Goal: Task Accomplishment & Management: Complete application form

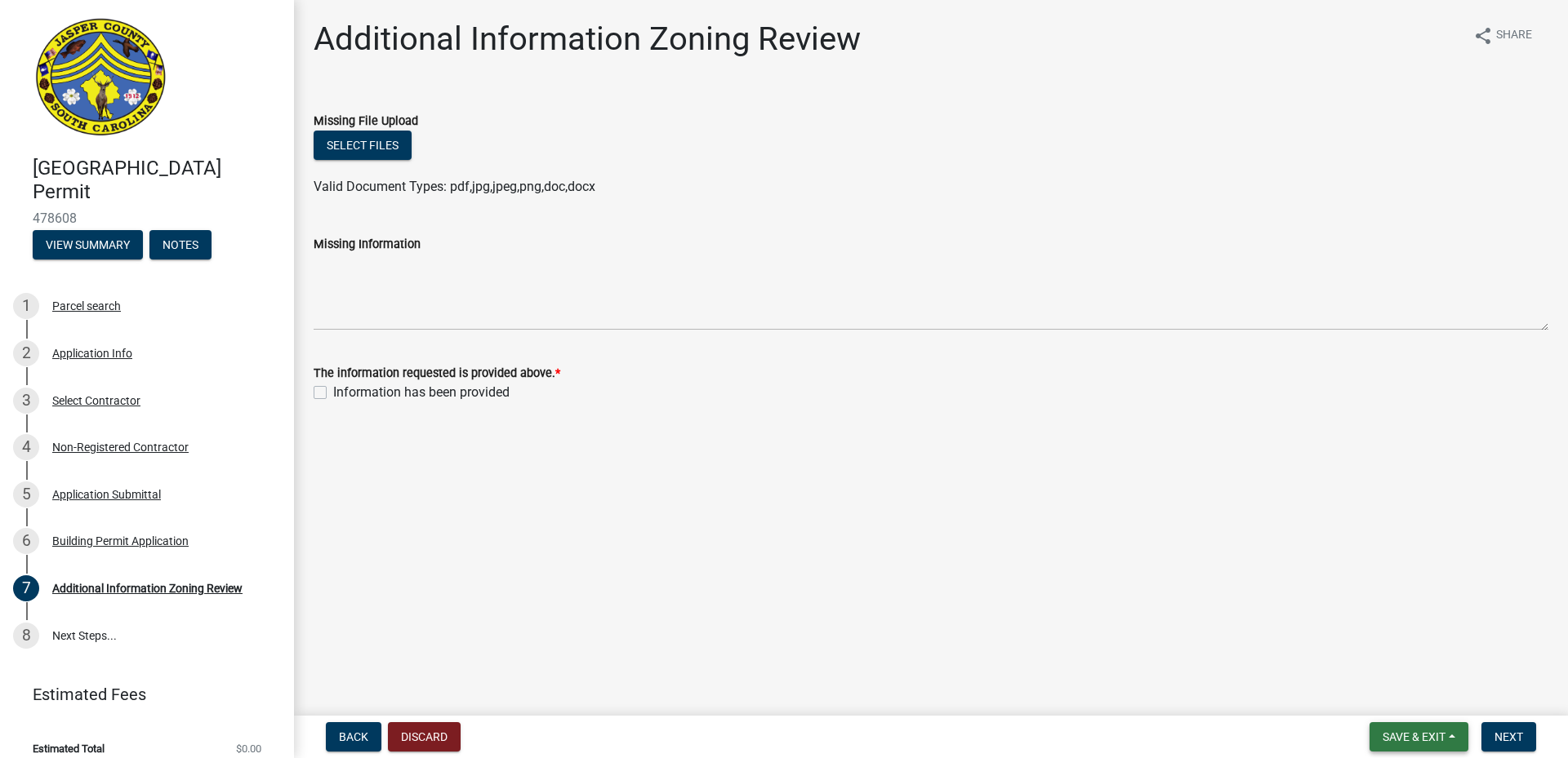
click at [1389, 731] on span "Save & Exit" at bounding box center [1414, 738] width 63 height 13
drag, startPoint x: 1369, startPoint y: 693, endPoint x: 1361, endPoint y: 699, distance: 10.0
click at [1369, 693] on button "Save & Exit" at bounding box center [1403, 694] width 131 height 39
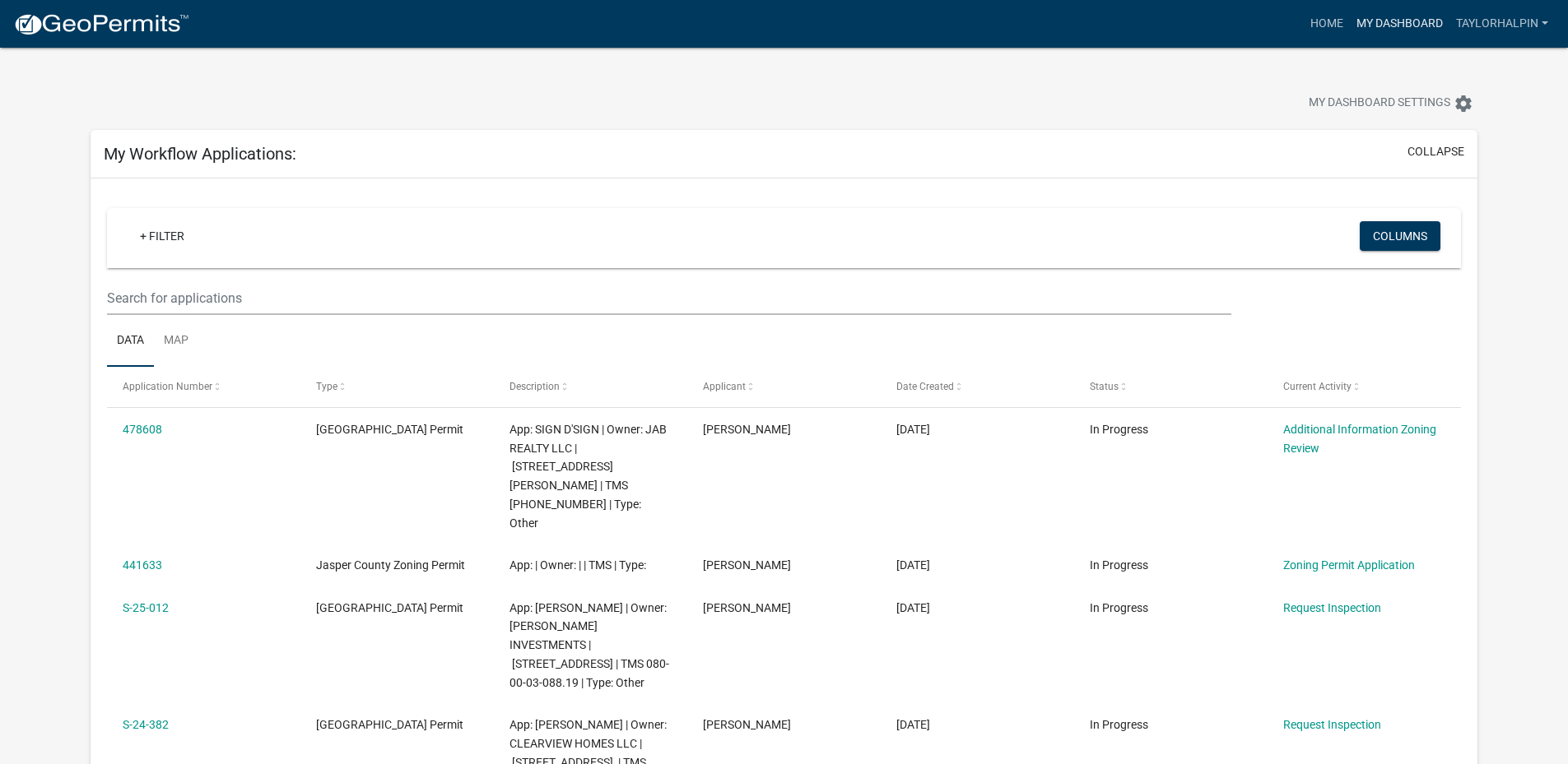
click at [1395, 24] on link "My Dashboard" at bounding box center [1399, 23] width 100 height 31
click at [1401, 13] on link "My Dashboard" at bounding box center [1399, 23] width 100 height 31
click at [1313, 18] on link "Home" at bounding box center [1326, 23] width 46 height 31
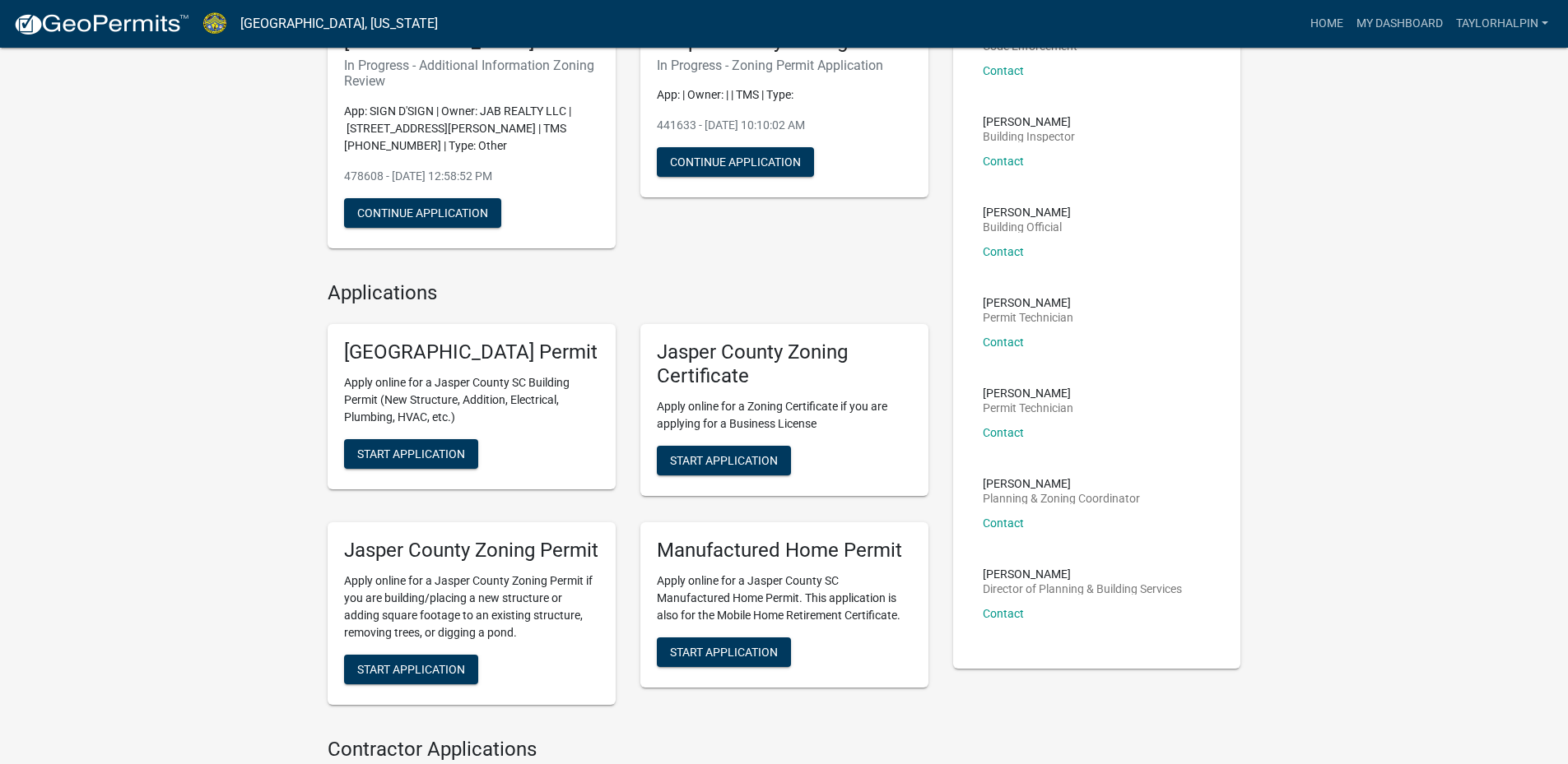
scroll to position [165, 0]
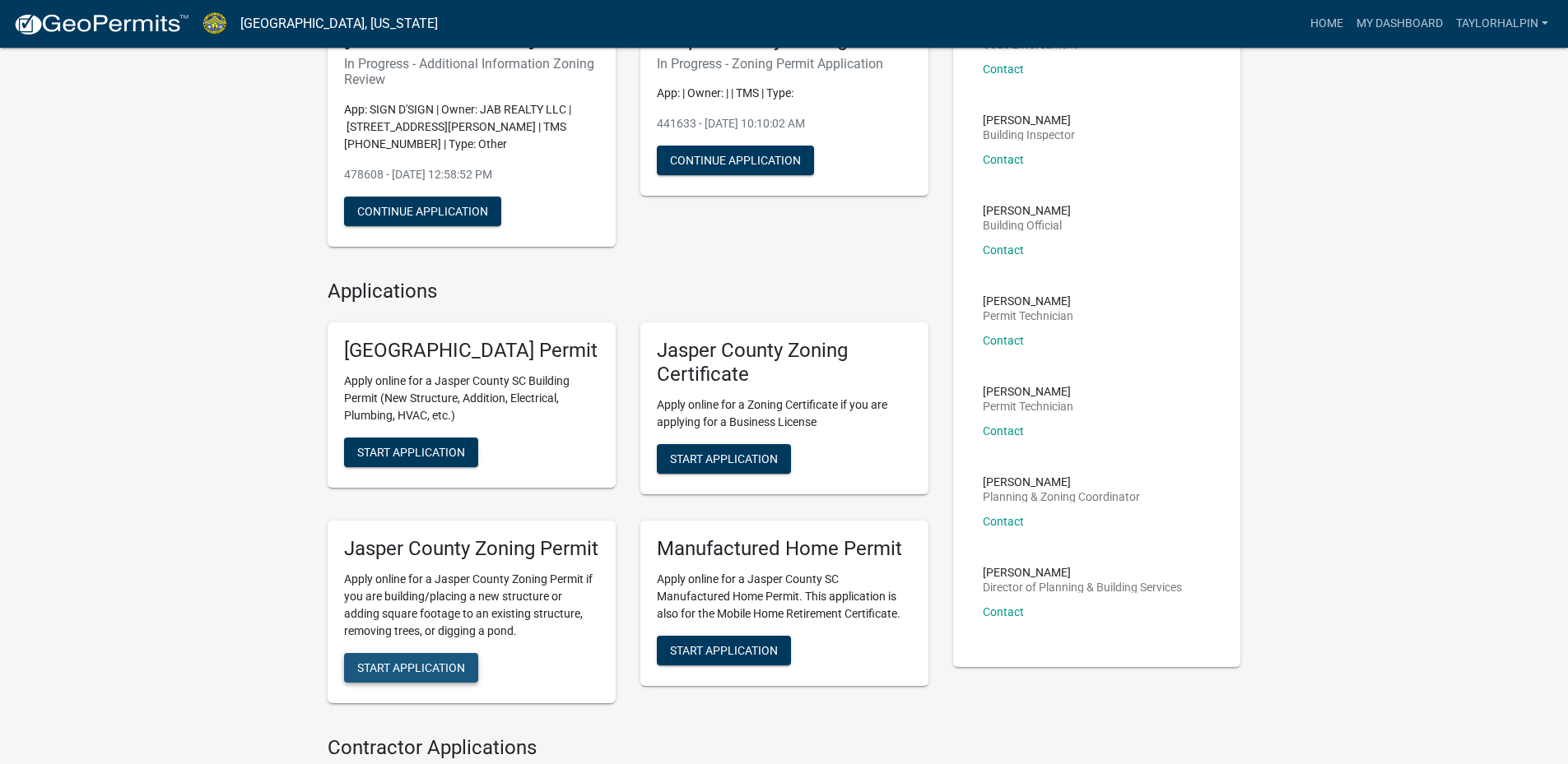
click at [435, 674] on span "Start Application" at bounding box center [411, 668] width 108 height 14
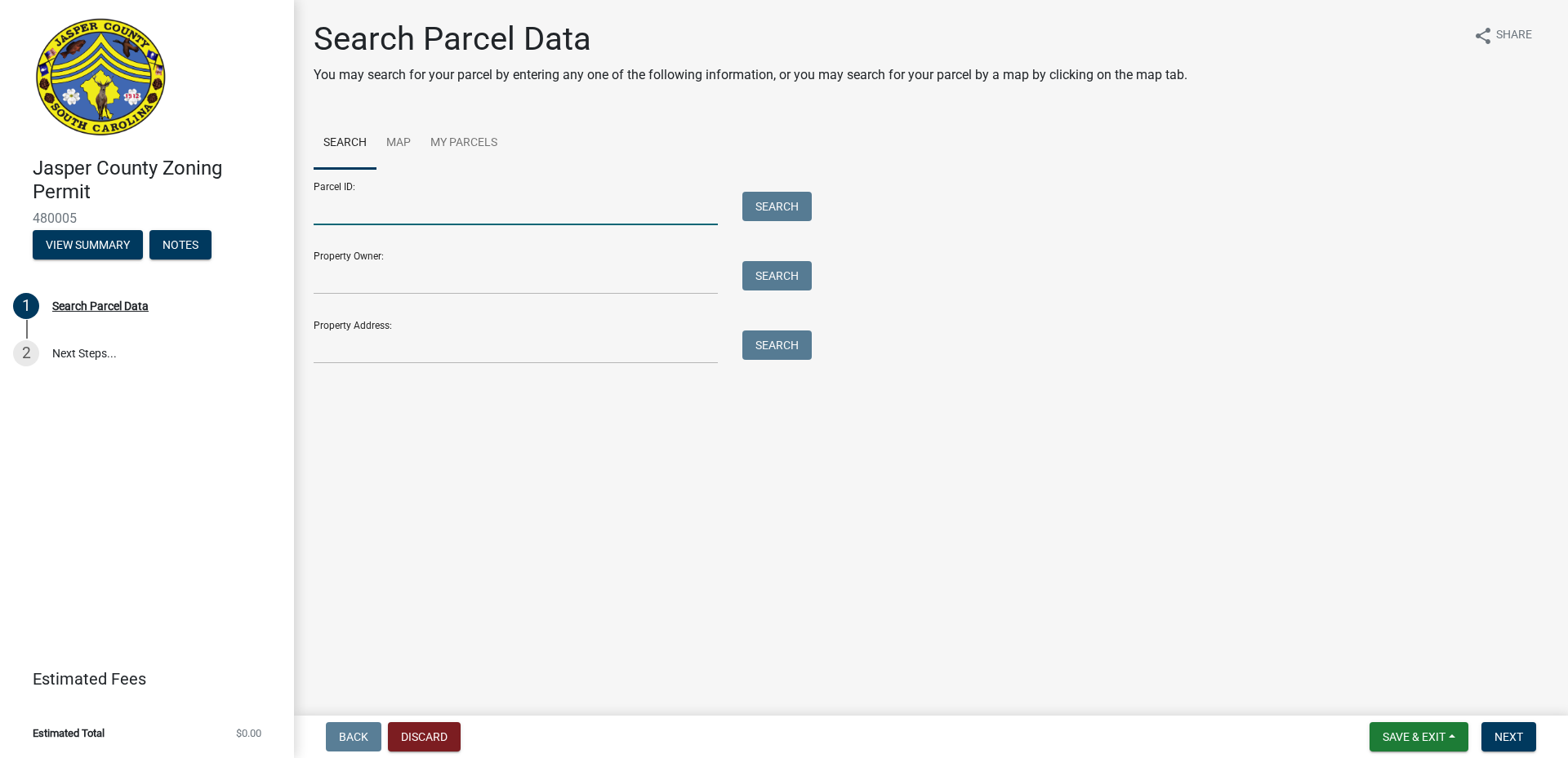
click at [398, 223] on input "Parcel ID:" at bounding box center [516, 208] width 405 height 34
paste input "[PHONE_NUMBER]"
type input "[PHONE_NUMBER]"
click at [426, 261] on input "Property Owner:" at bounding box center [516, 277] width 405 height 34
click at [764, 196] on button "Search" at bounding box center [777, 206] width 69 height 30
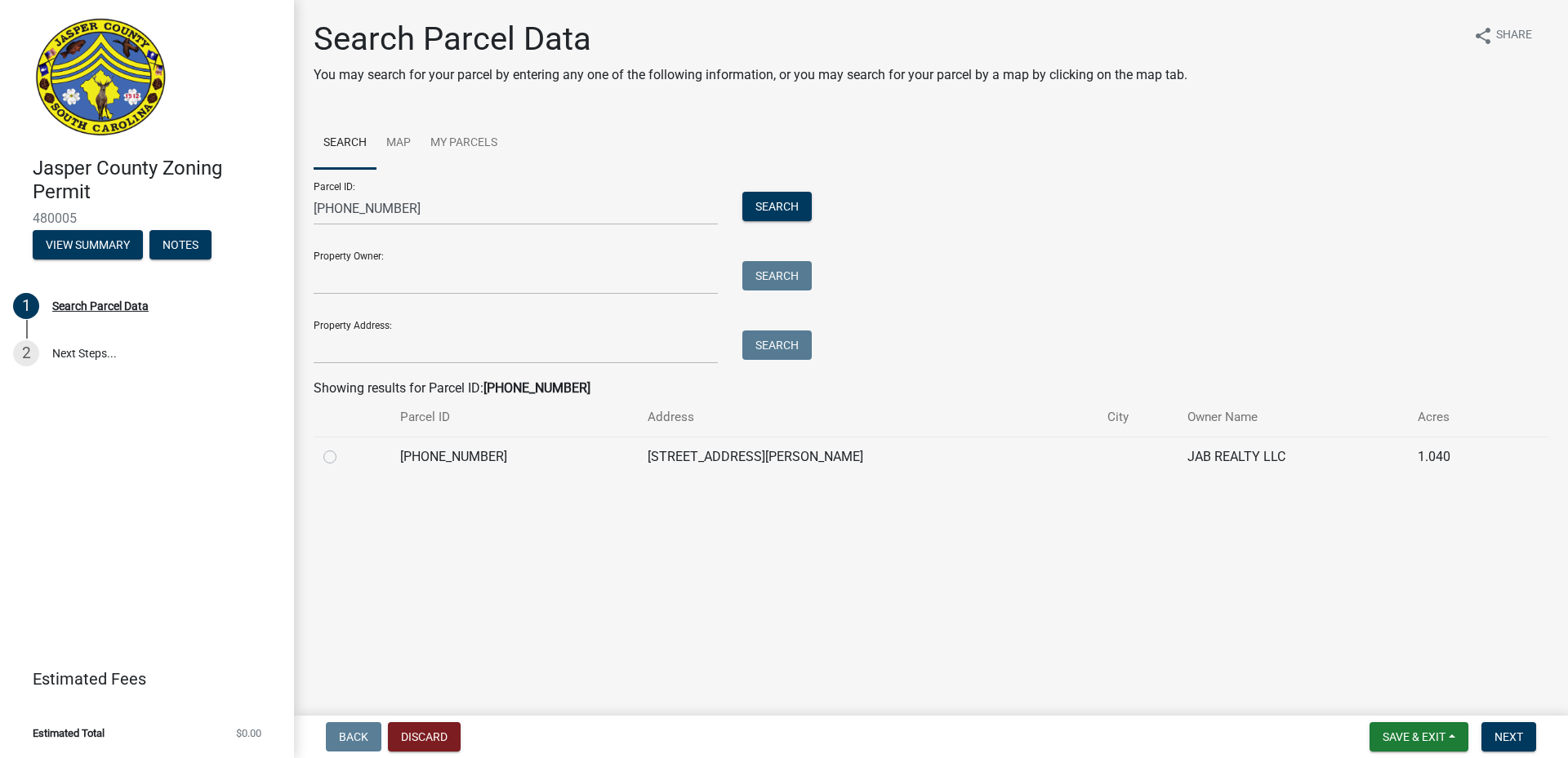
click at [343, 447] on label at bounding box center [343, 447] width 0 height 0
click at [343, 457] on input "radio" at bounding box center [348, 452] width 11 height 11
radio input "true"
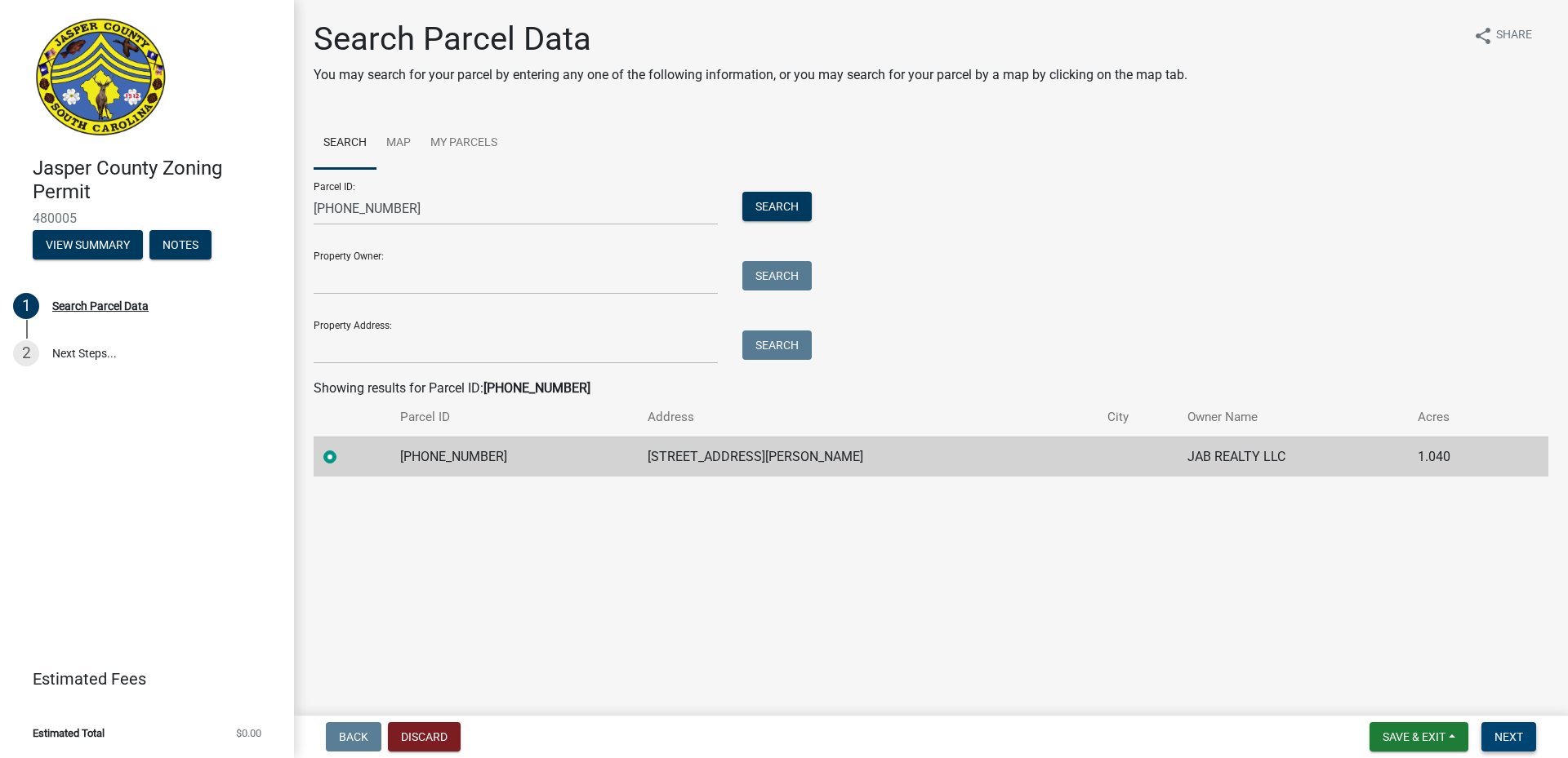
click at [1503, 731] on span "Next" at bounding box center [1509, 738] width 29 height 13
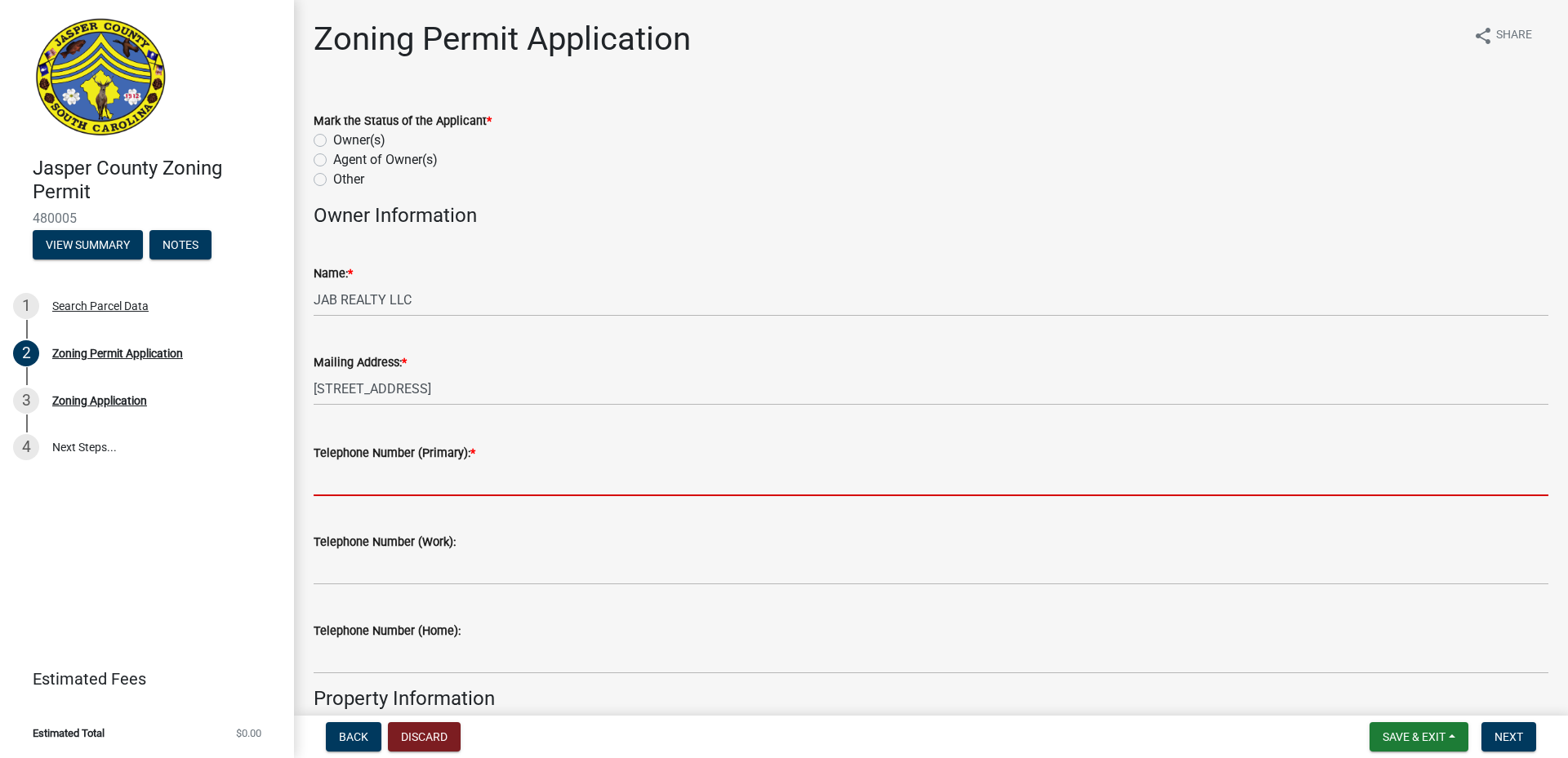
click at [480, 480] on input "Telephone Number (Primary): *" at bounding box center [931, 480] width 1236 height 34
type input "8432902258"
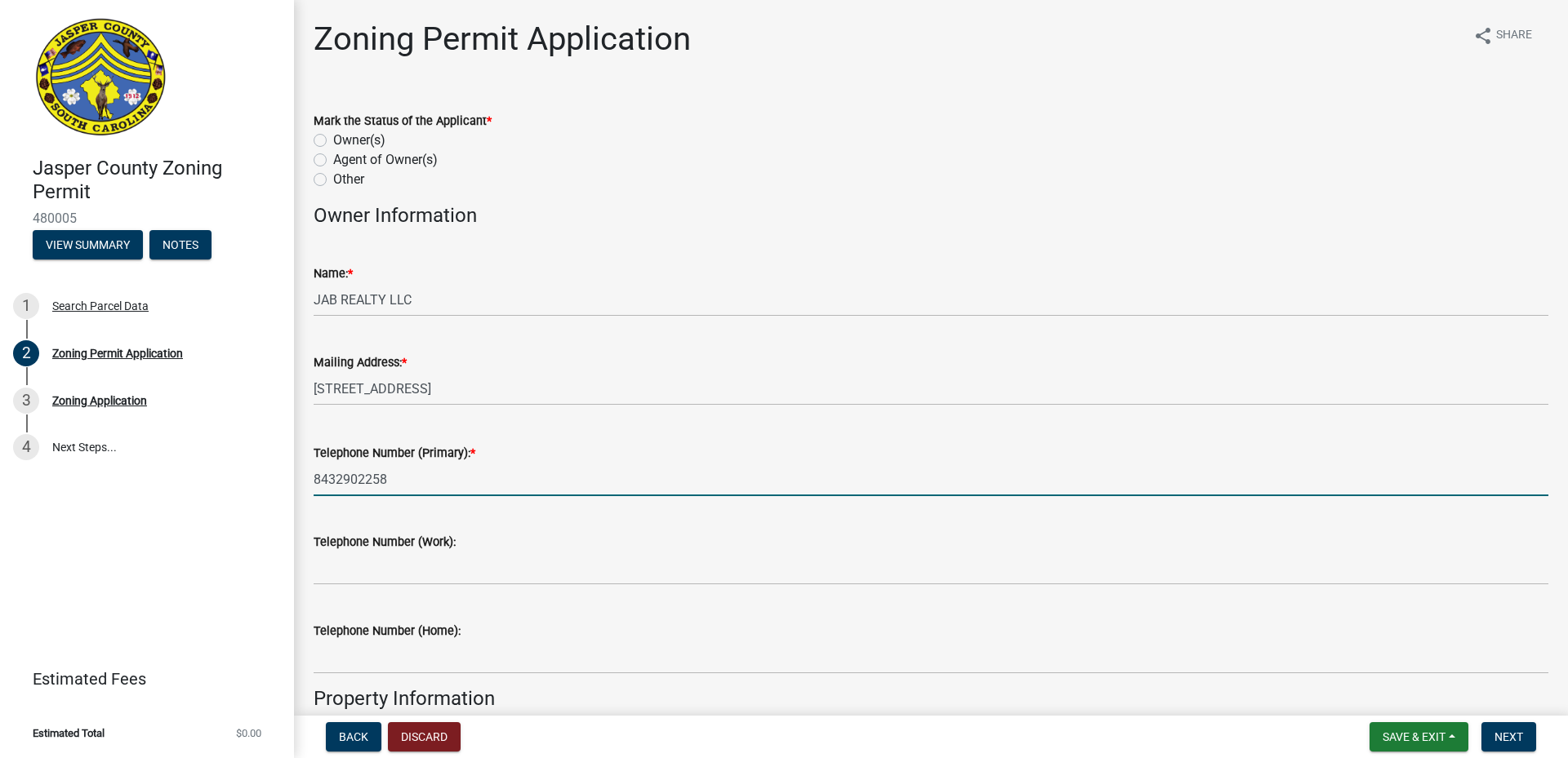
type input "Bluffton"
type input "[STREET_ADDRESS]"
type input "8432902258"
drag, startPoint x: 279, startPoint y: 480, endPoint x: 0, endPoint y: 487, distance: 279.1
click at [0, 487] on div "Jasper County Zoning Permit 480005 View Summary Notes 1 Search Parcel Data 2 Zo…" at bounding box center [784, 379] width 1568 height 758
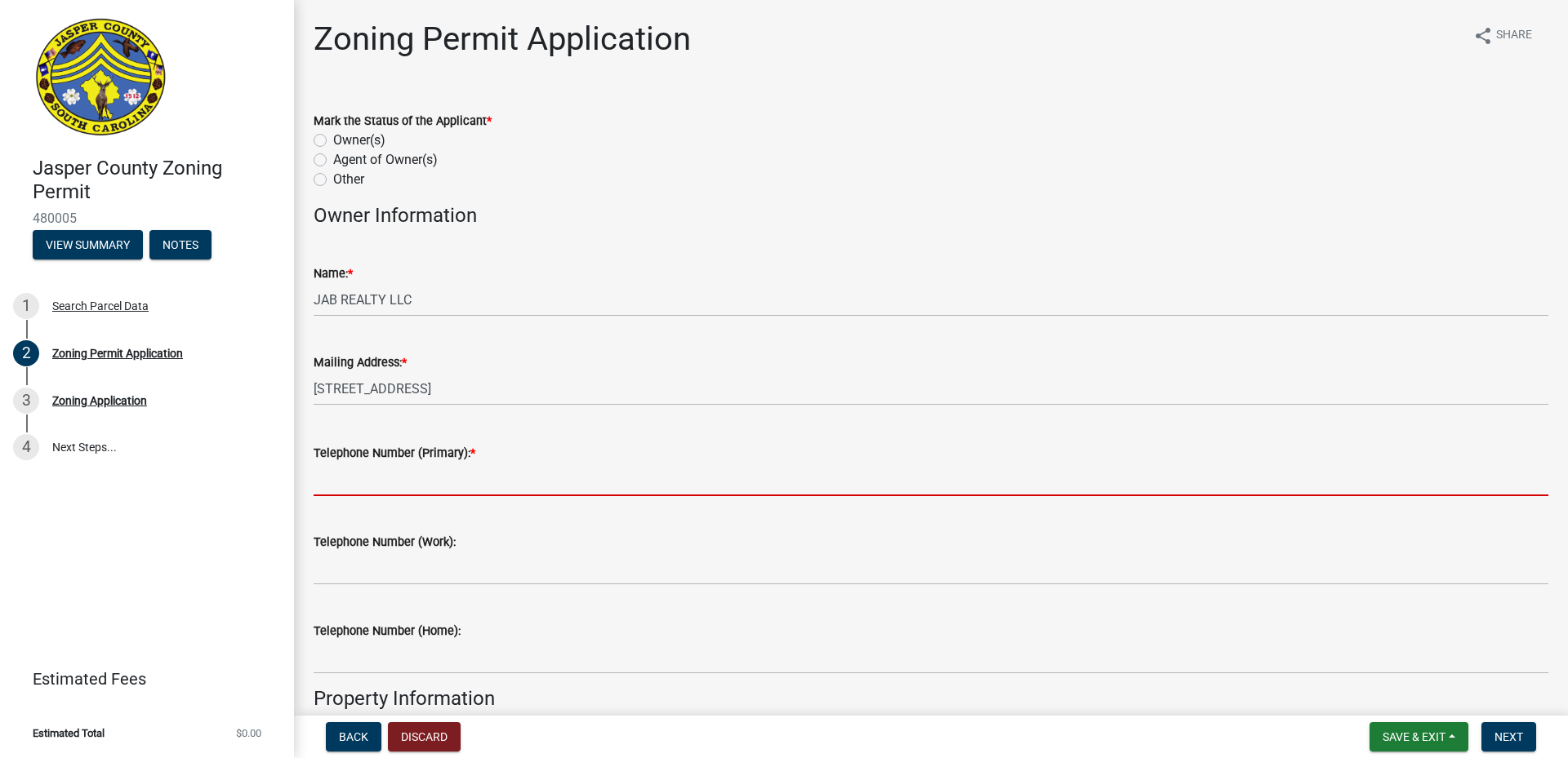
click at [331, 484] on input "Telephone Number (Primary): *" at bounding box center [931, 480] width 1236 height 34
type input "8432902258"
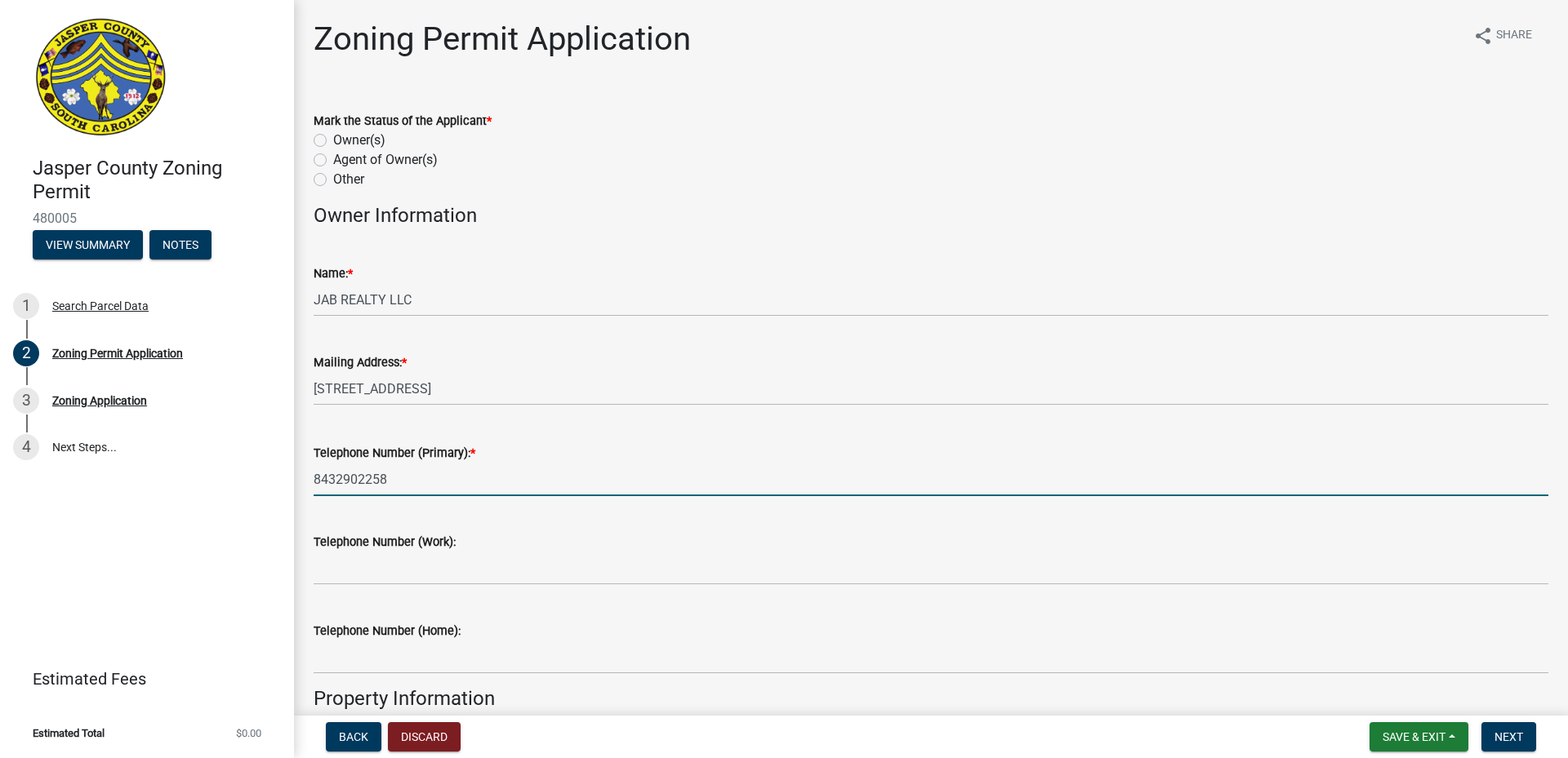
drag, startPoint x: 300, startPoint y: 474, endPoint x: 174, endPoint y: 477, distance: 126.0
click at [192, 477] on div "Jasper County Zoning Permit 480005 View Summary Notes 1 Search Parcel Data 2 Zo…" at bounding box center [784, 379] width 1568 height 758
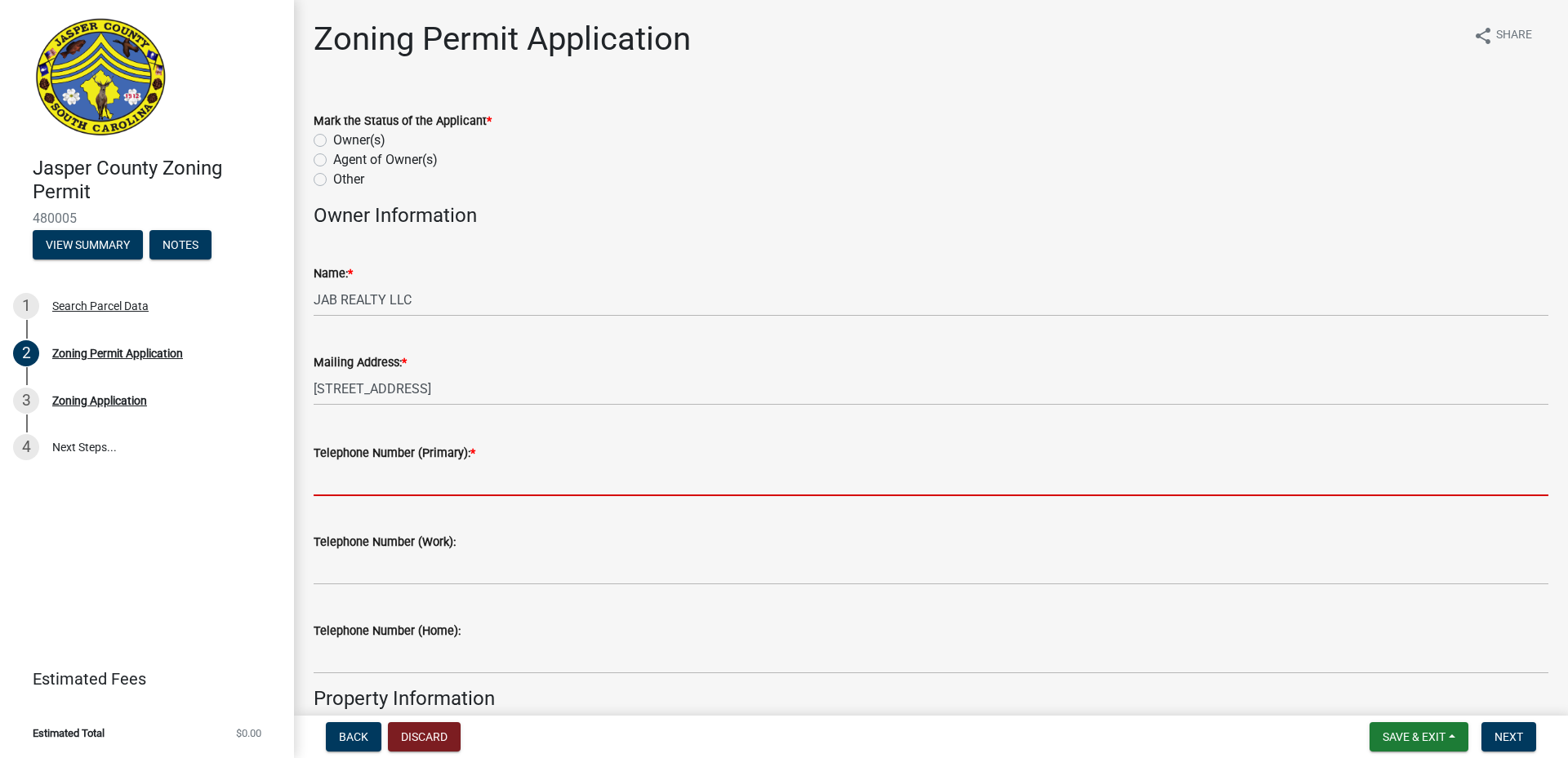
click at [458, 479] on input "Telephone Number (Primary): *" at bounding box center [931, 480] width 1236 height 34
type input "8437577057"
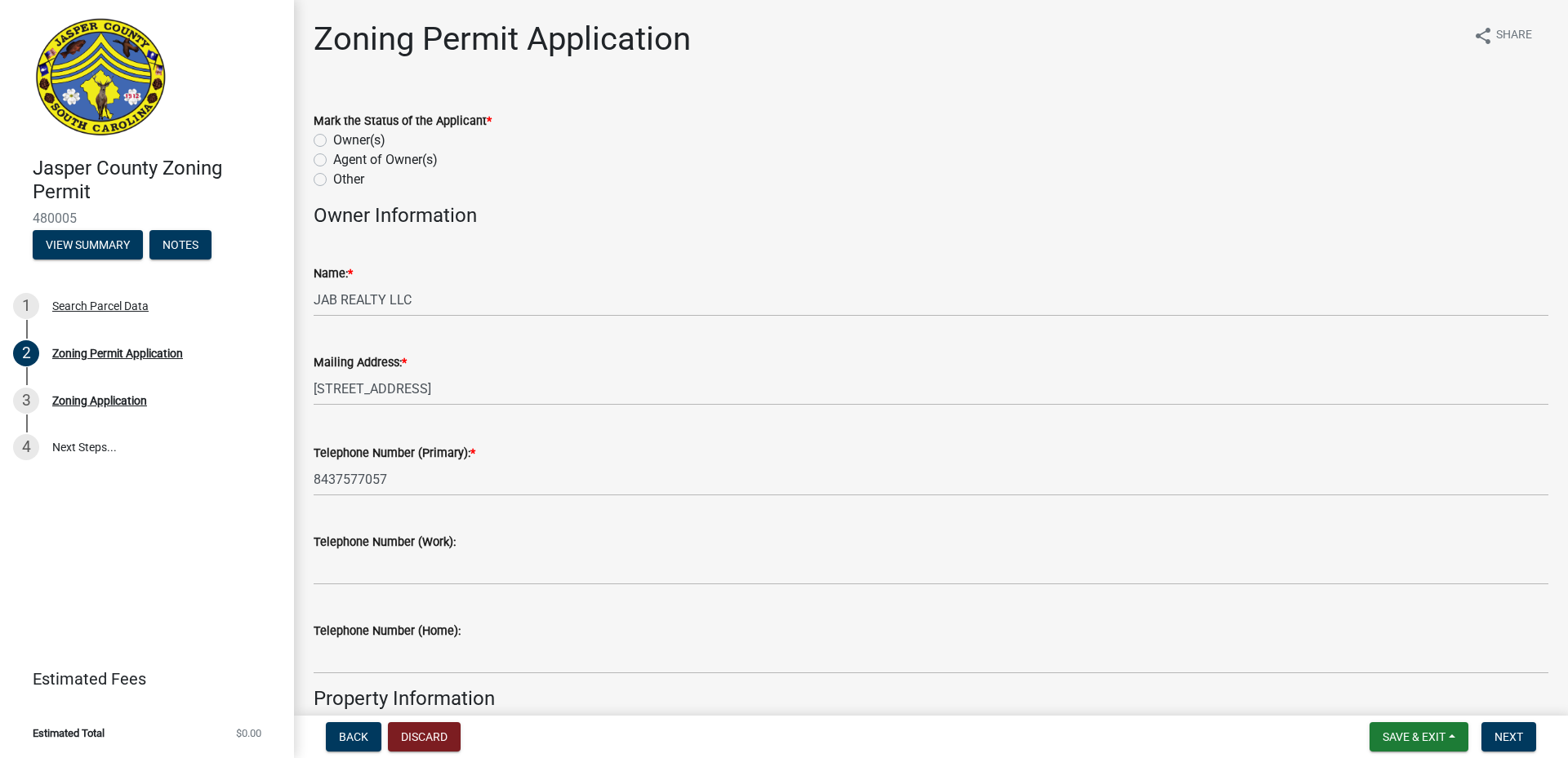
click at [963, 120] on div "Mark the Status of the Applicant *" at bounding box center [931, 120] width 1236 height 19
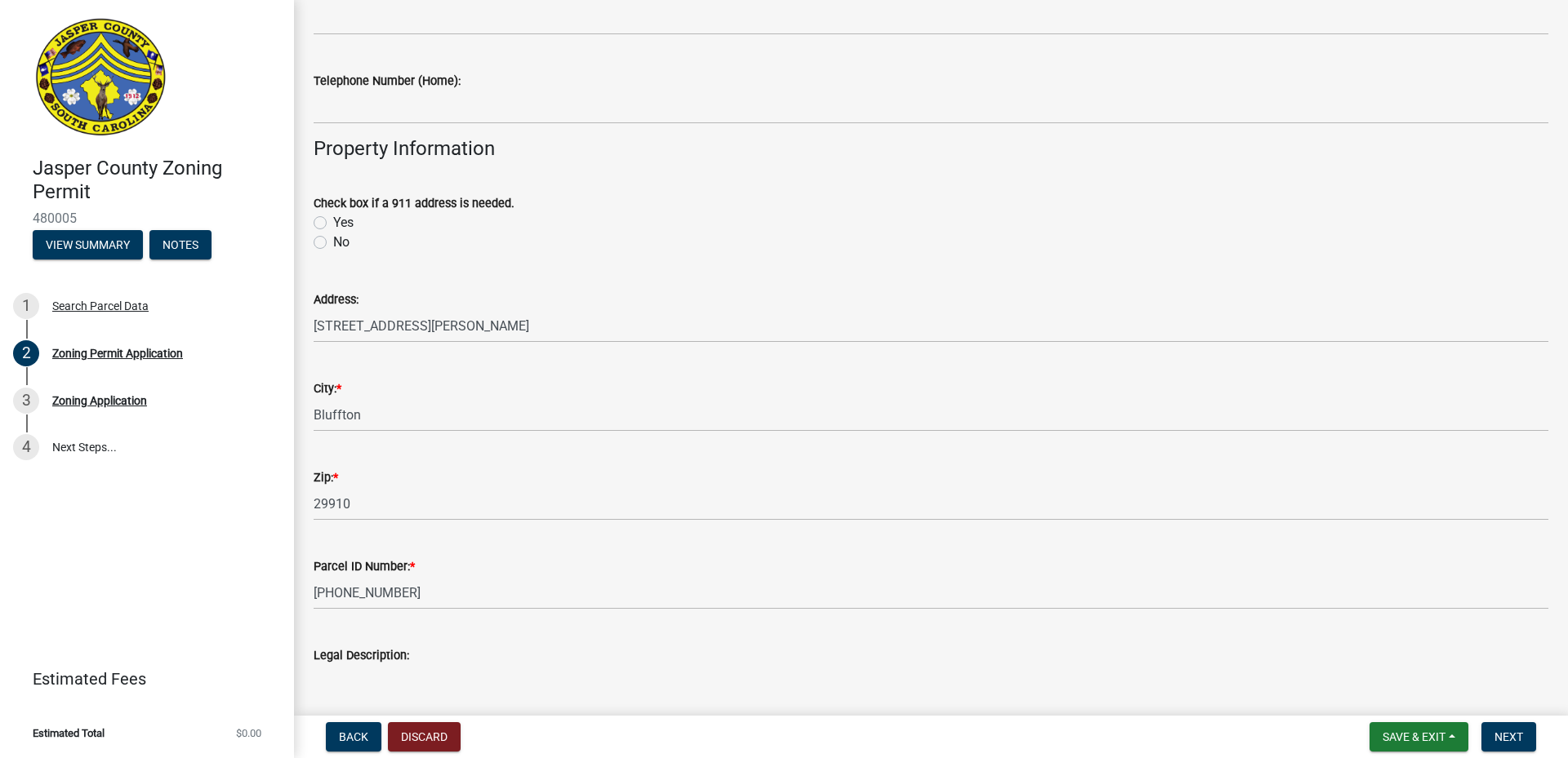
scroll to position [571, 0]
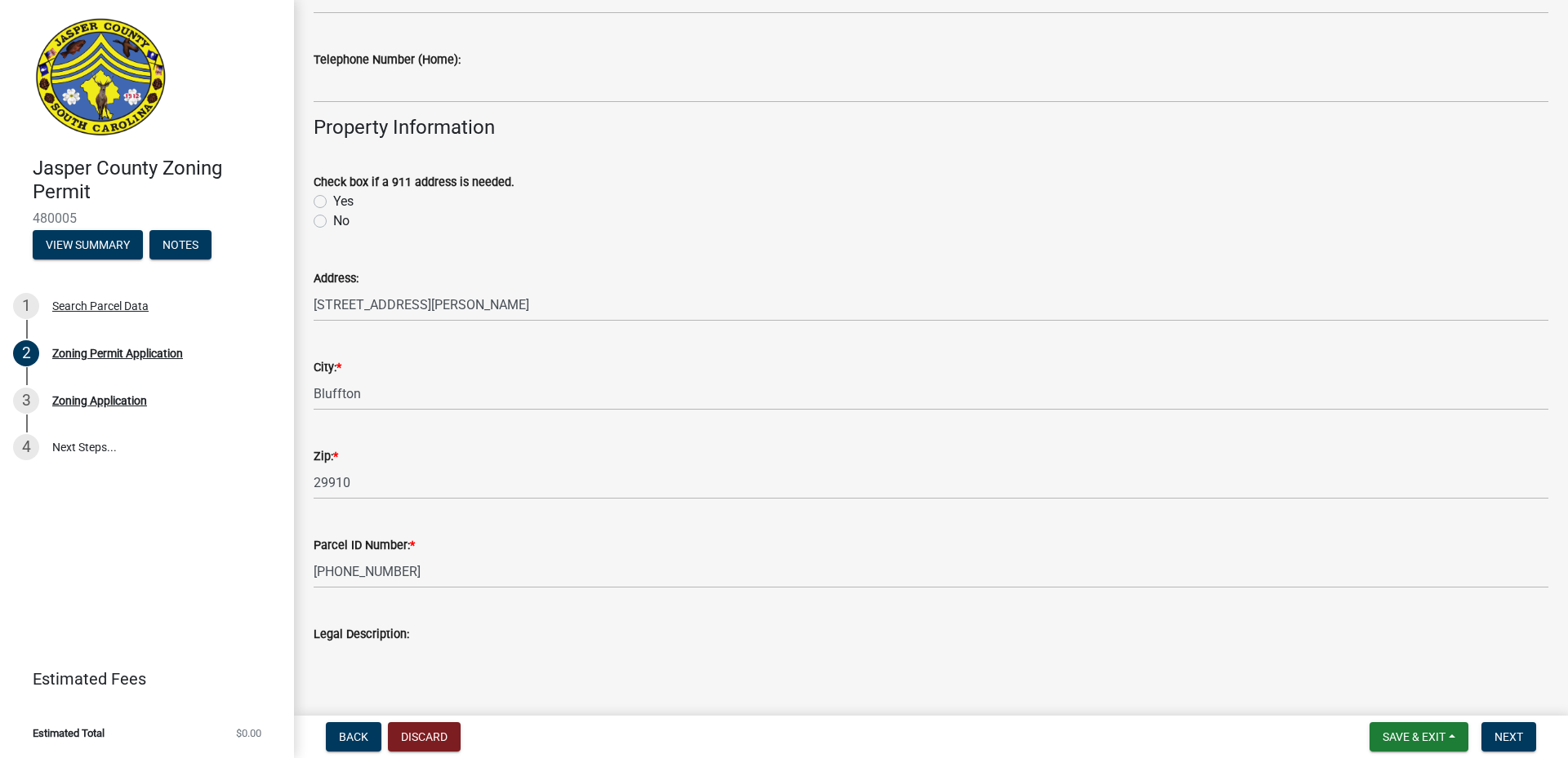
click at [333, 222] on label "No" at bounding box center [341, 222] width 16 height 19
click at [333, 222] on input "No" at bounding box center [338, 217] width 11 height 11
radio input "true"
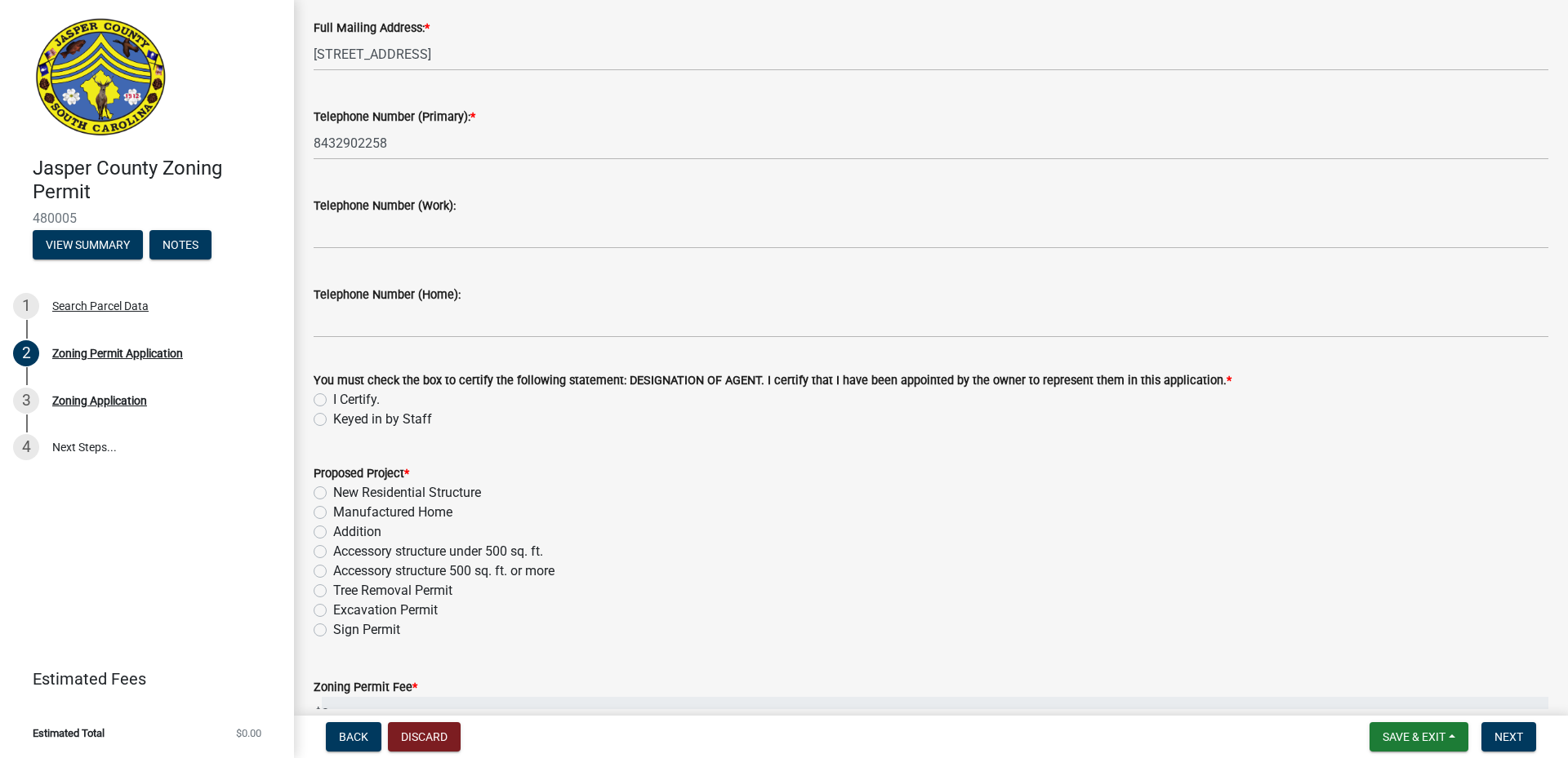
scroll to position [1224, 0]
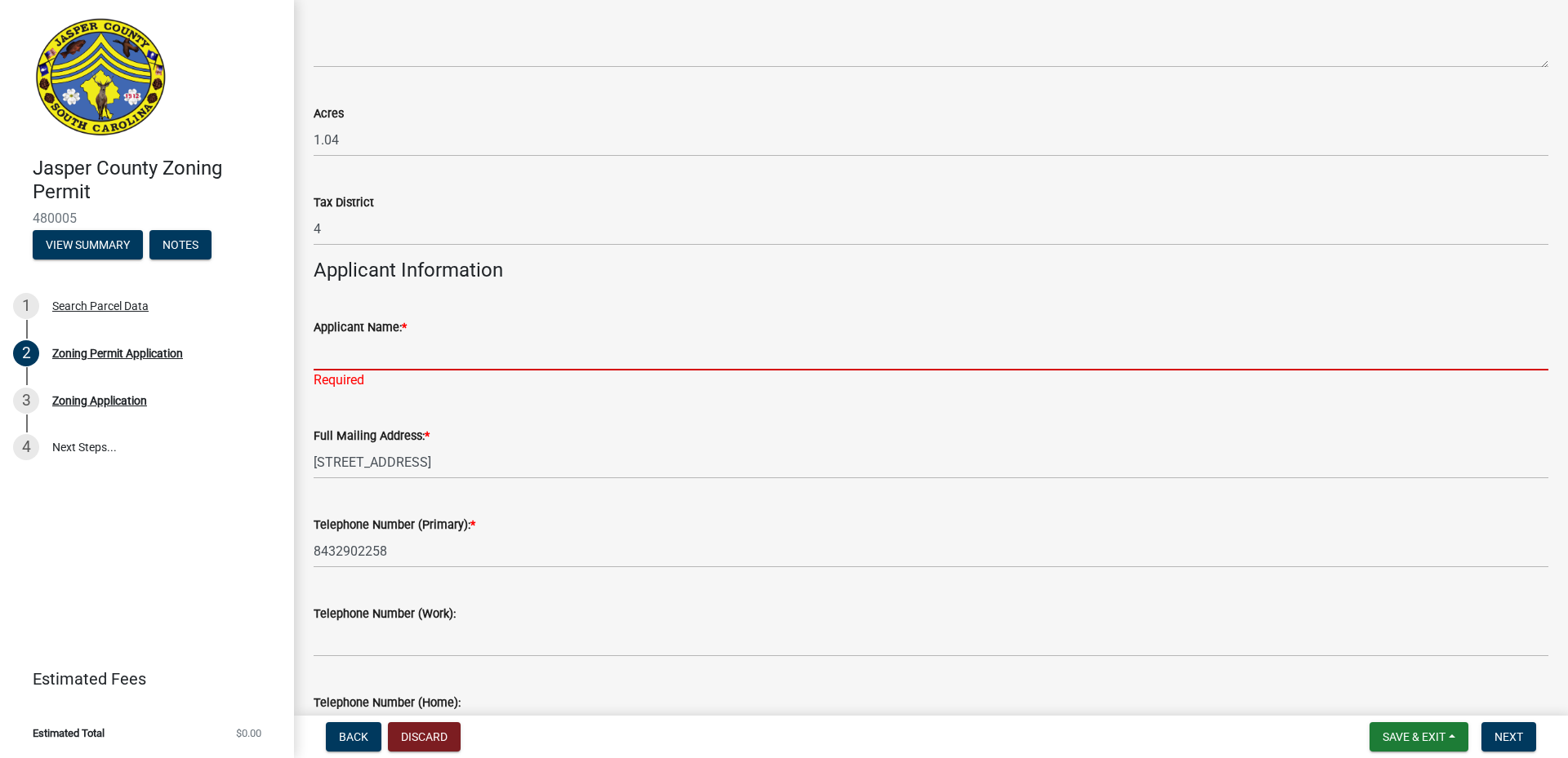
click at [348, 362] on input "Applicant Name: *" at bounding box center [931, 353] width 1236 height 34
type input "SIGN D'SIGN"
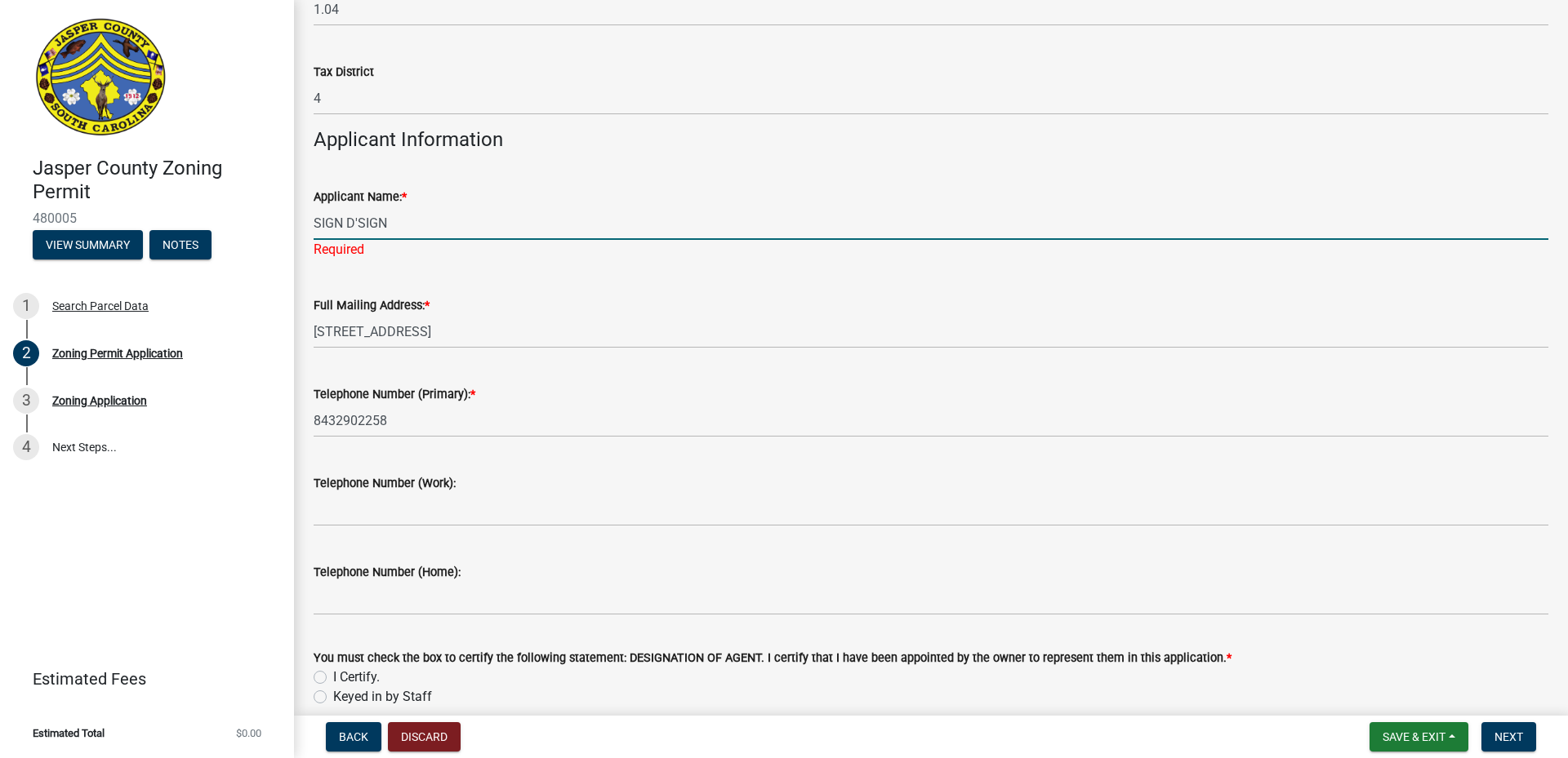
scroll to position [1388, 0]
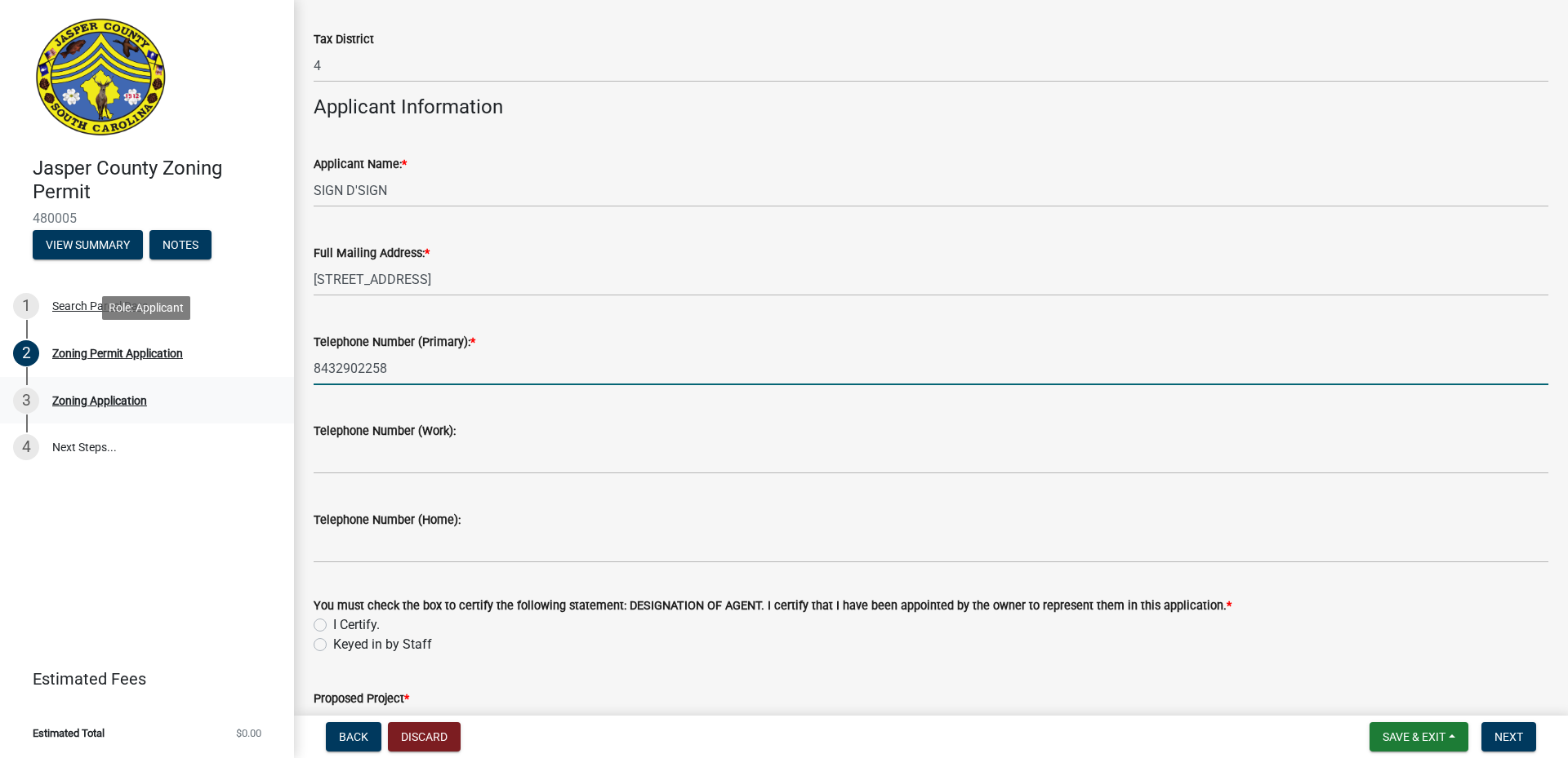
drag, startPoint x: 197, startPoint y: 374, endPoint x: 263, endPoint y: 405, distance: 72.9
click at [110, 372] on div "Jasper County Zoning Permit 480005 View Summary Notes 1 Search Parcel Data 2 Zo…" at bounding box center [784, 379] width 1568 height 758
type input "[PHONE_NUMBER]"
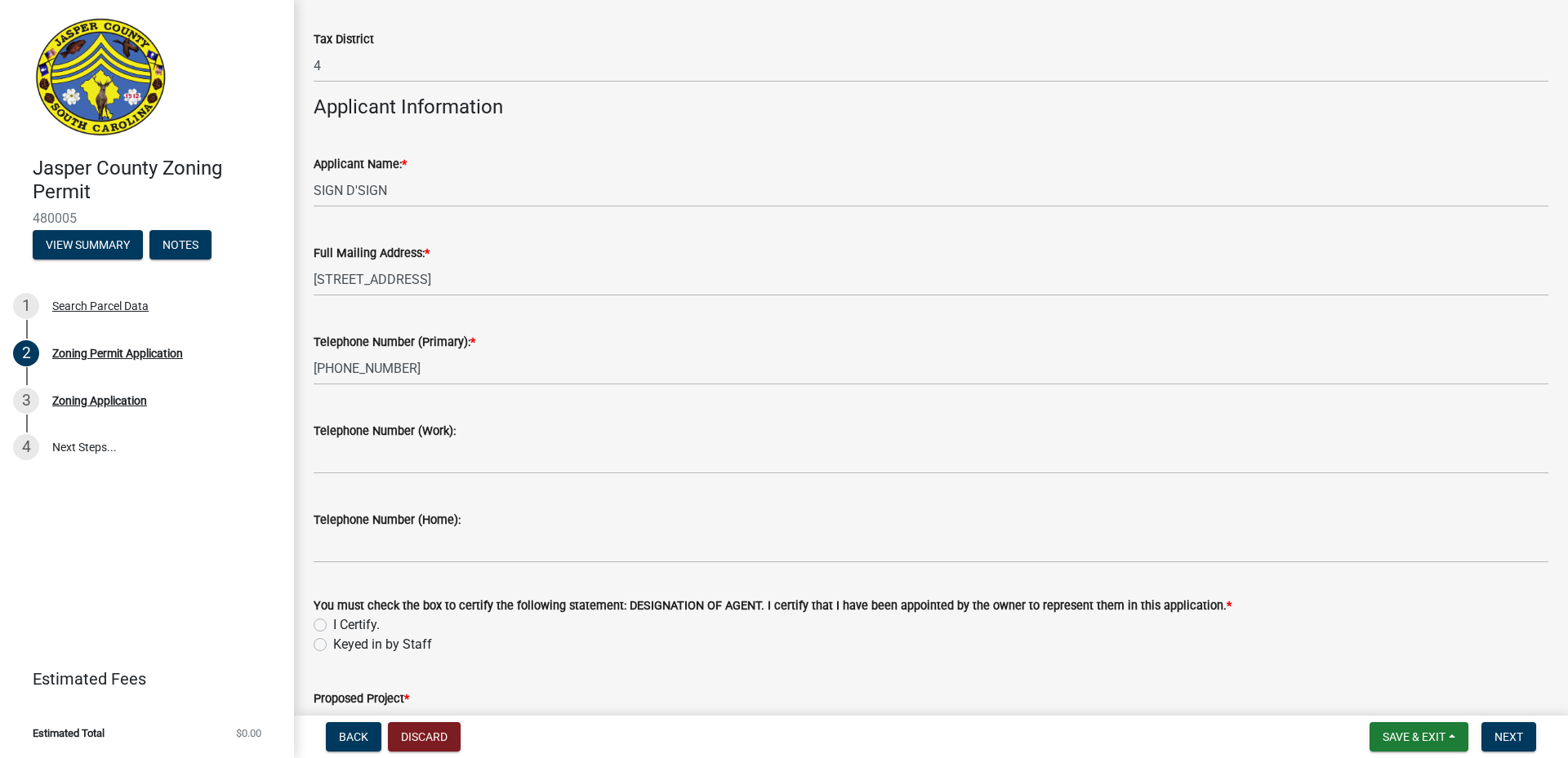
click at [333, 619] on label "I Certify." at bounding box center [357, 625] width 46 height 19
click at [333, 619] on input "I Certify." at bounding box center [338, 620] width 11 height 11
radio input "true"
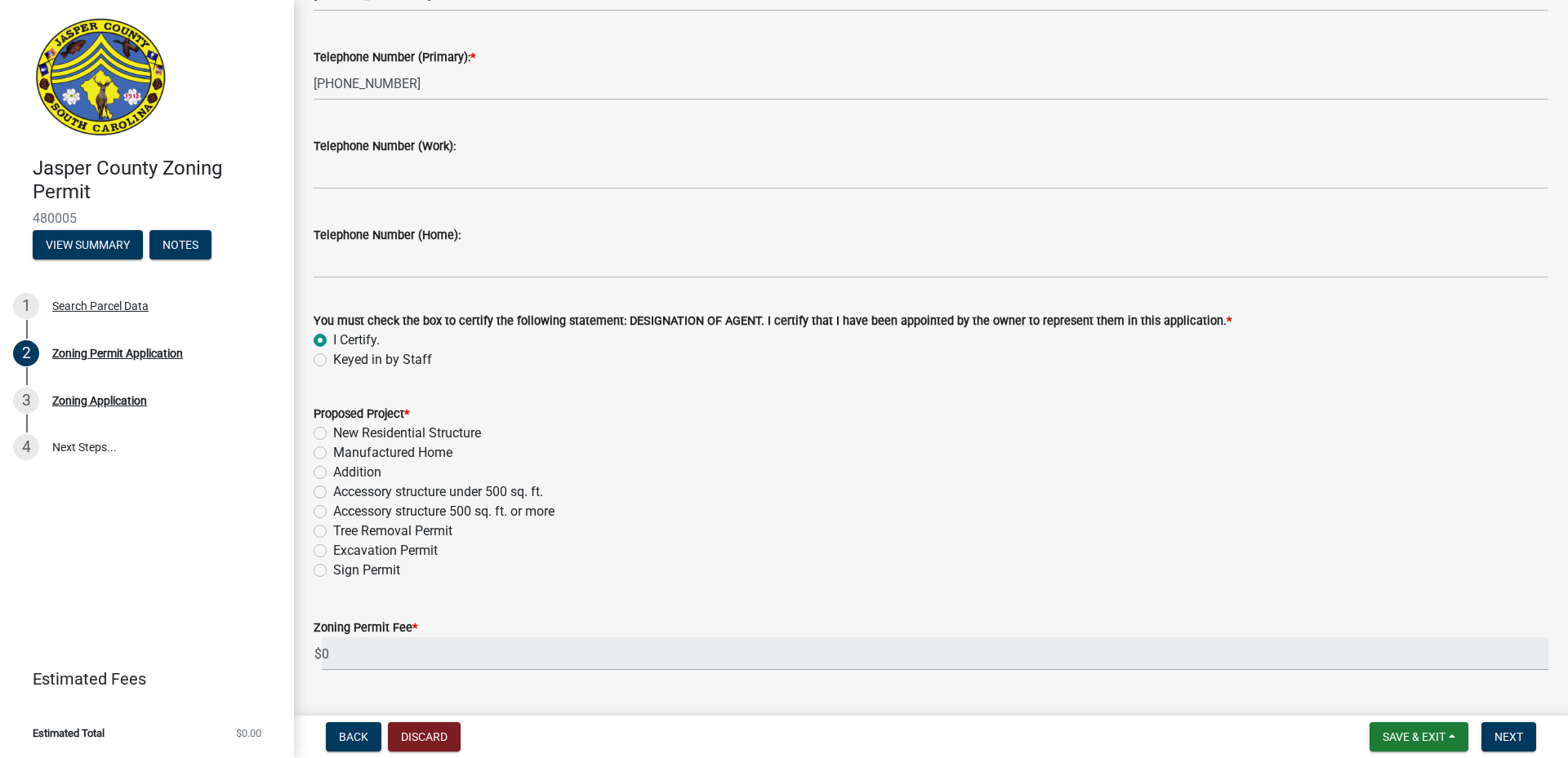
scroll to position [1714, 0]
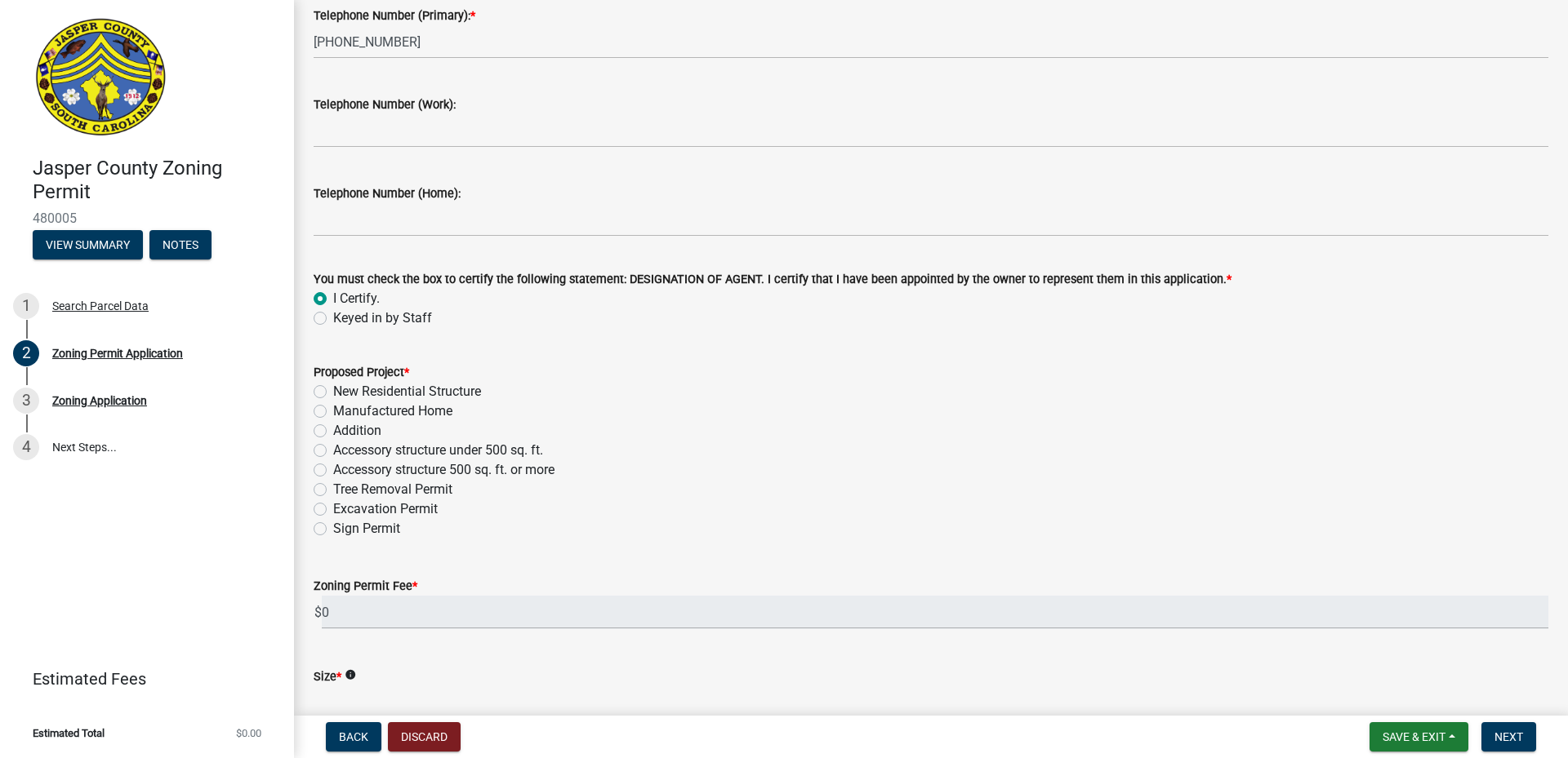
click at [333, 533] on label "Sign Permit" at bounding box center [367, 529] width 67 height 19
click at [333, 530] on input "Sign Permit" at bounding box center [338, 524] width 11 height 11
radio input "true"
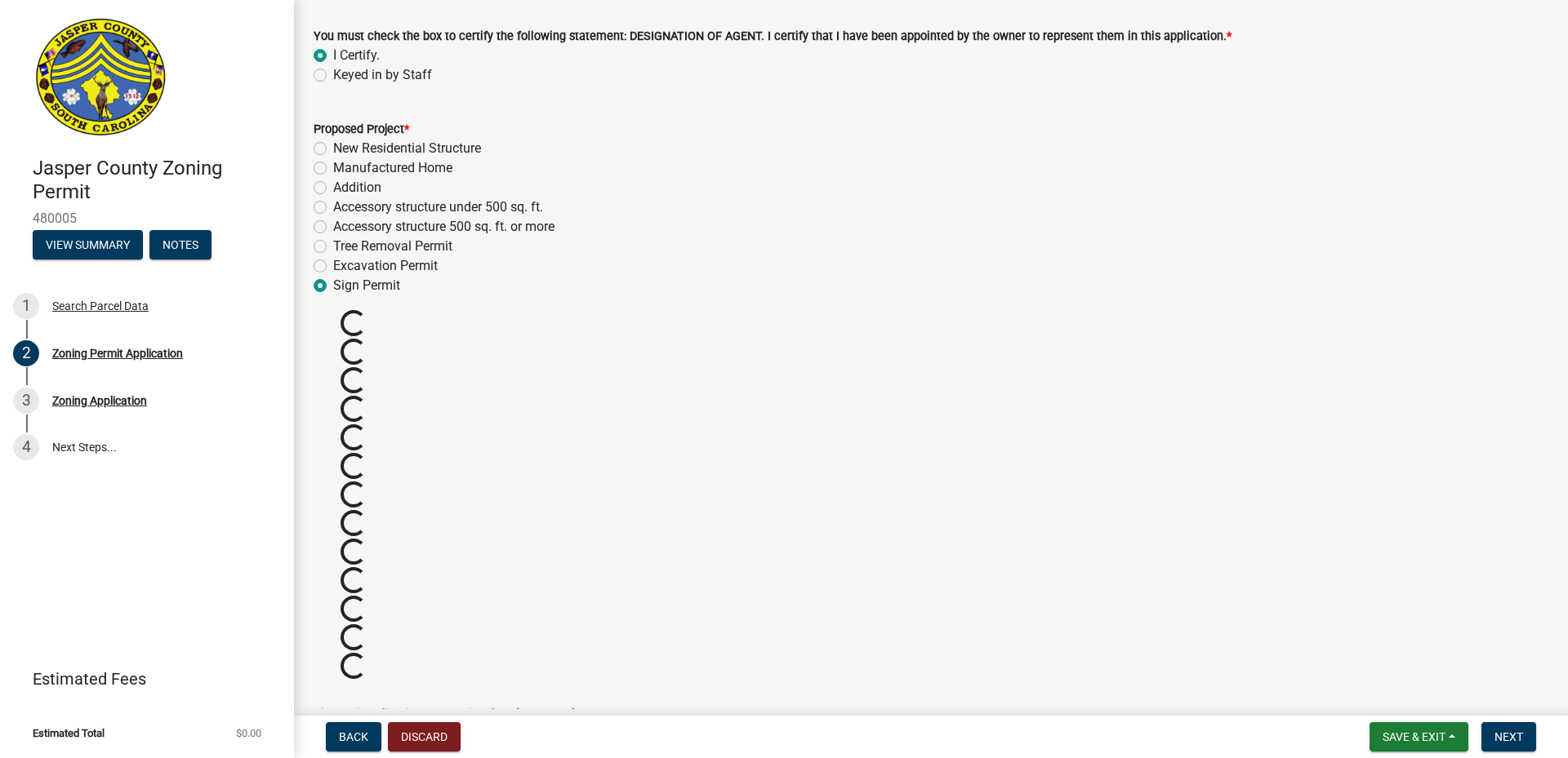
scroll to position [2041, 0]
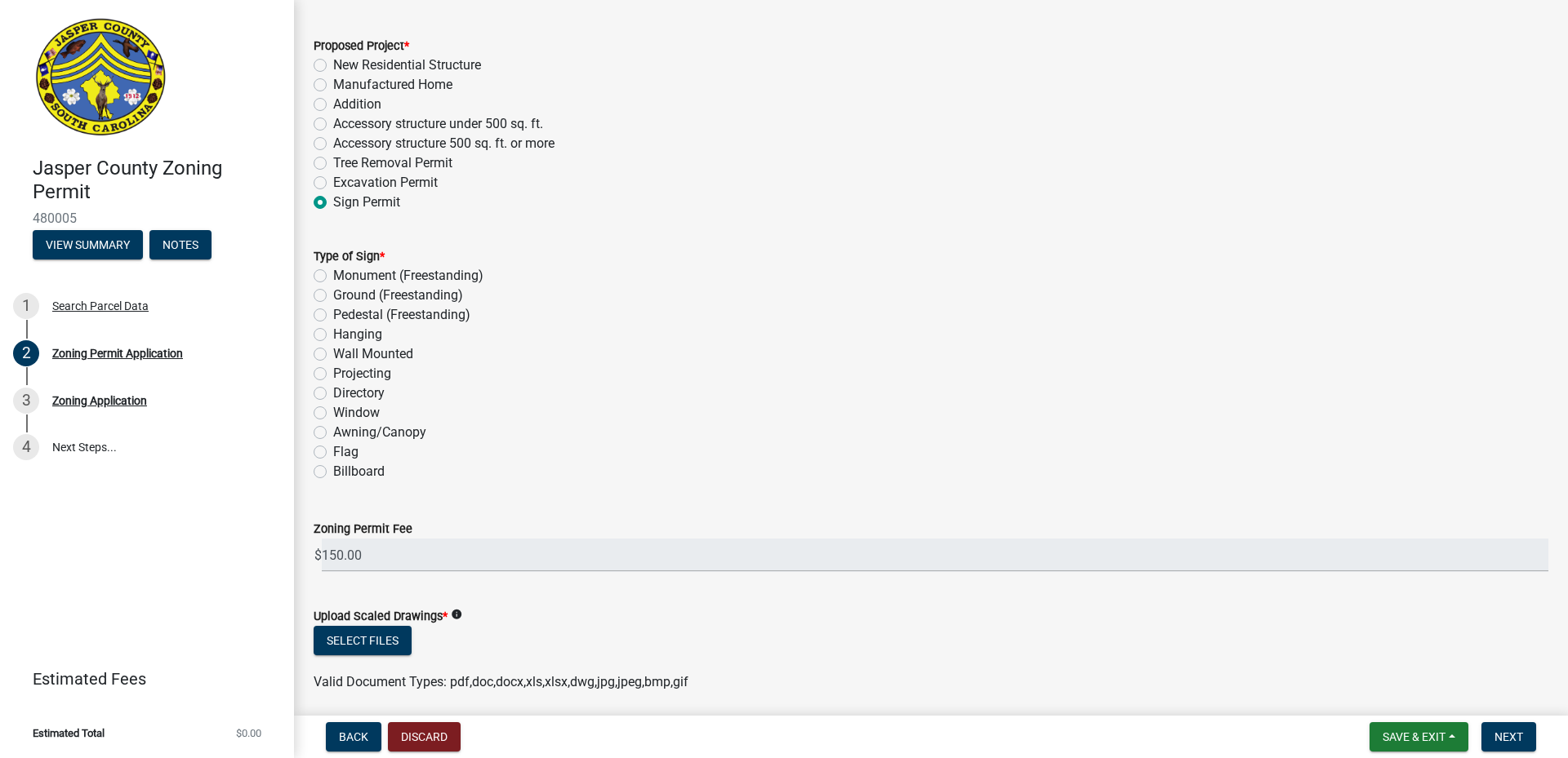
click at [333, 277] on label "Monument (Freestanding)" at bounding box center [409, 275] width 150 height 19
click at [333, 276] on input "Monument (Freestanding)" at bounding box center [338, 271] width 11 height 11
radio input "true"
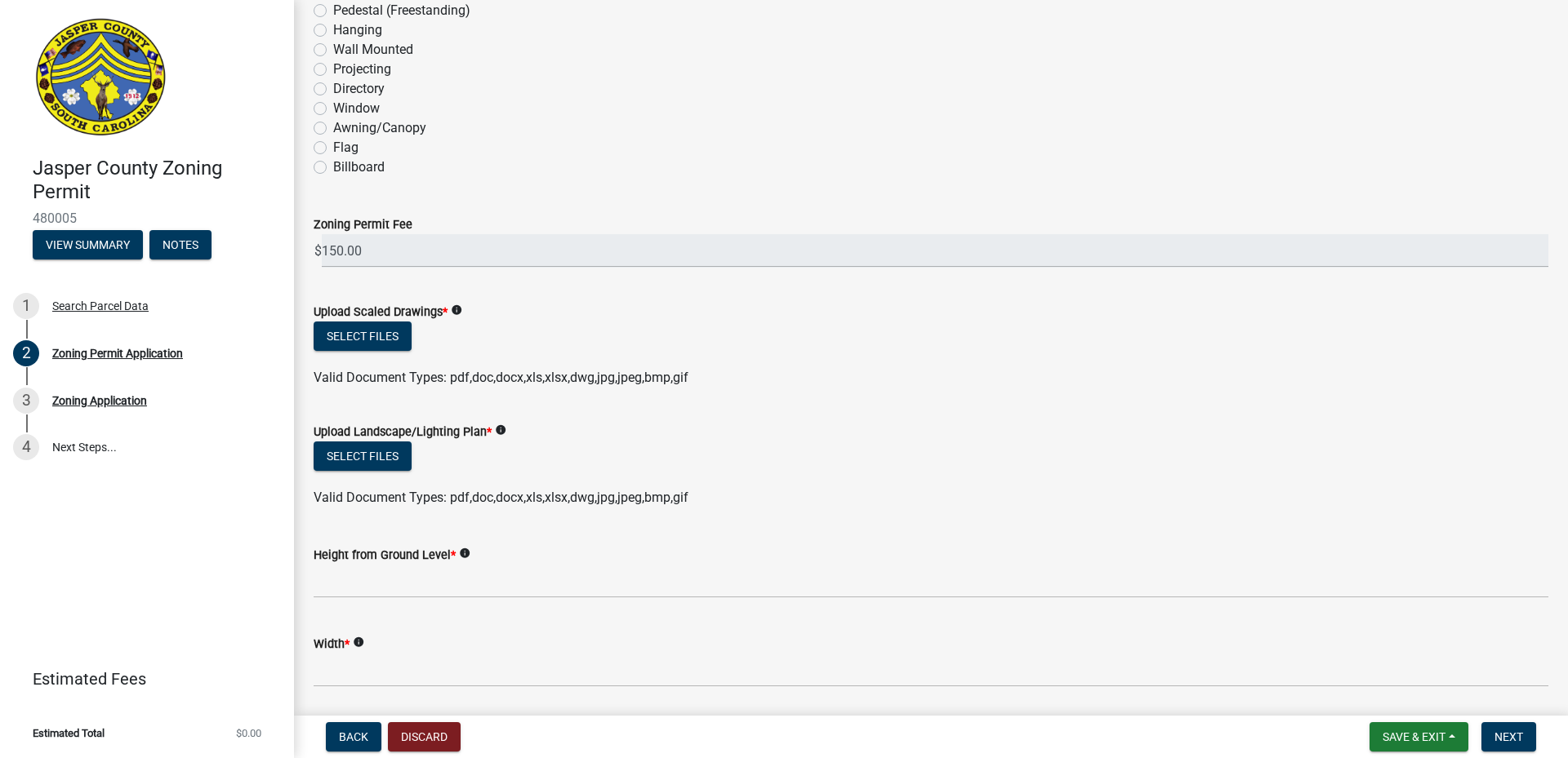
scroll to position [2367, 0]
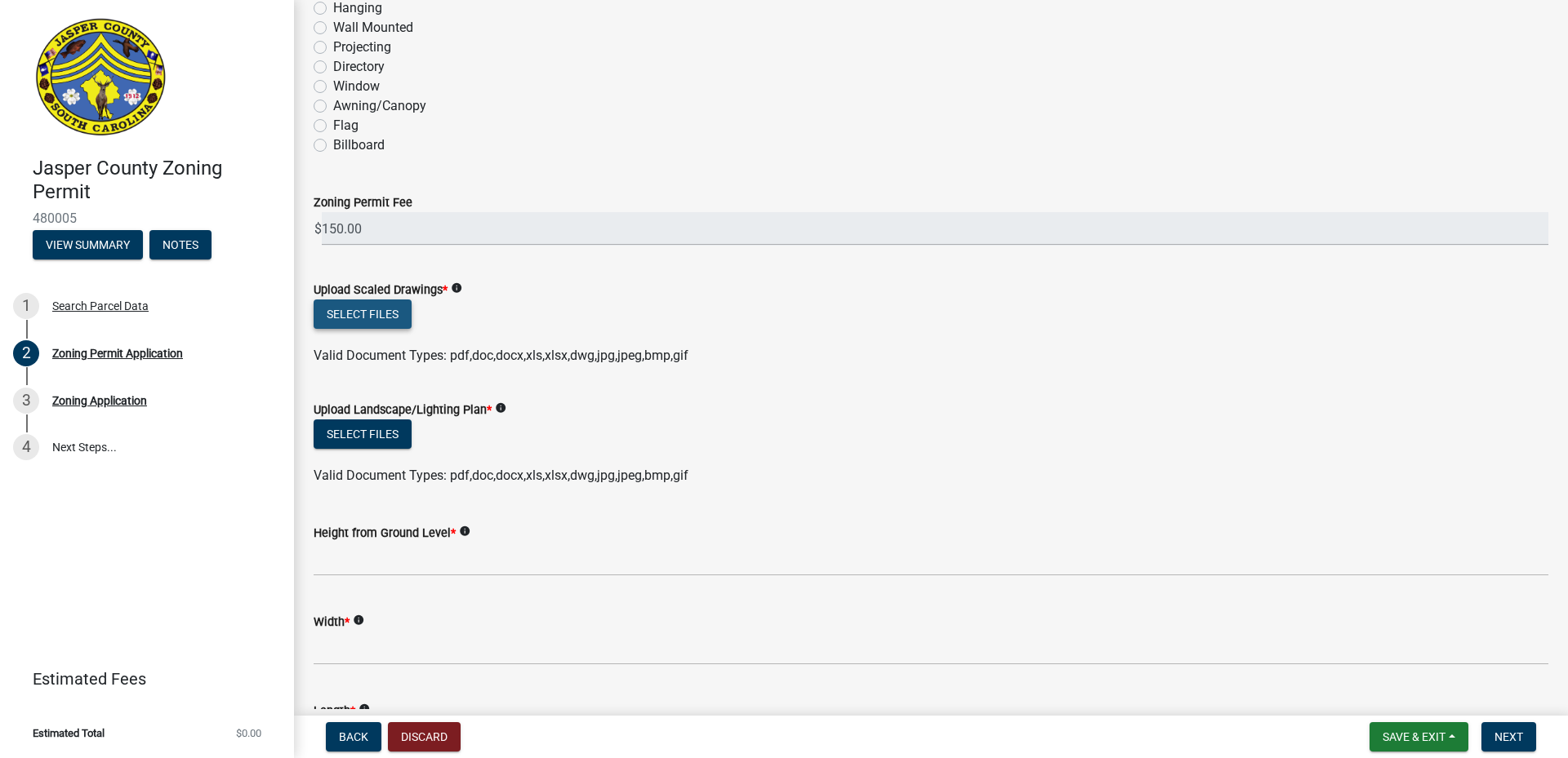
click at [324, 301] on button "Select files" at bounding box center [362, 314] width 98 height 30
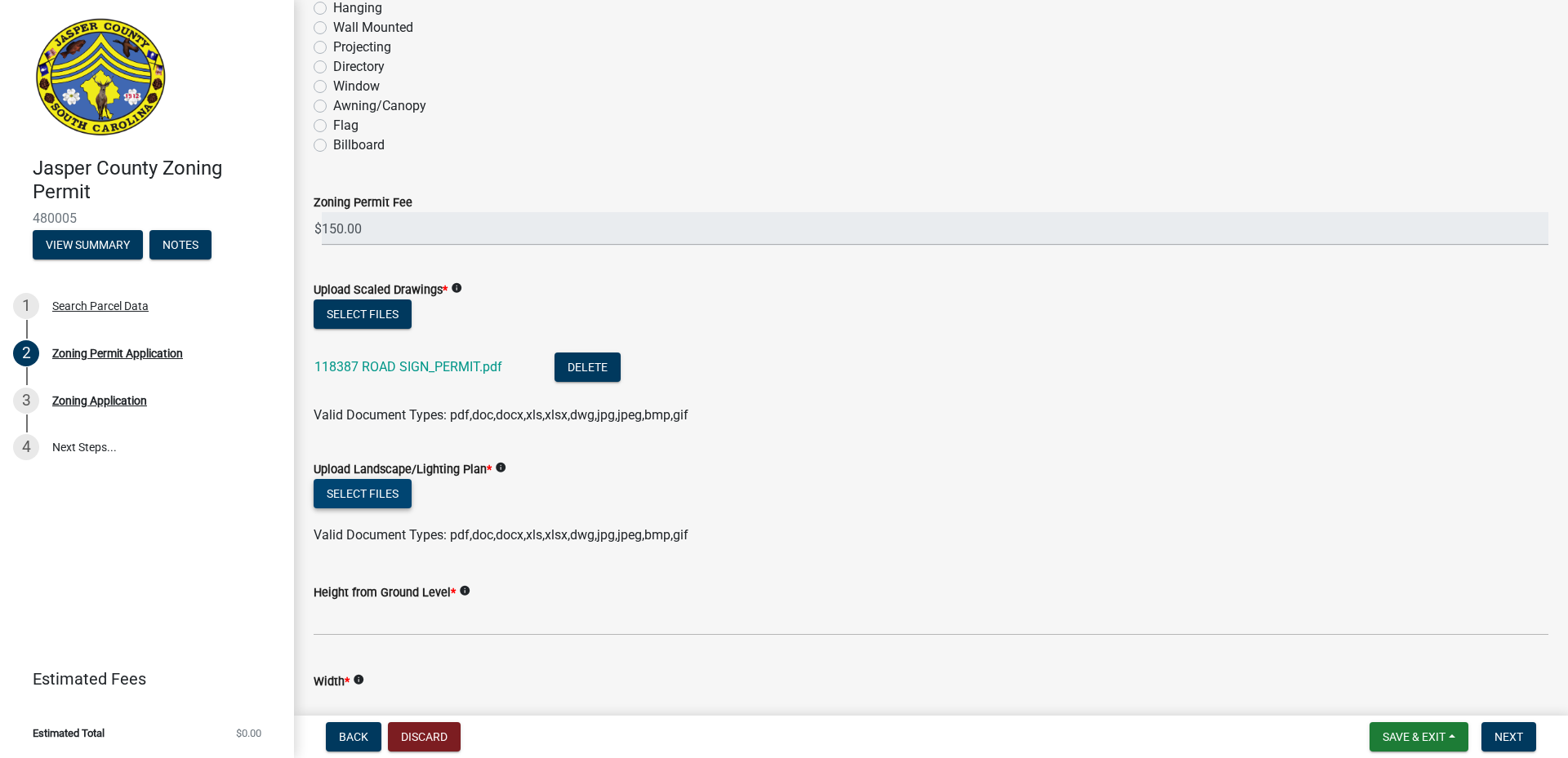
click at [369, 489] on button "Select files" at bounding box center [362, 494] width 98 height 30
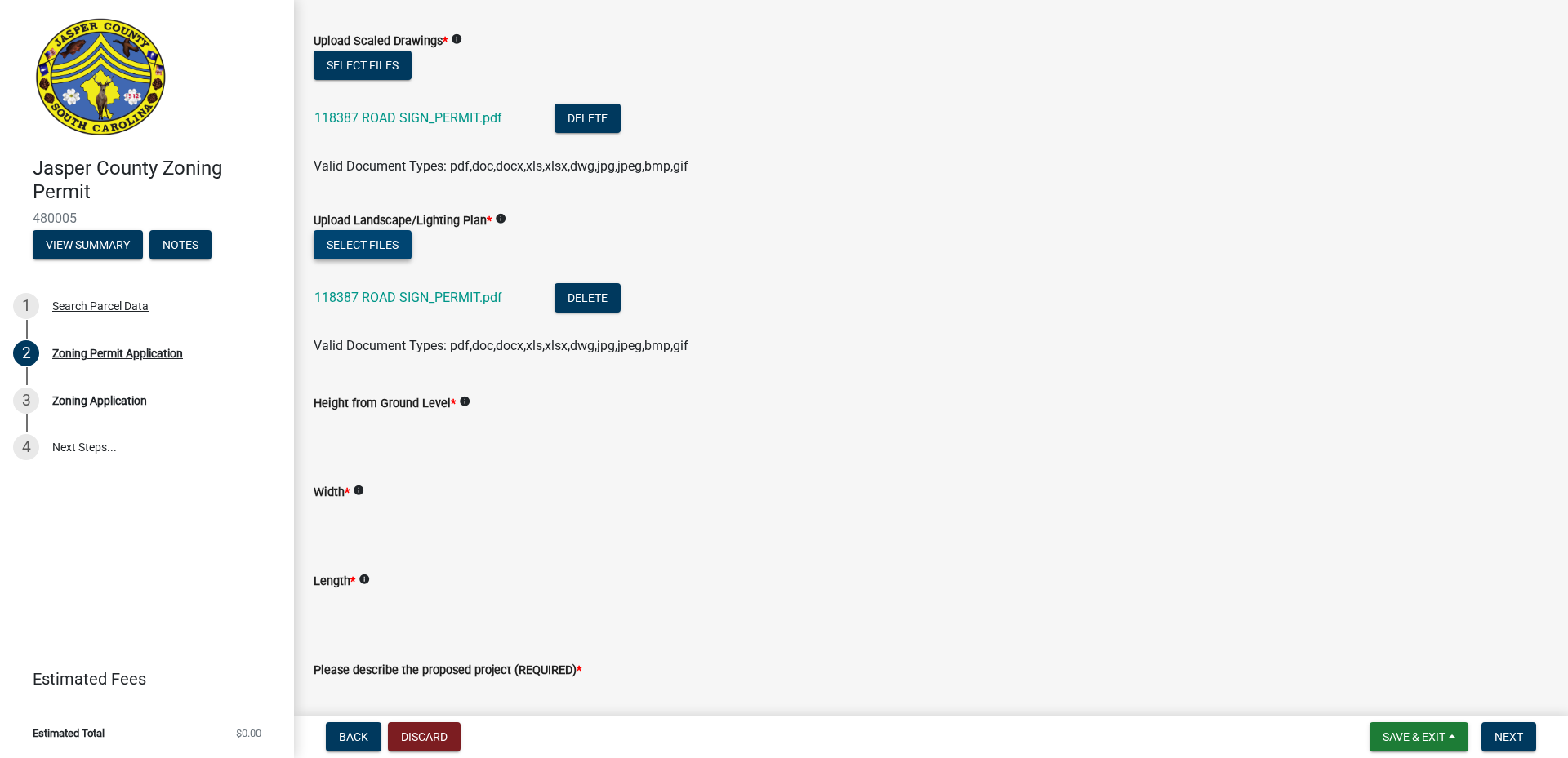
scroll to position [2530, 0]
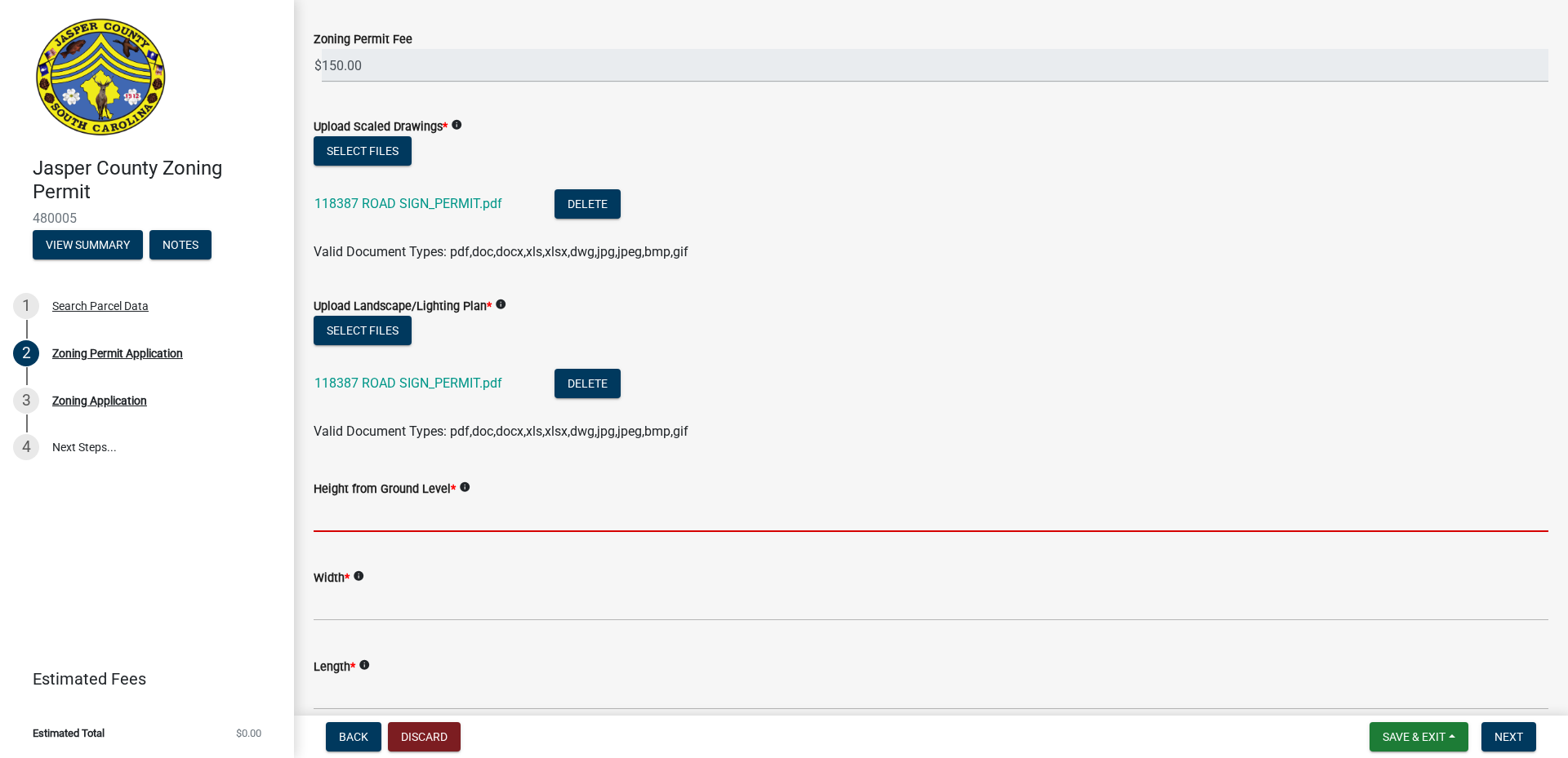
click at [415, 522] on input "Height from Ground Level *" at bounding box center [931, 515] width 1236 height 34
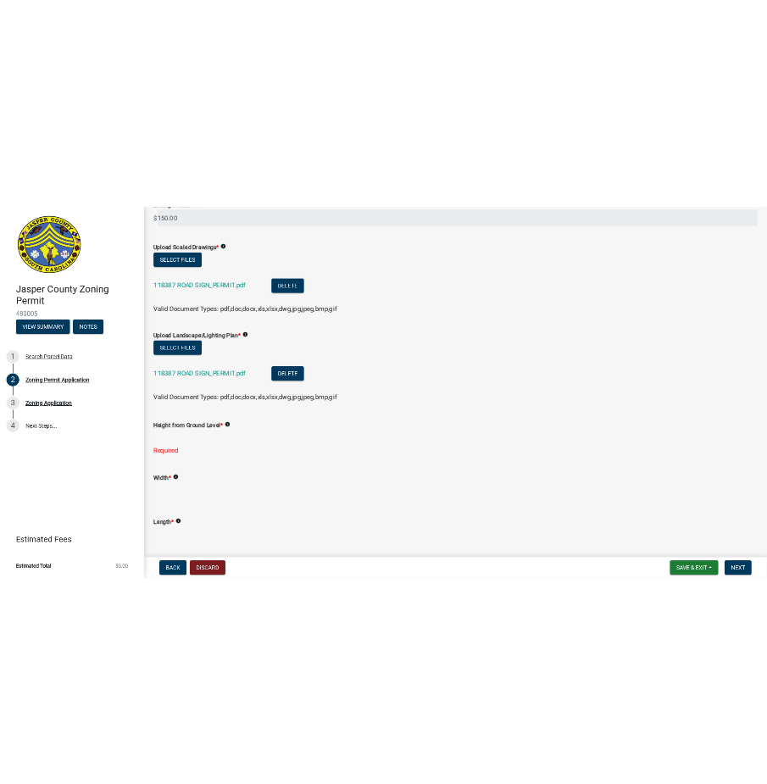
scroll to position [2712, 0]
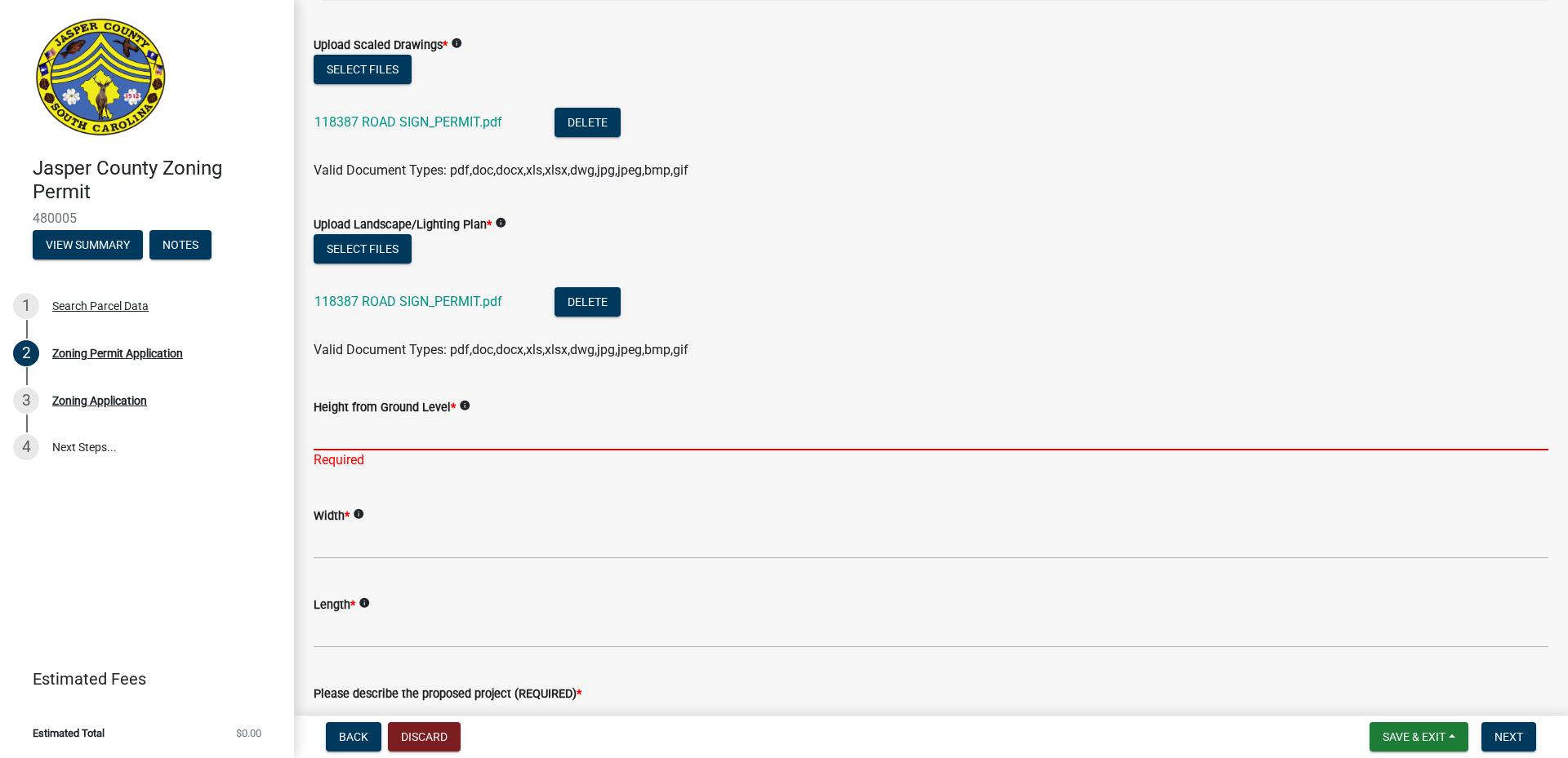
click at [435, 421] on input "Height from Ground Level *" at bounding box center [931, 433] width 1236 height 34
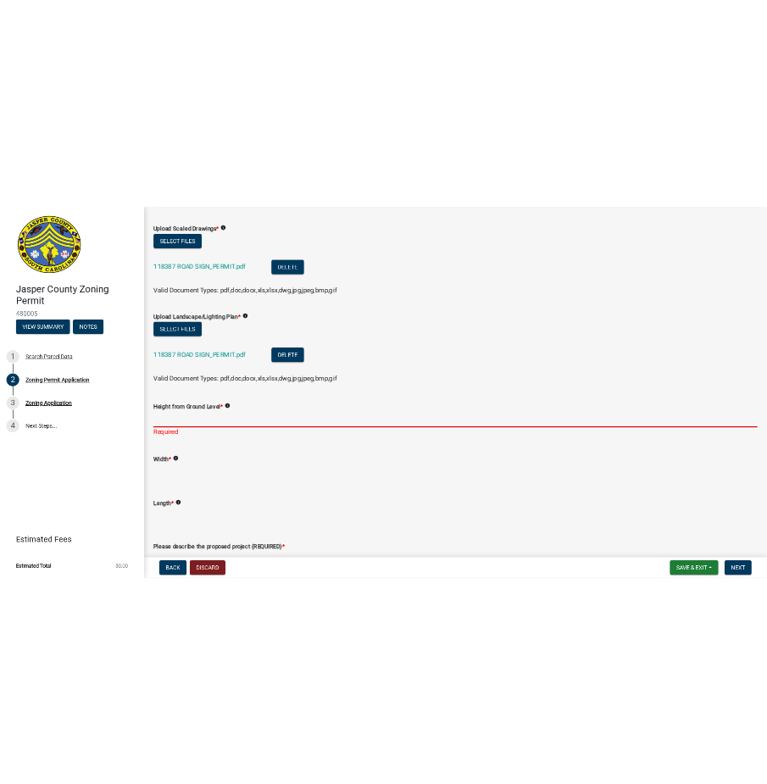
scroll to position [2773, 0]
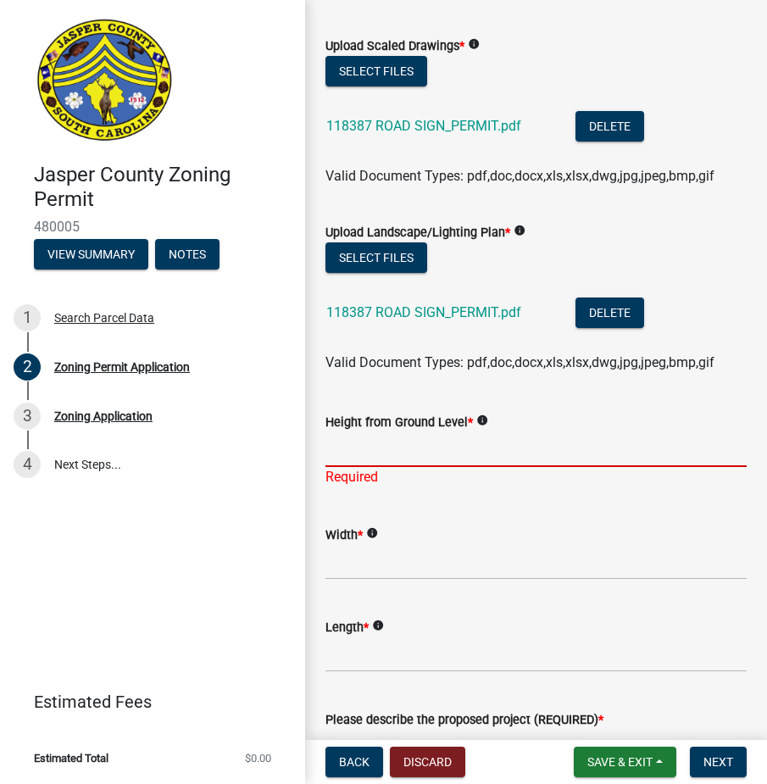
click at [366, 454] on input "Height from Ground Level *" at bounding box center [535, 449] width 421 height 35
type input "72"
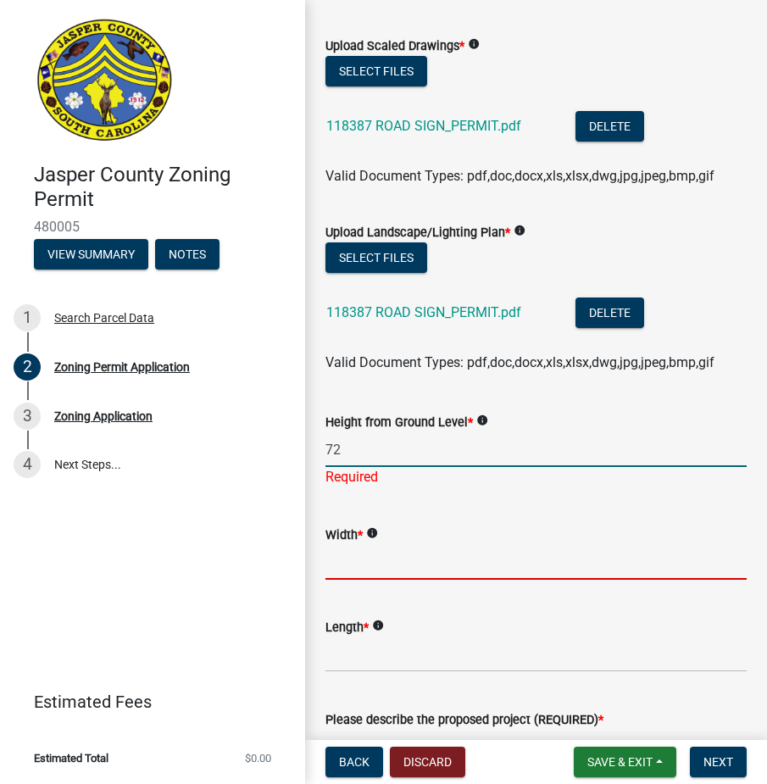
click at [385, 559] on input "Width *" at bounding box center [535, 562] width 421 height 35
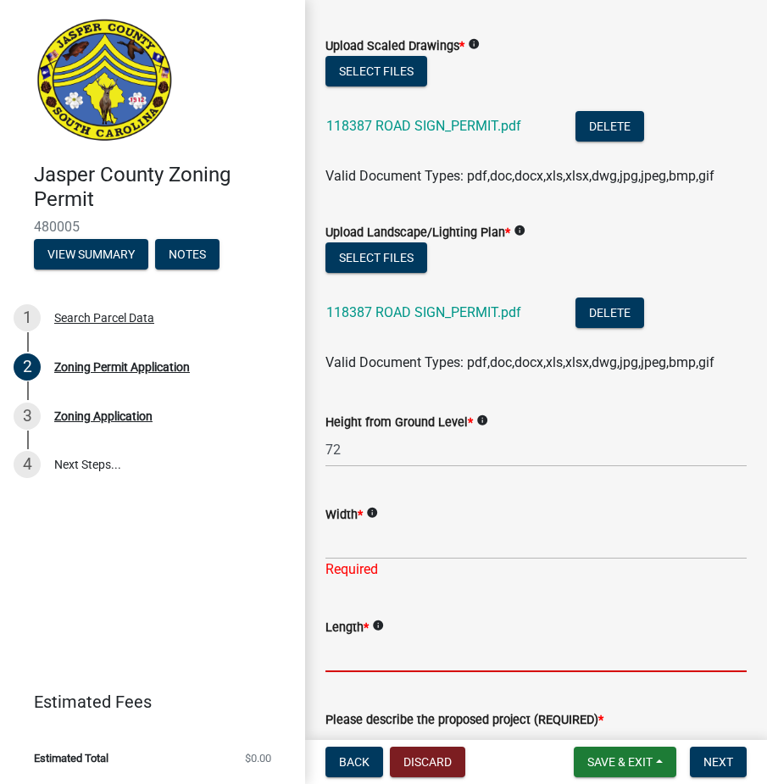
click at [551, 648] on input "Length *" at bounding box center [535, 654] width 421 height 35
type input "96"
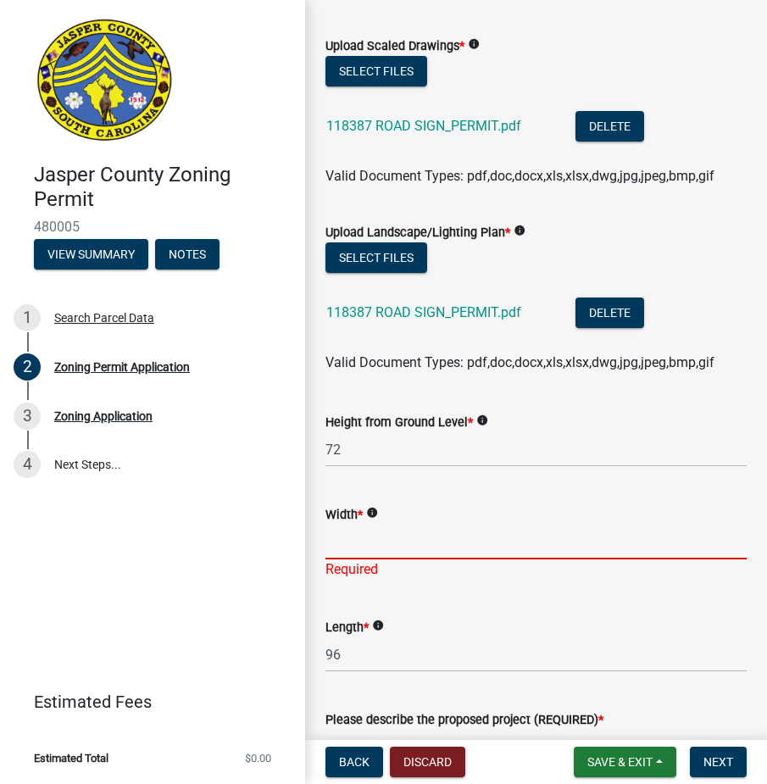
click at [430, 554] on input "Width *" at bounding box center [535, 542] width 421 height 35
type input "6"
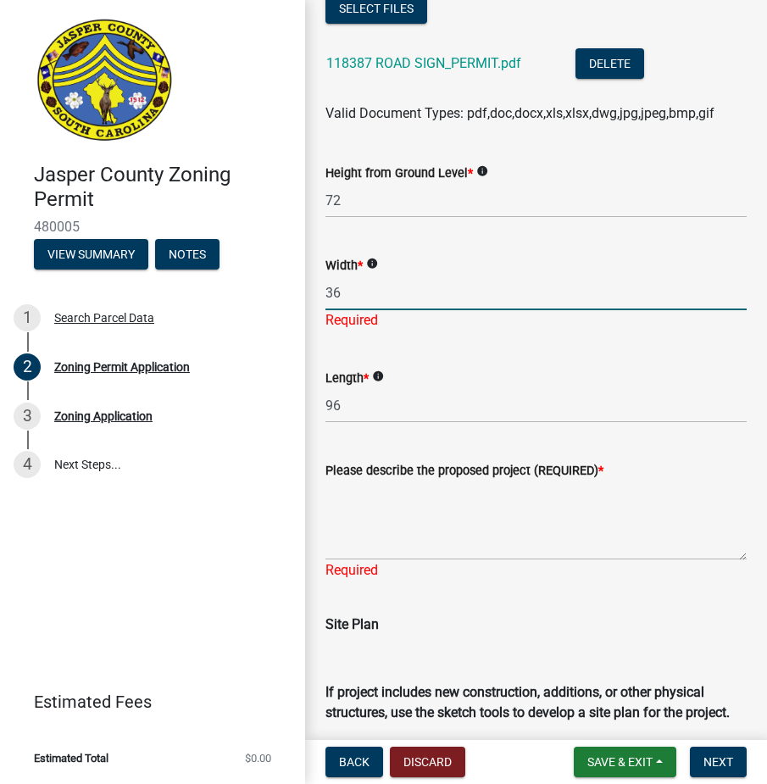
scroll to position [3028, 0]
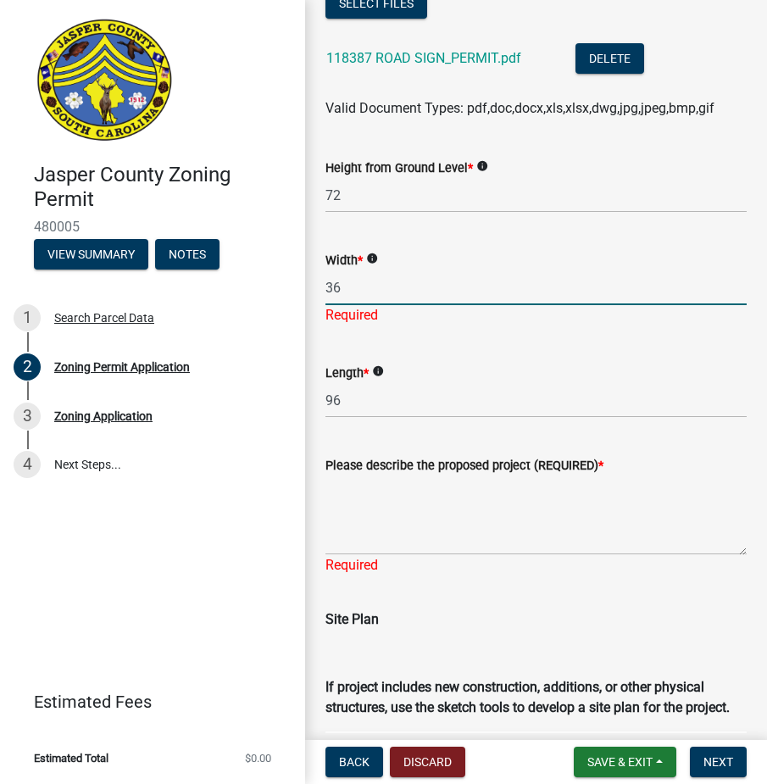
type input "36"
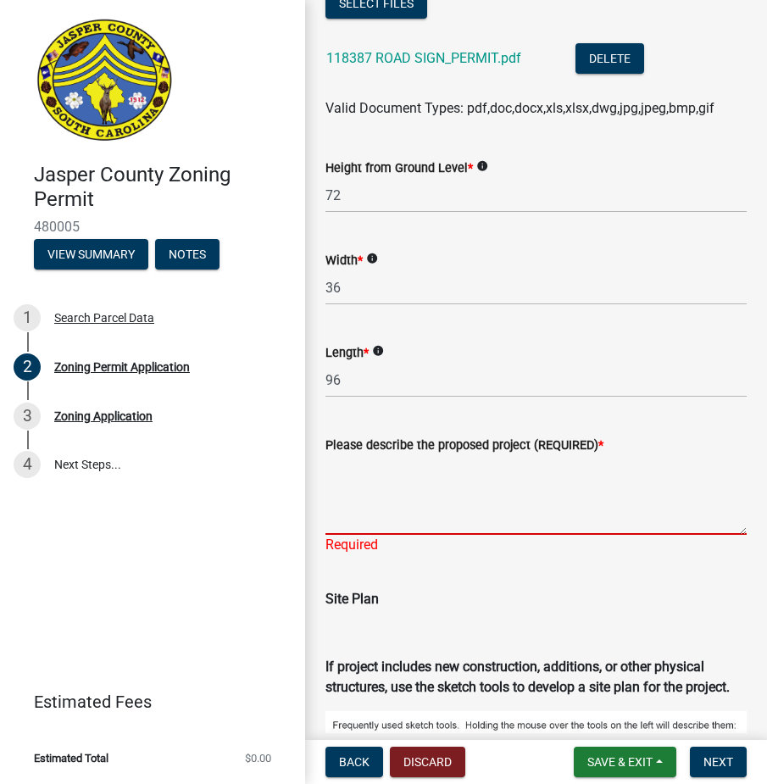
click at [429, 538] on div "Please describe the proposed project (REQUIRED) * Required" at bounding box center [535, 483] width 421 height 144
type textarea "e"
type textarea "EXACTLY AS DESCRIBED IN RENDERING"
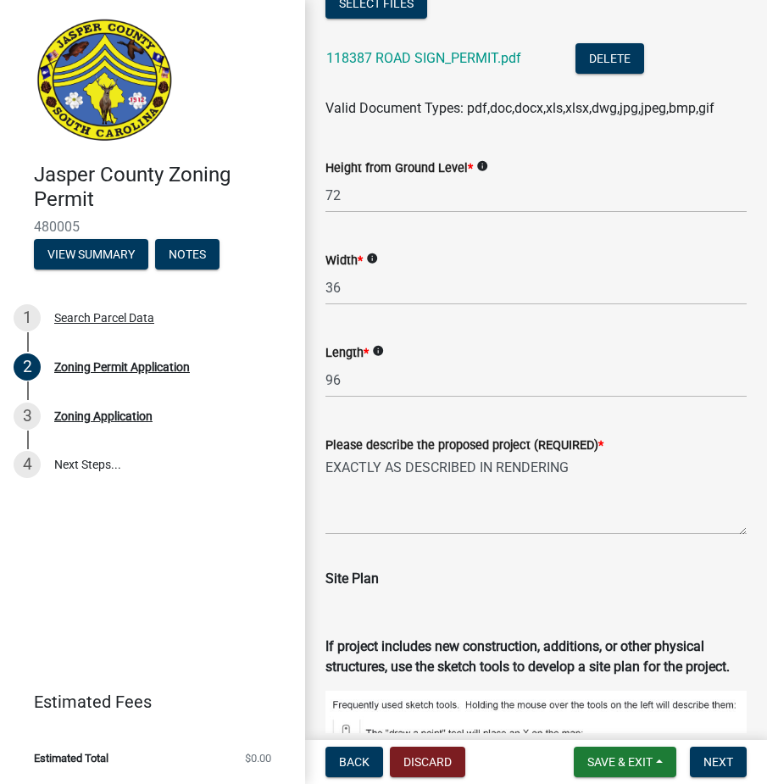
click at [441, 595] on div "Site Plan" at bounding box center [535, 585] width 421 height 75
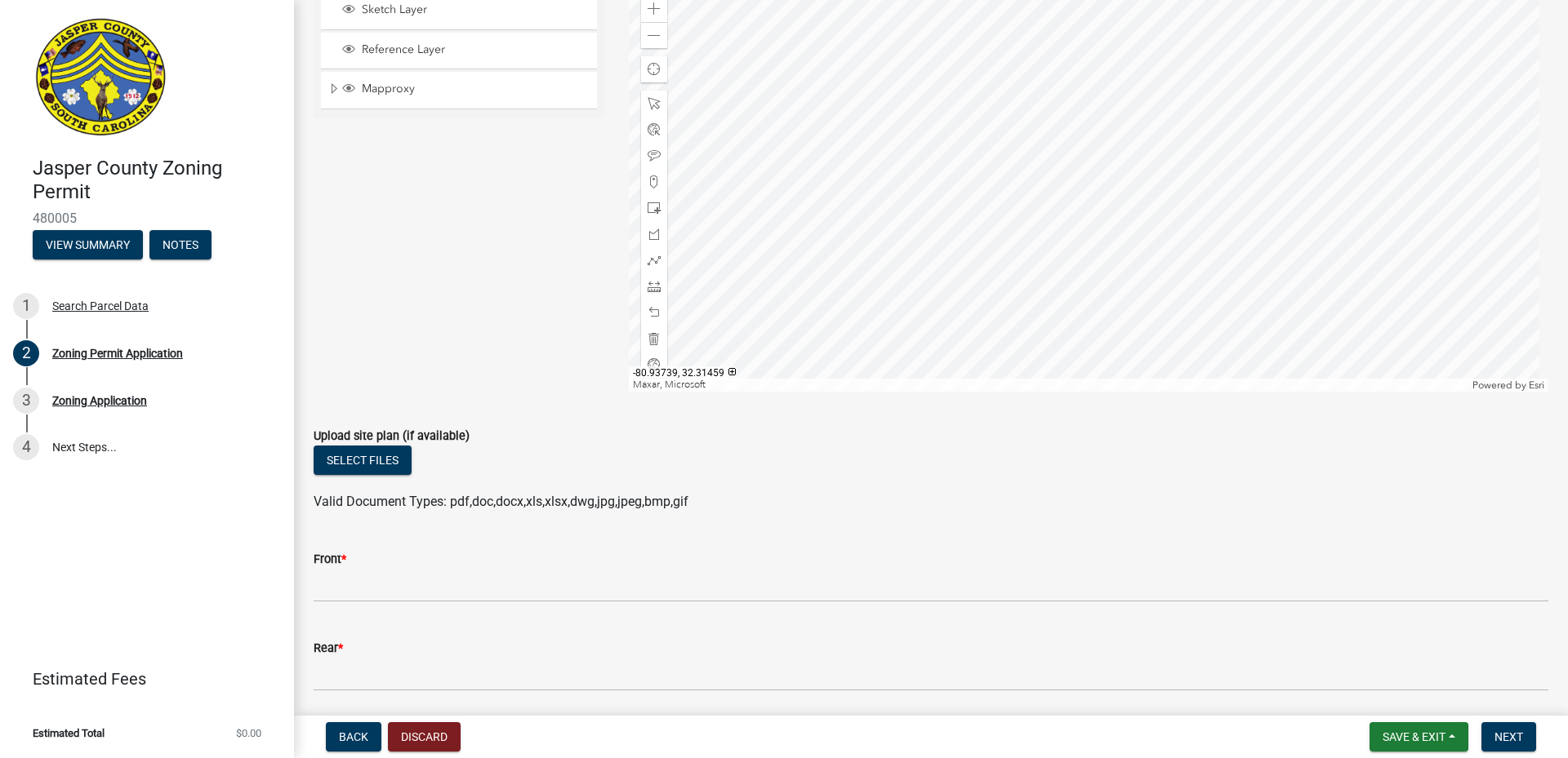
scroll to position [3918, 0]
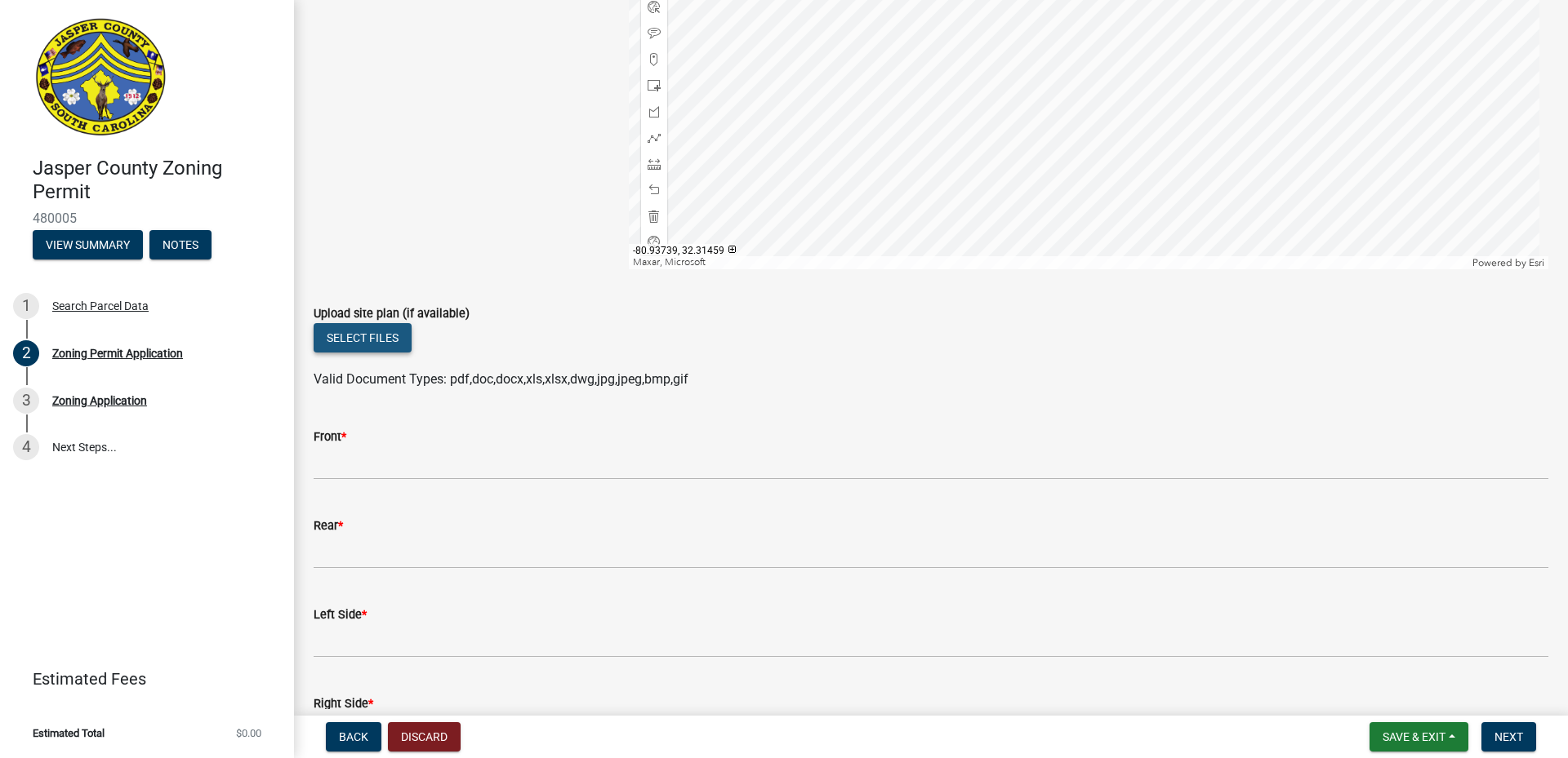
click at [360, 346] on button "Select files" at bounding box center [362, 338] width 98 height 30
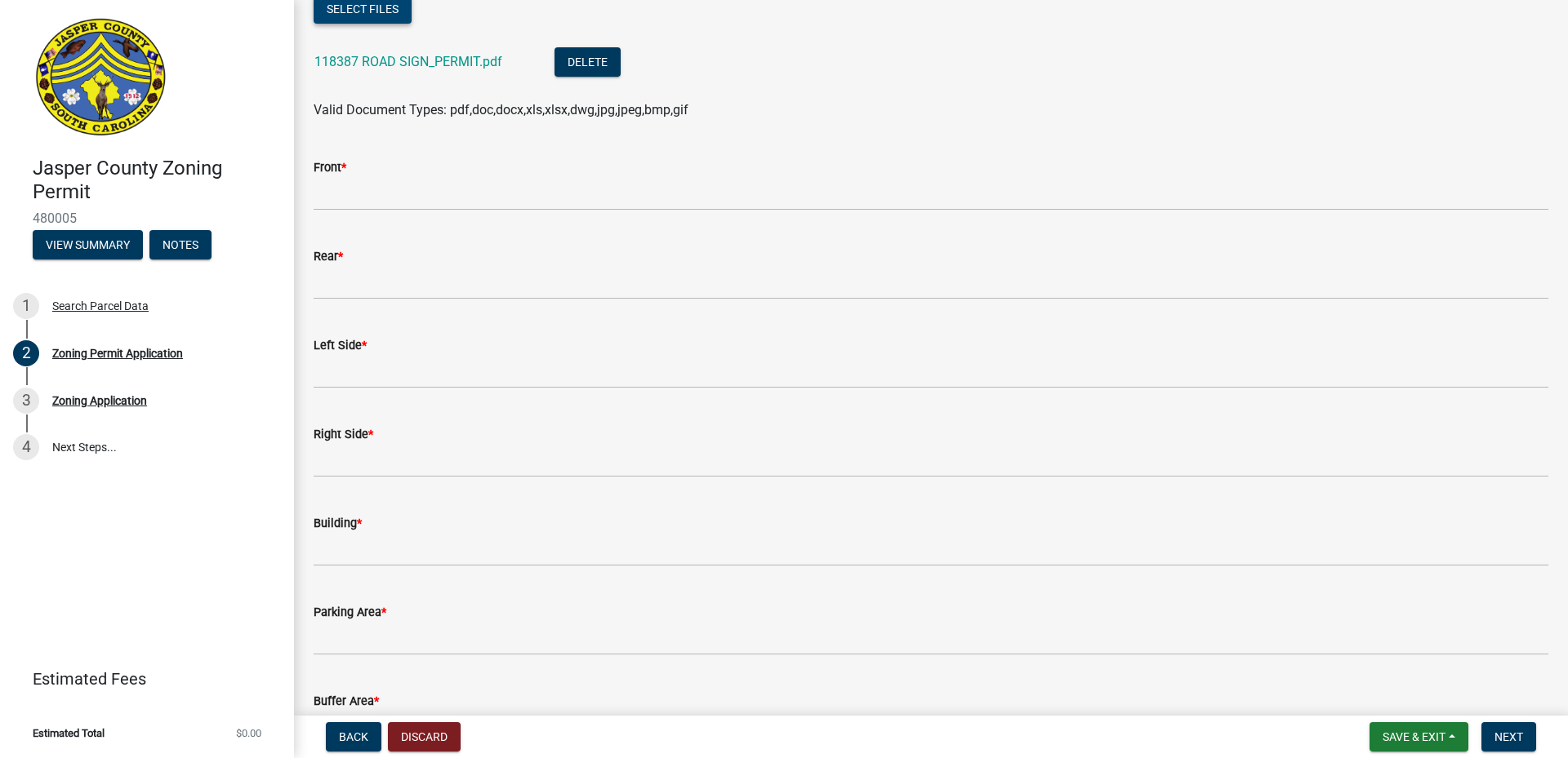
scroll to position [4236, 0]
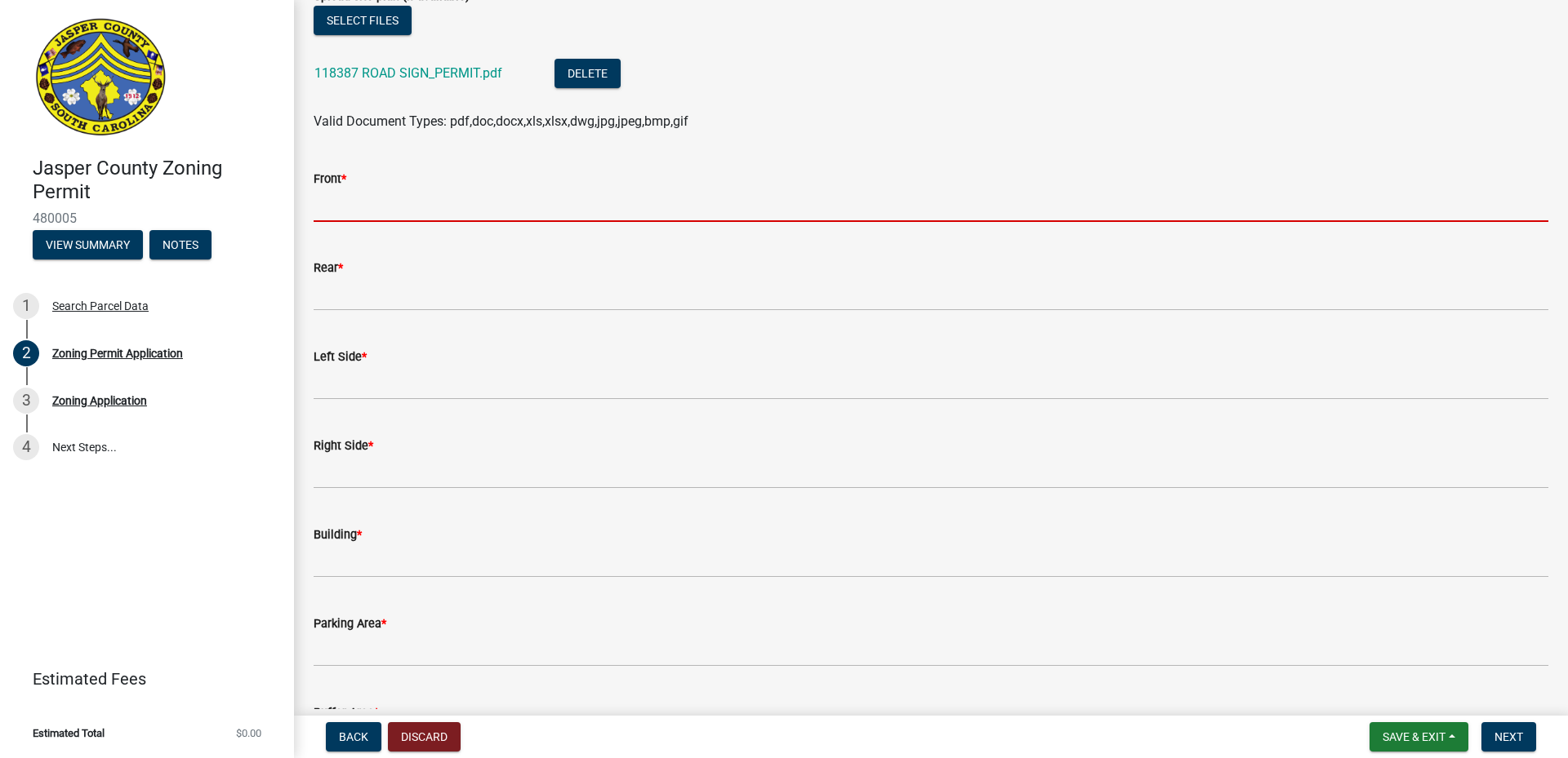
click at [401, 212] on input "Front *" at bounding box center [931, 205] width 1236 height 34
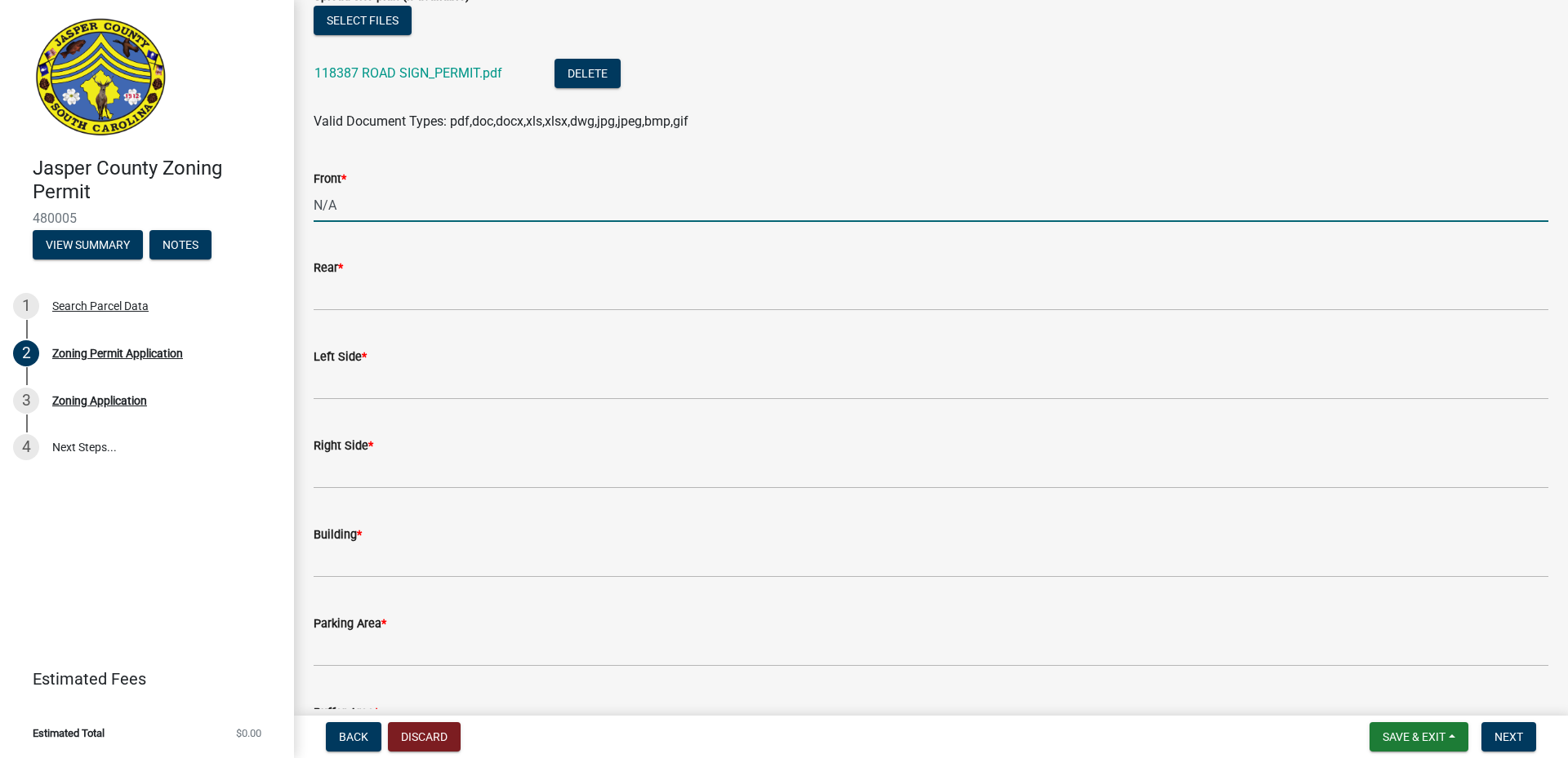
type input "N/A"
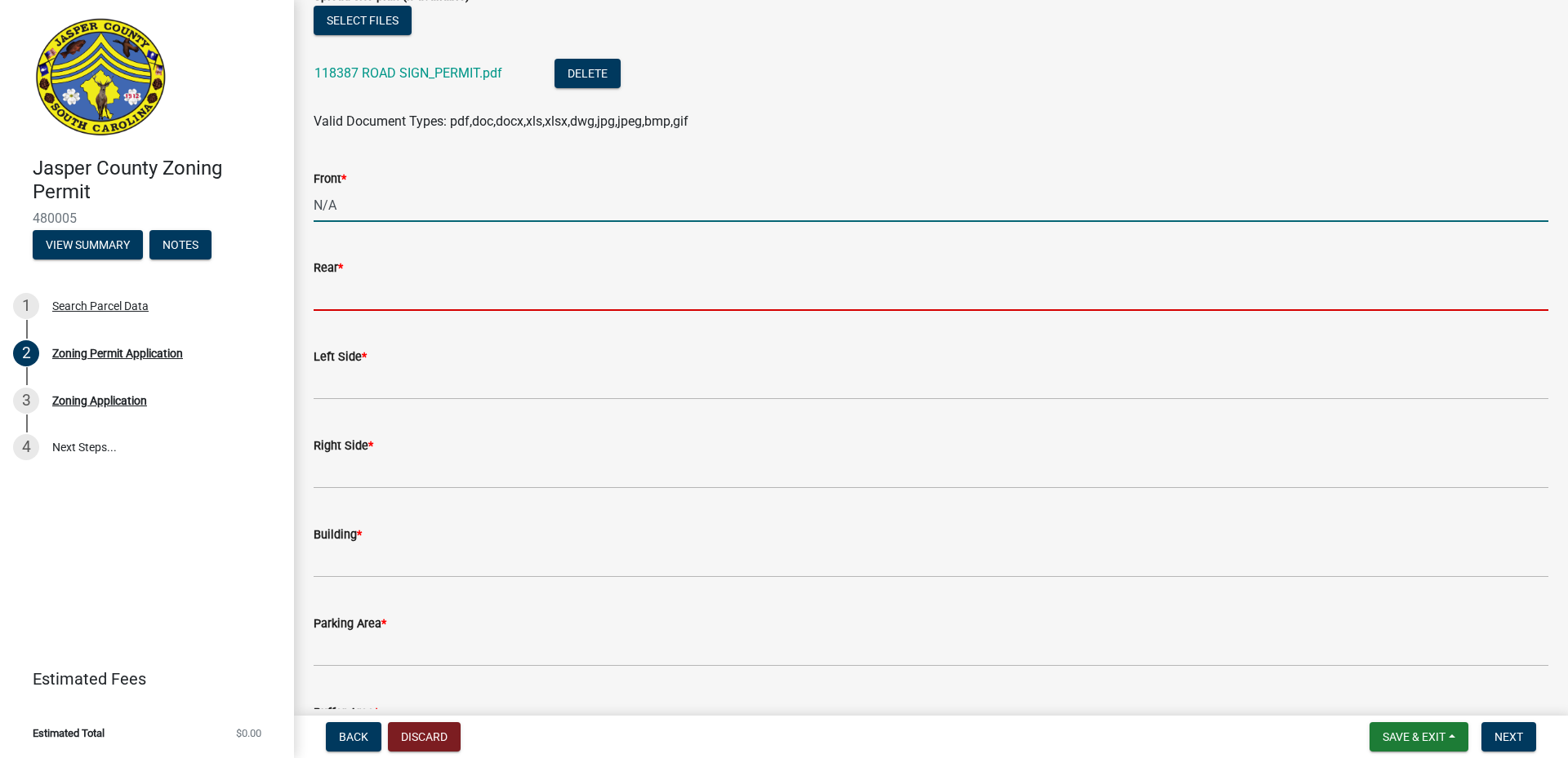
type input "`"
click at [322, 204] on input "N/A" at bounding box center [931, 205] width 1236 height 34
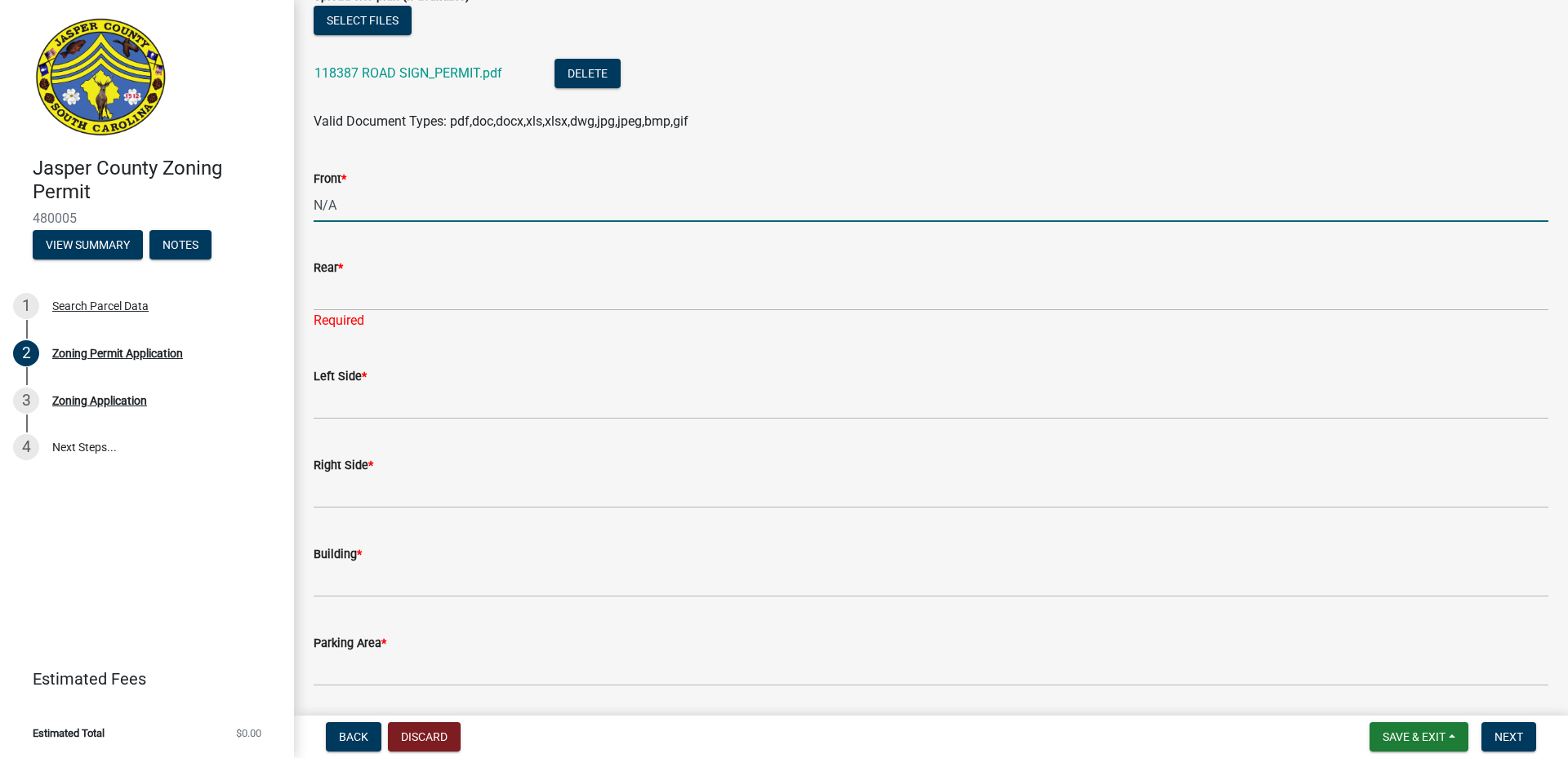
click at [322, 204] on input "N/A" at bounding box center [931, 205] width 1236 height 34
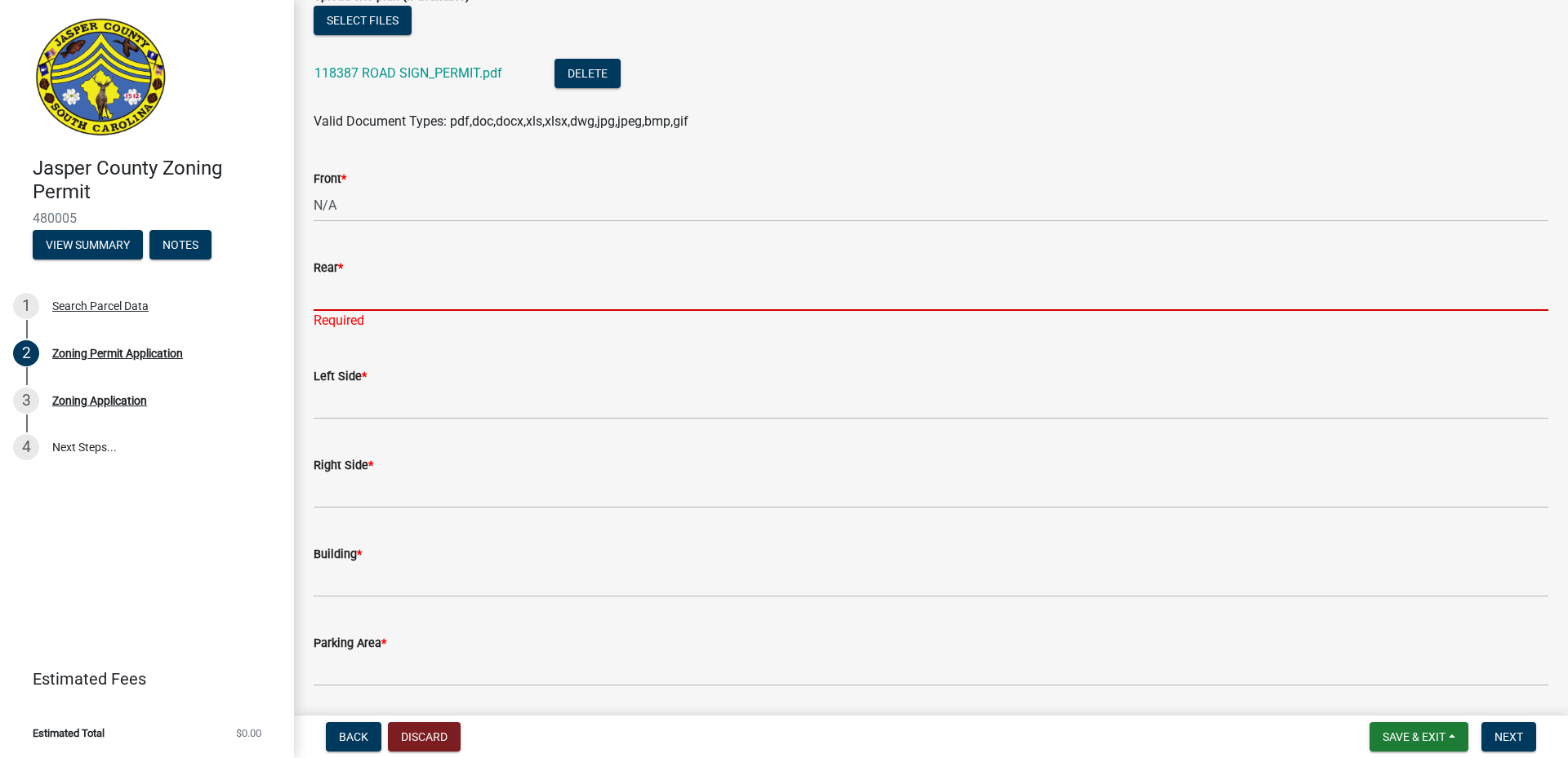
click at [353, 301] on input "Rear *" at bounding box center [931, 294] width 1236 height 34
paste input "N/A"
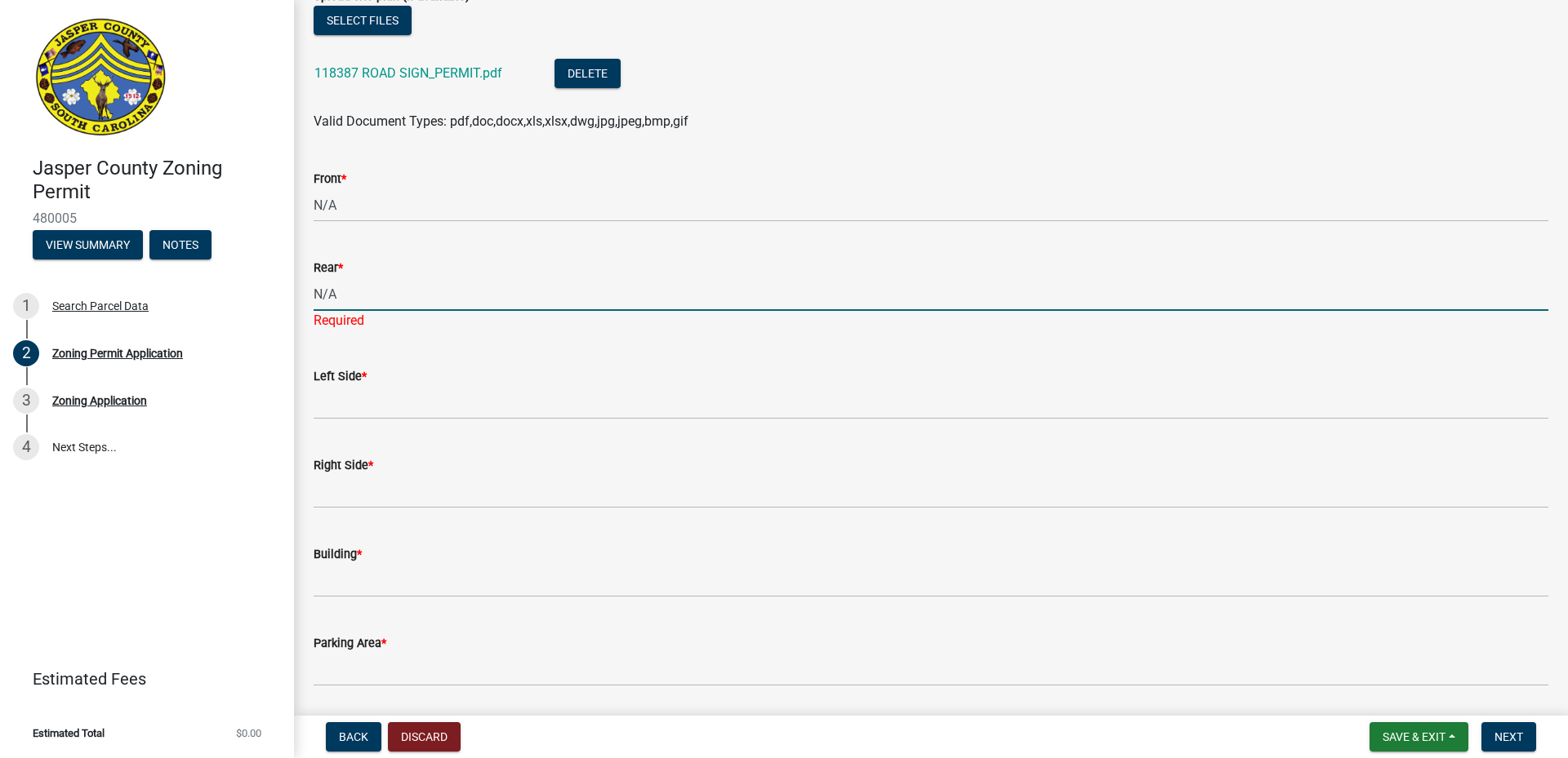
type input "N/A"
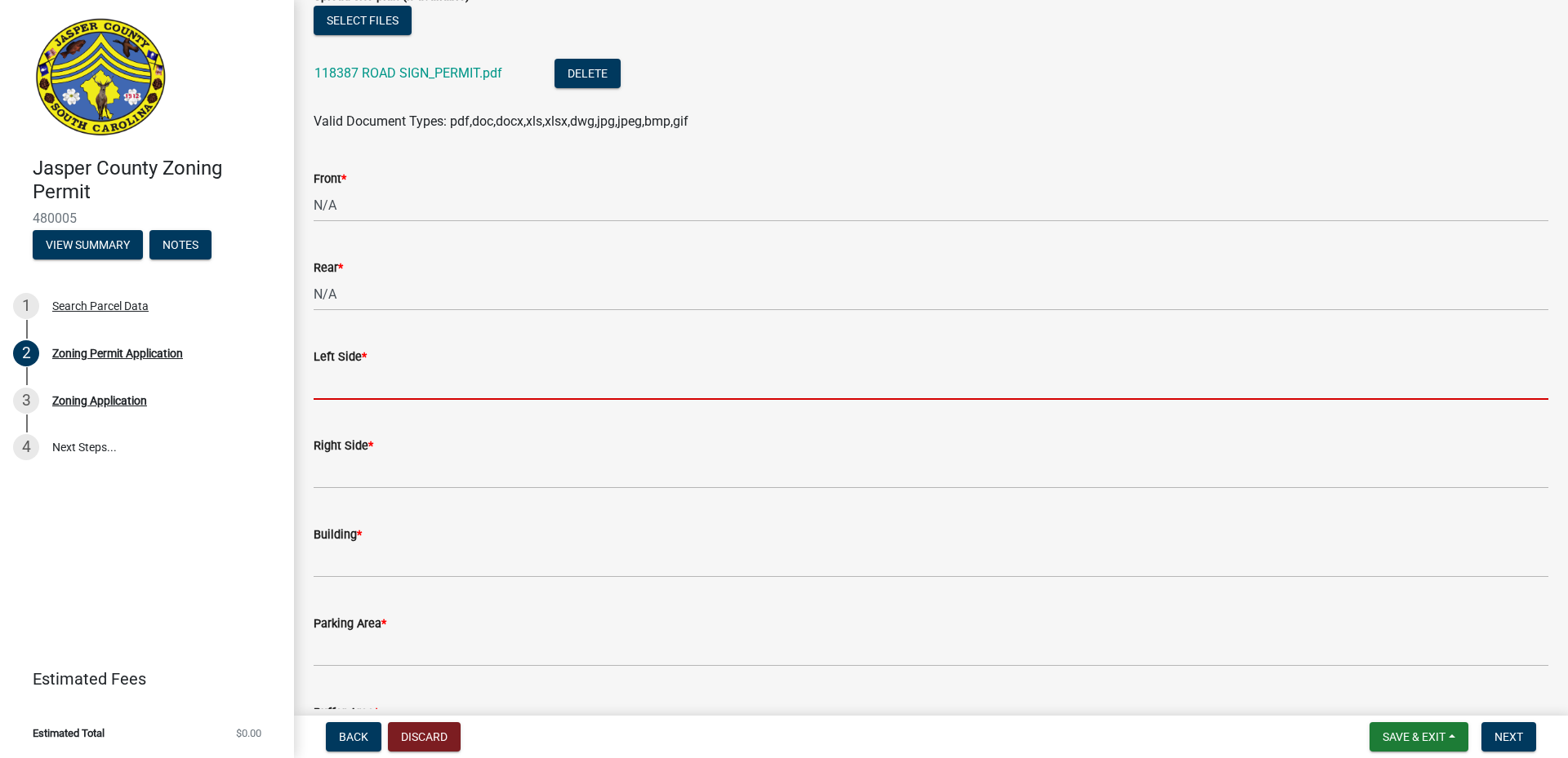
click at [361, 403] on wm-data-entity-input "Left Side *" at bounding box center [931, 368] width 1236 height 89
paste input "N/A"
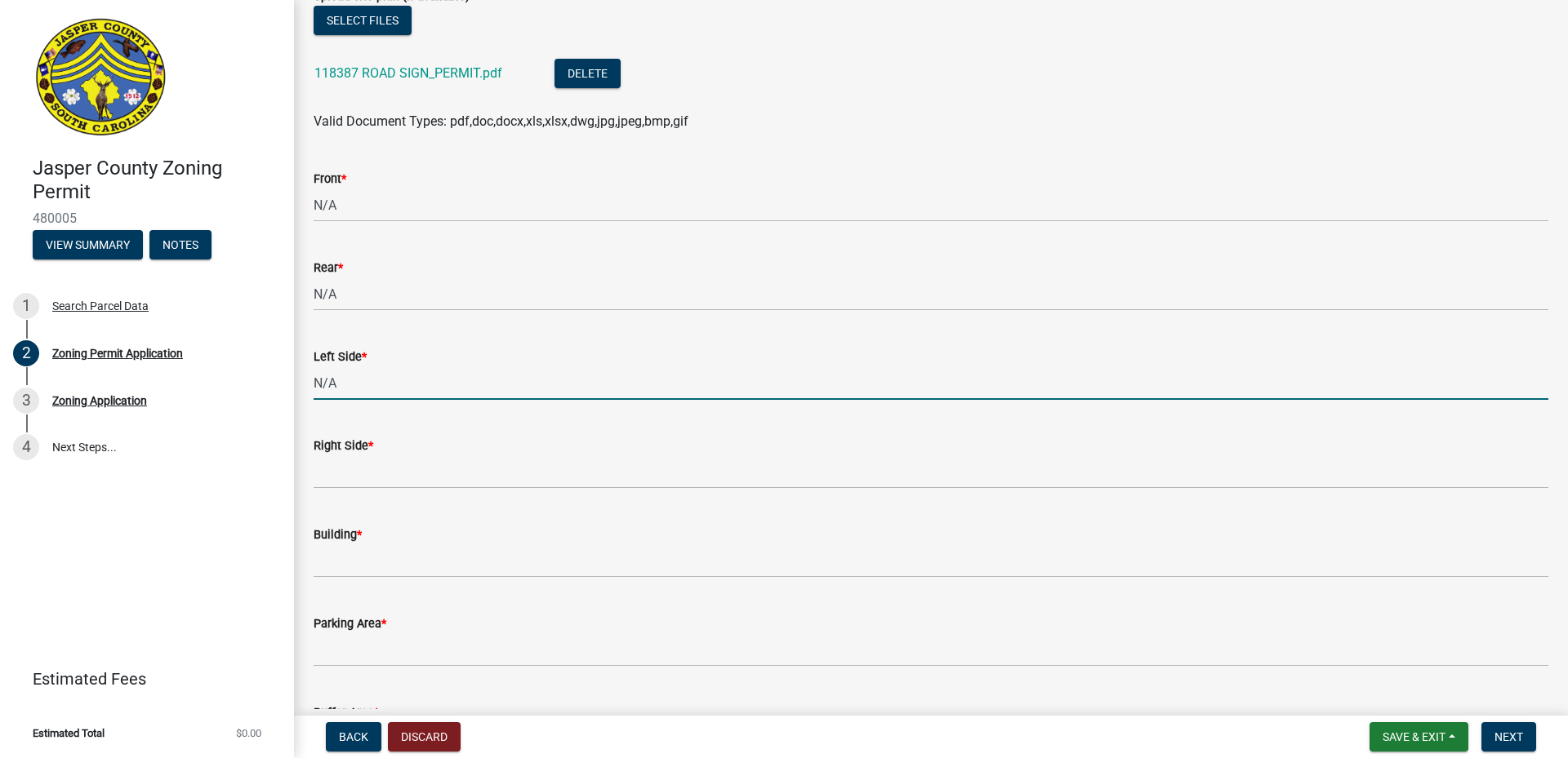
type input "N/A"
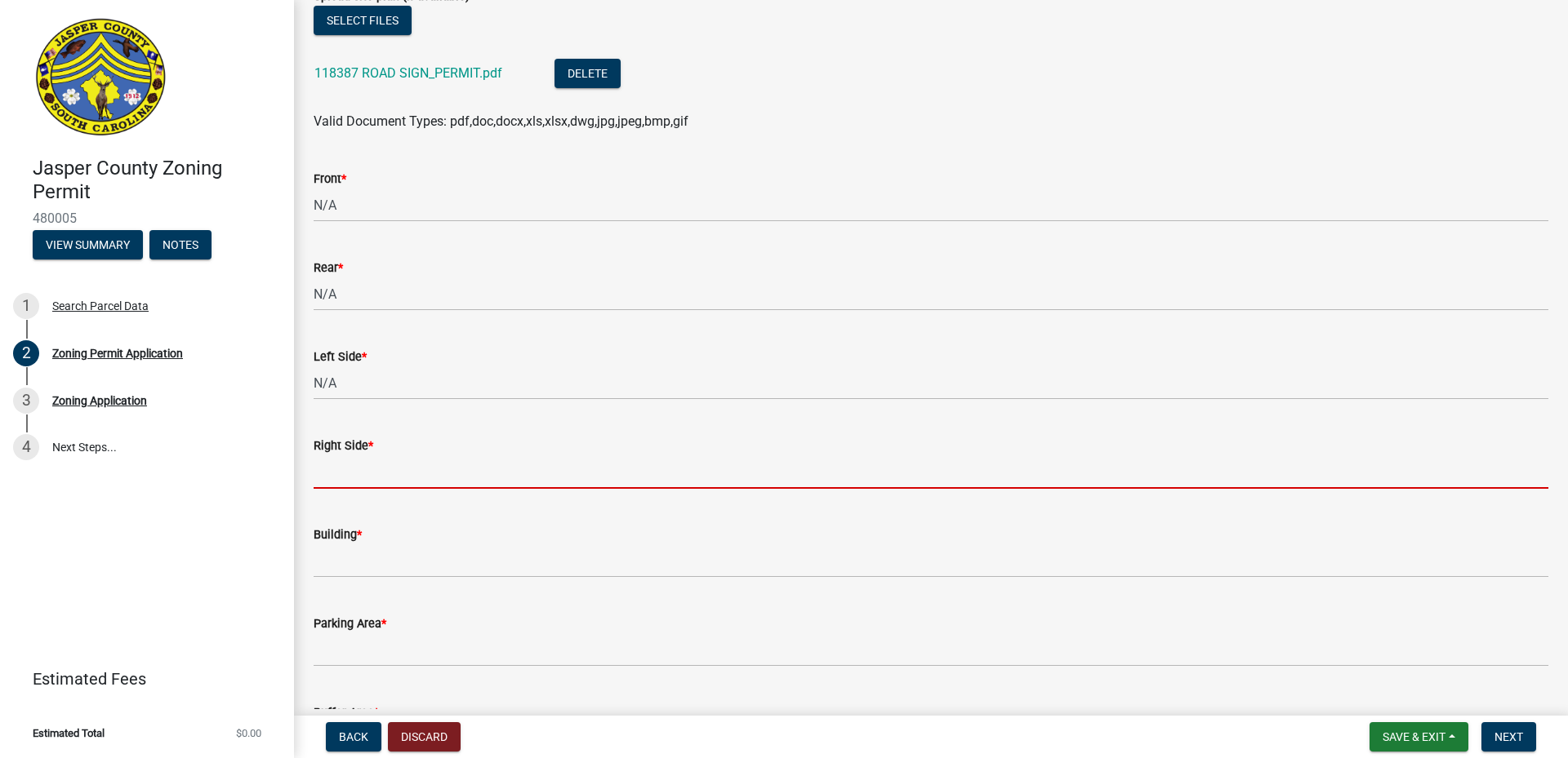
click at [367, 479] on input "Right Side *" at bounding box center [931, 472] width 1236 height 34
paste input "N/A"
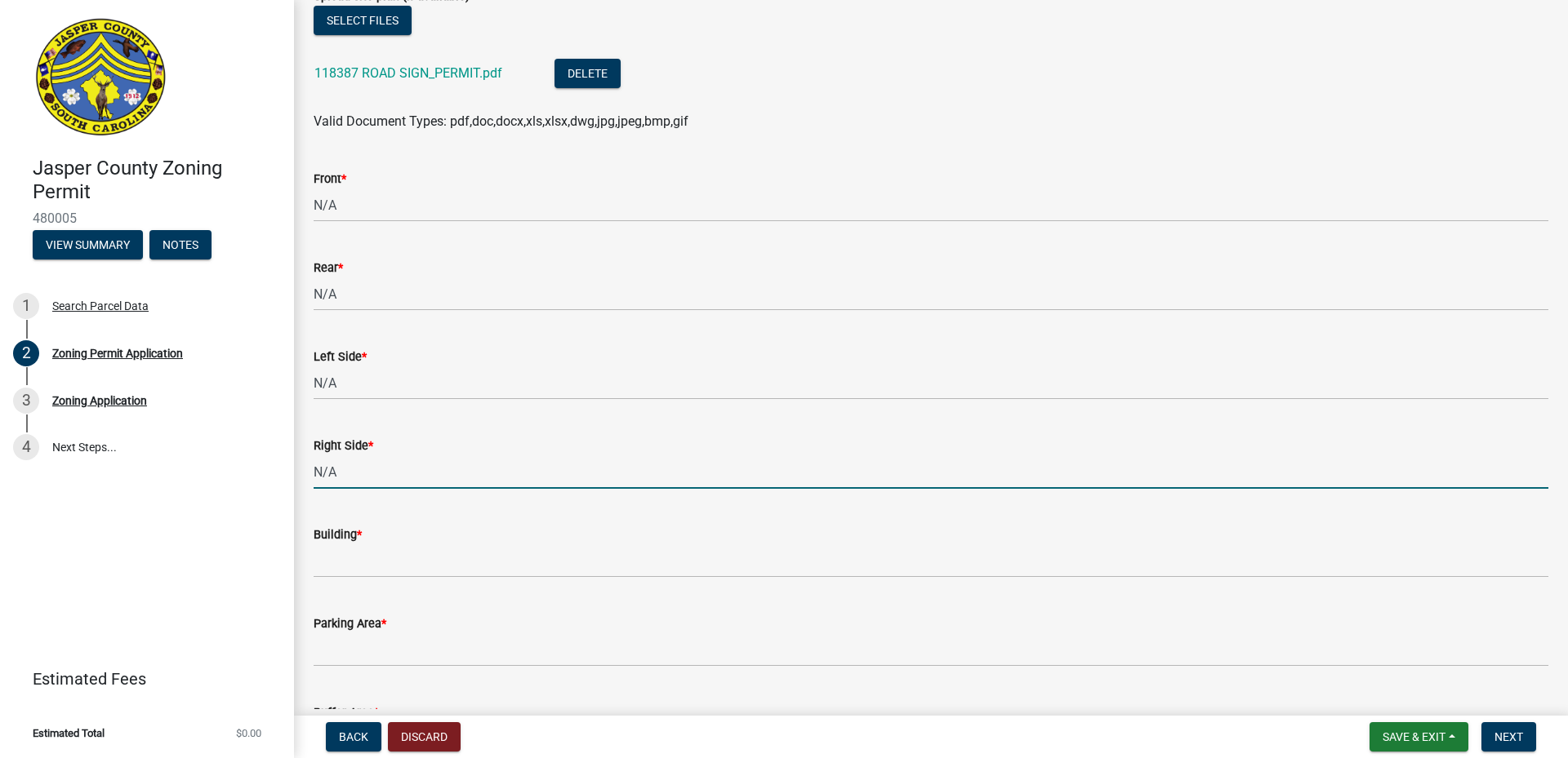
type input "N/A"
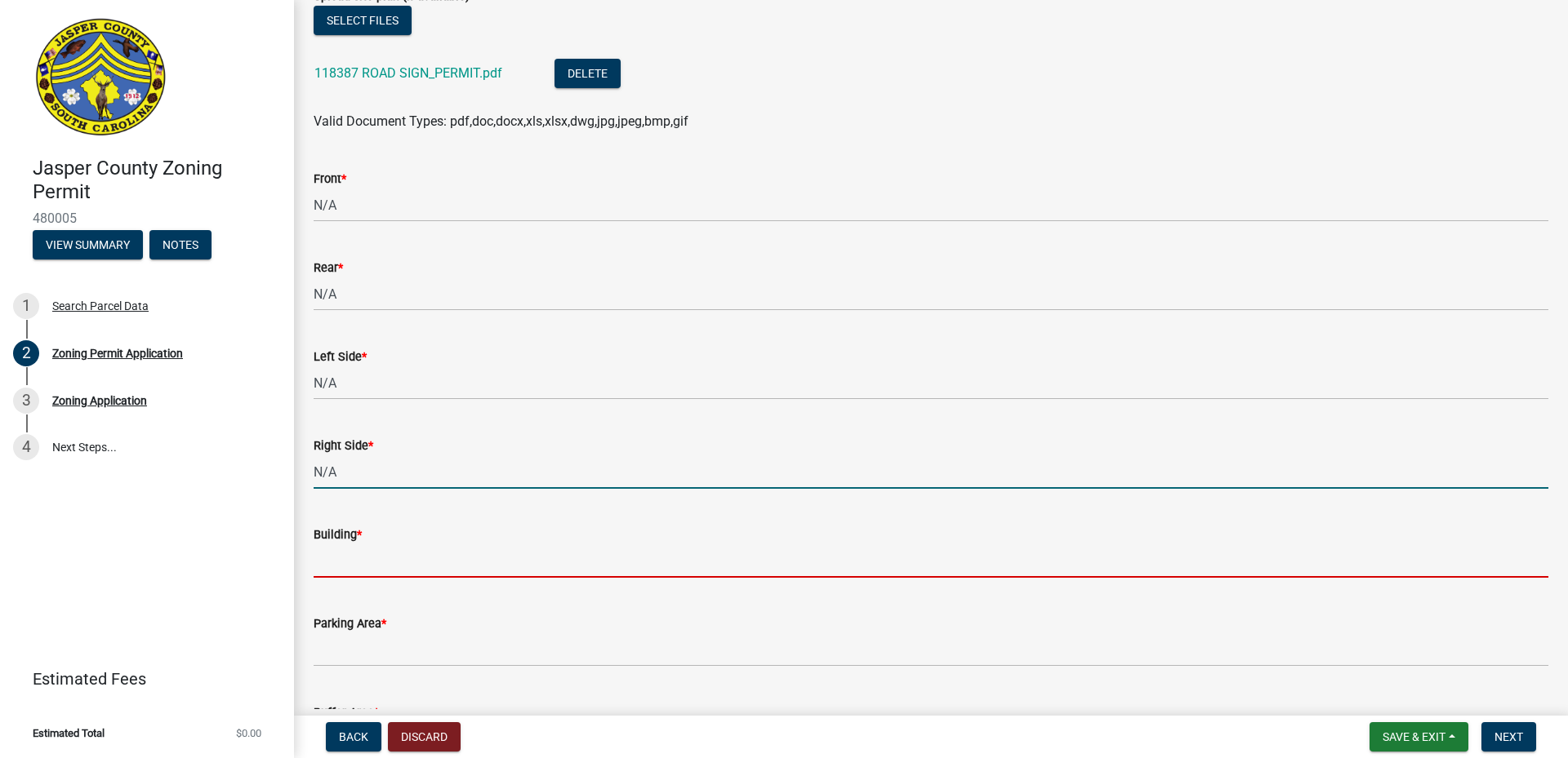
click at [385, 564] on input "Building *" at bounding box center [931, 561] width 1236 height 34
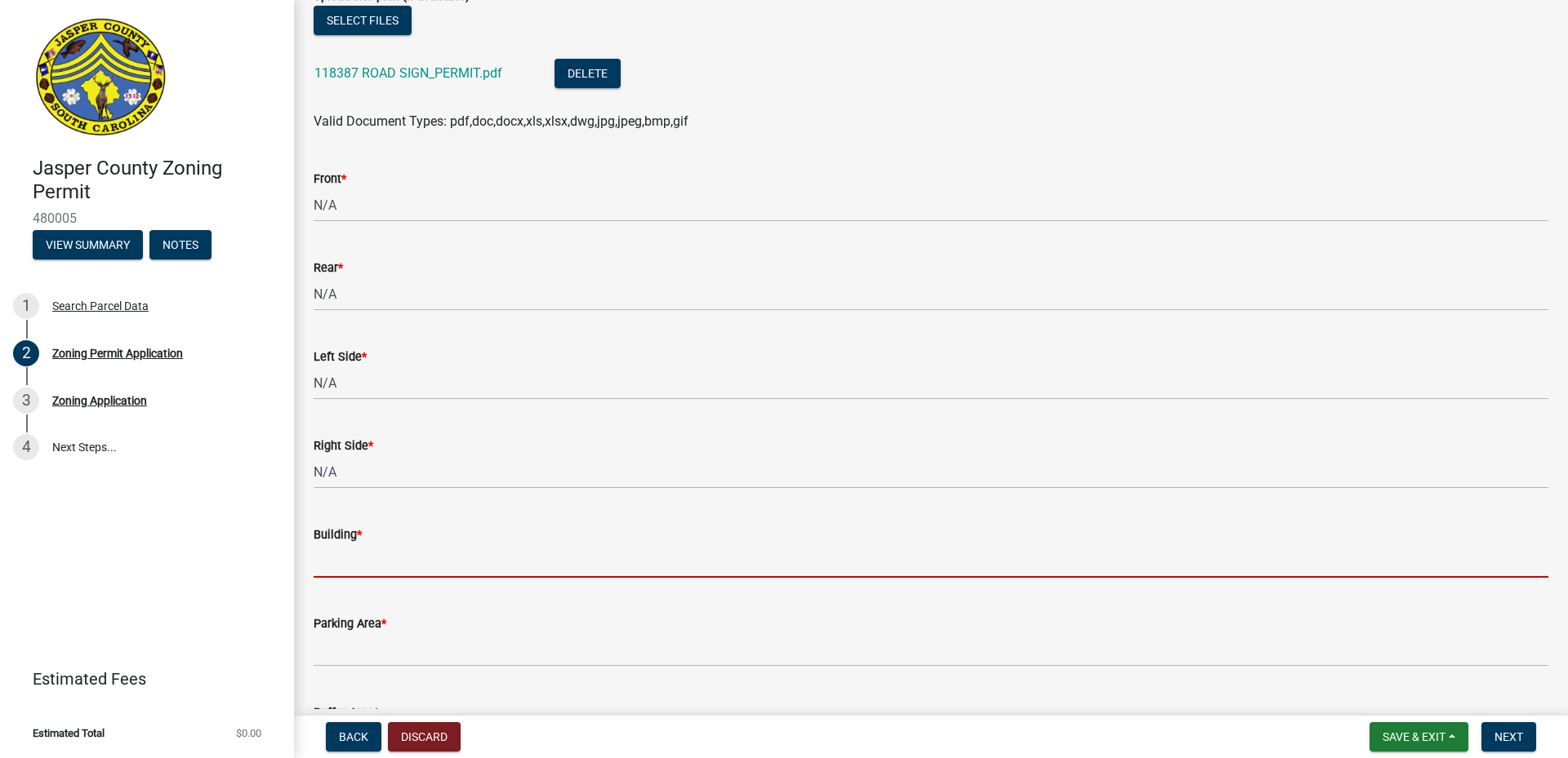
paste input "N/A"
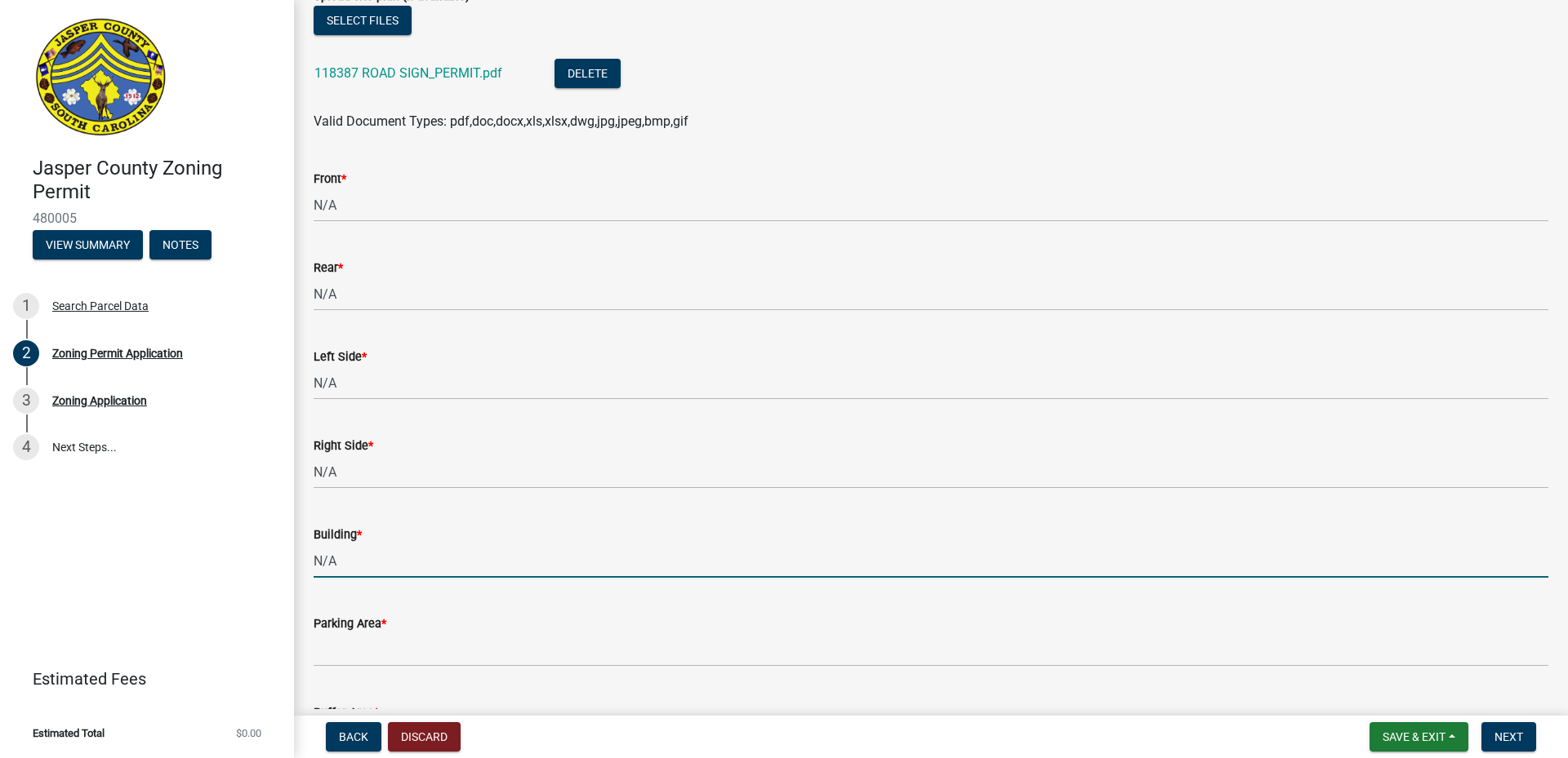
type input "N/A"
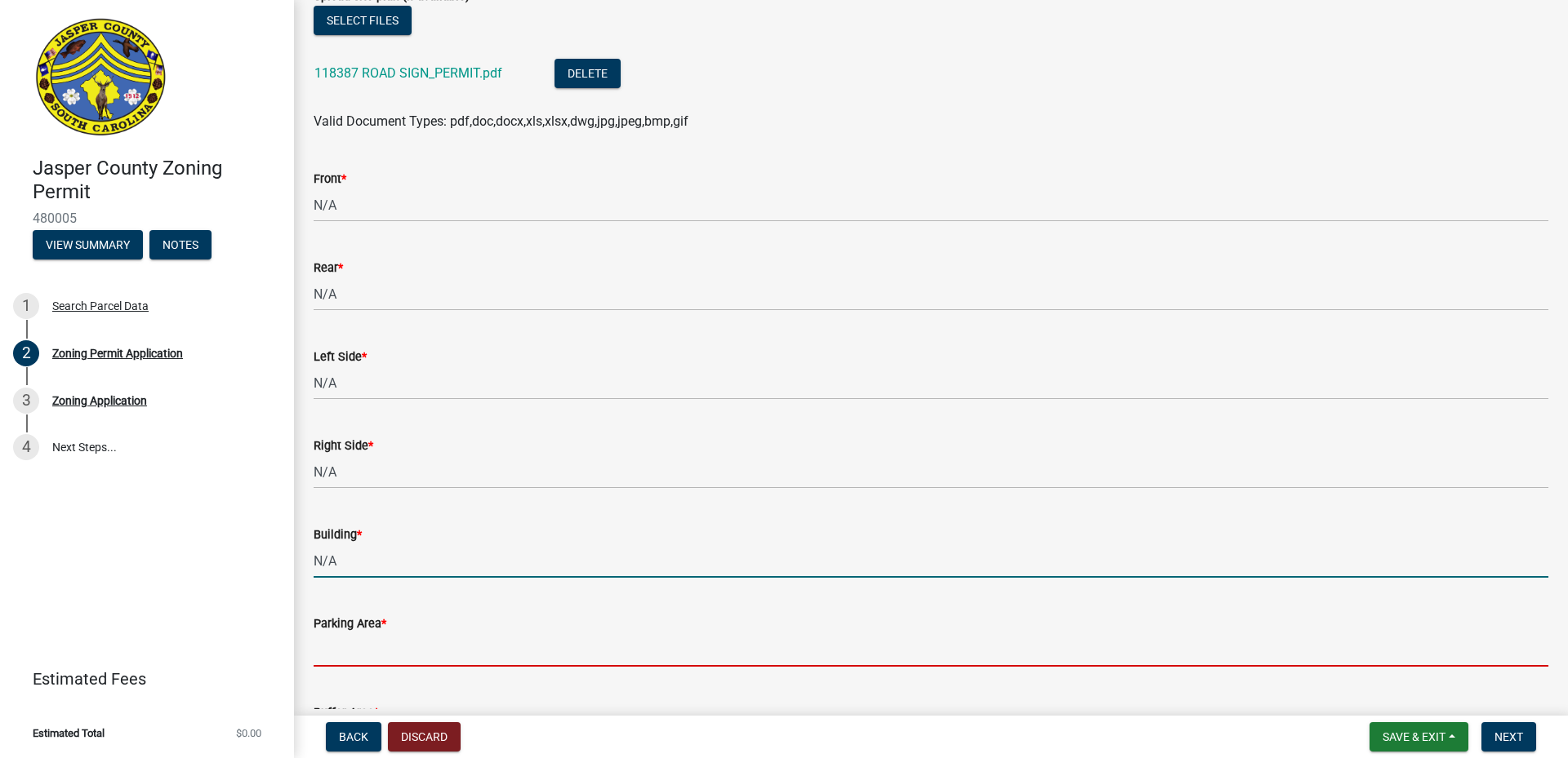
click at [381, 640] on input "Parking Area *" at bounding box center [931, 650] width 1236 height 34
paste input "N/A"
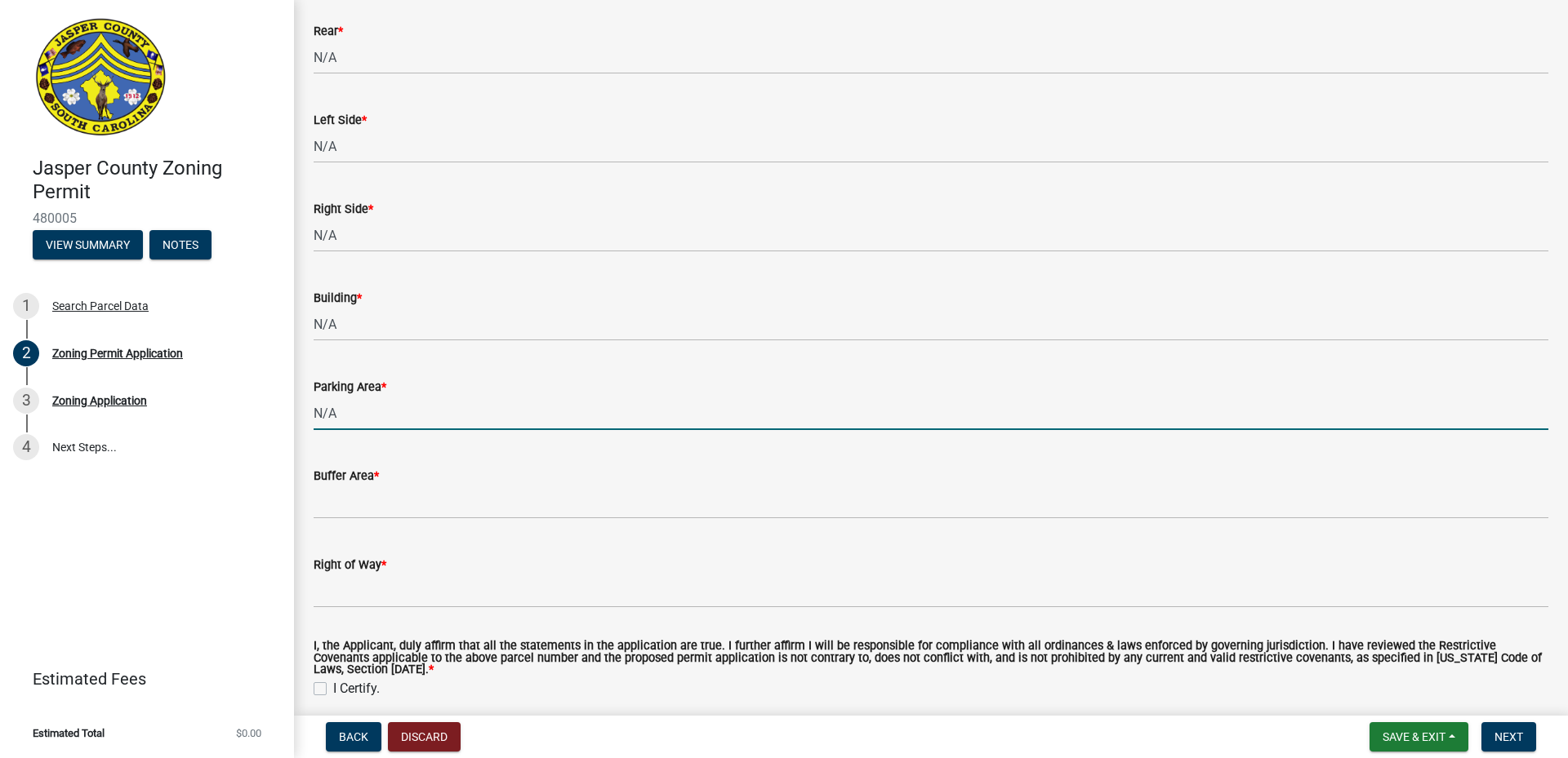
scroll to position [4481, 0]
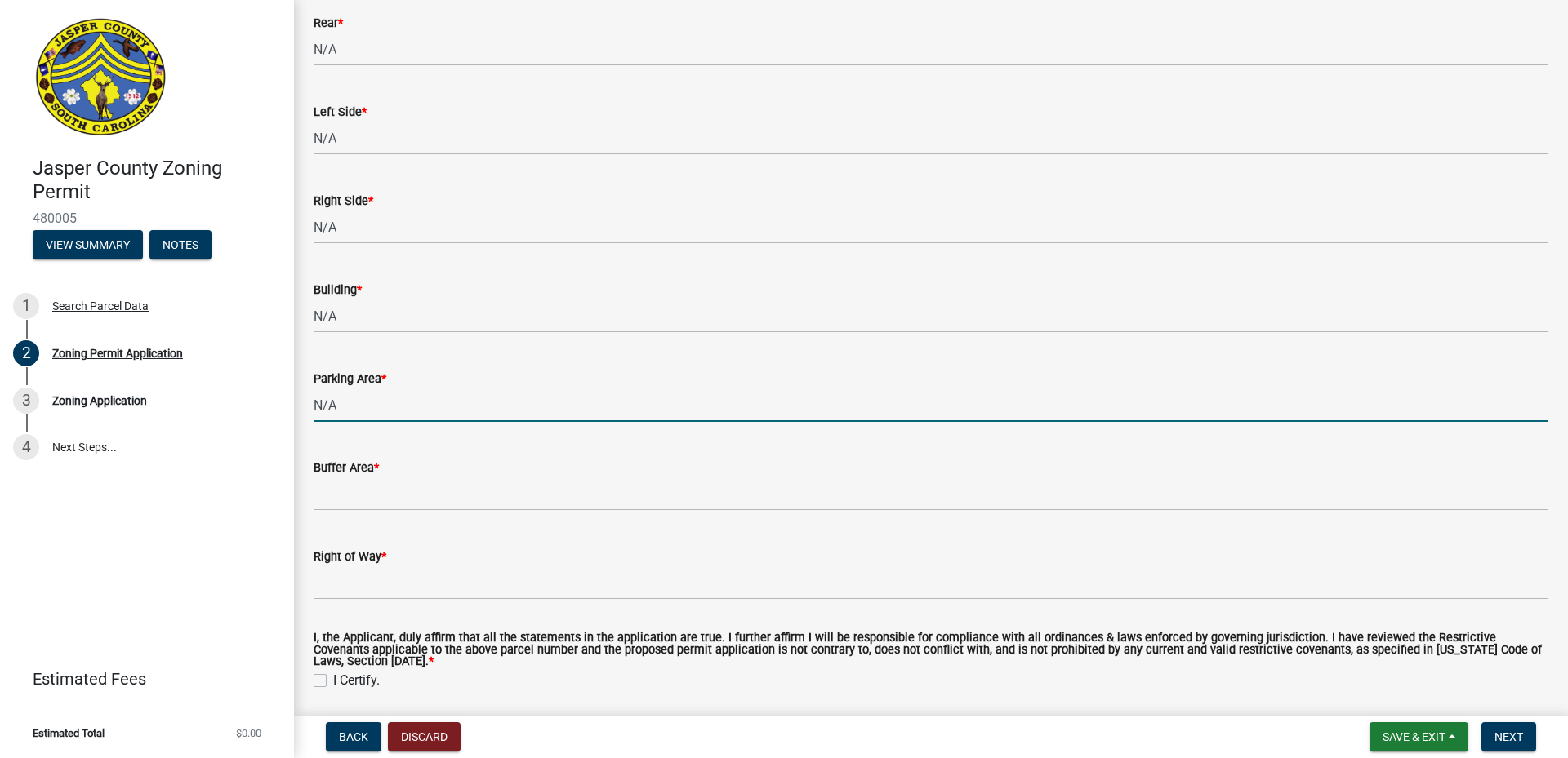
type input "N/A"
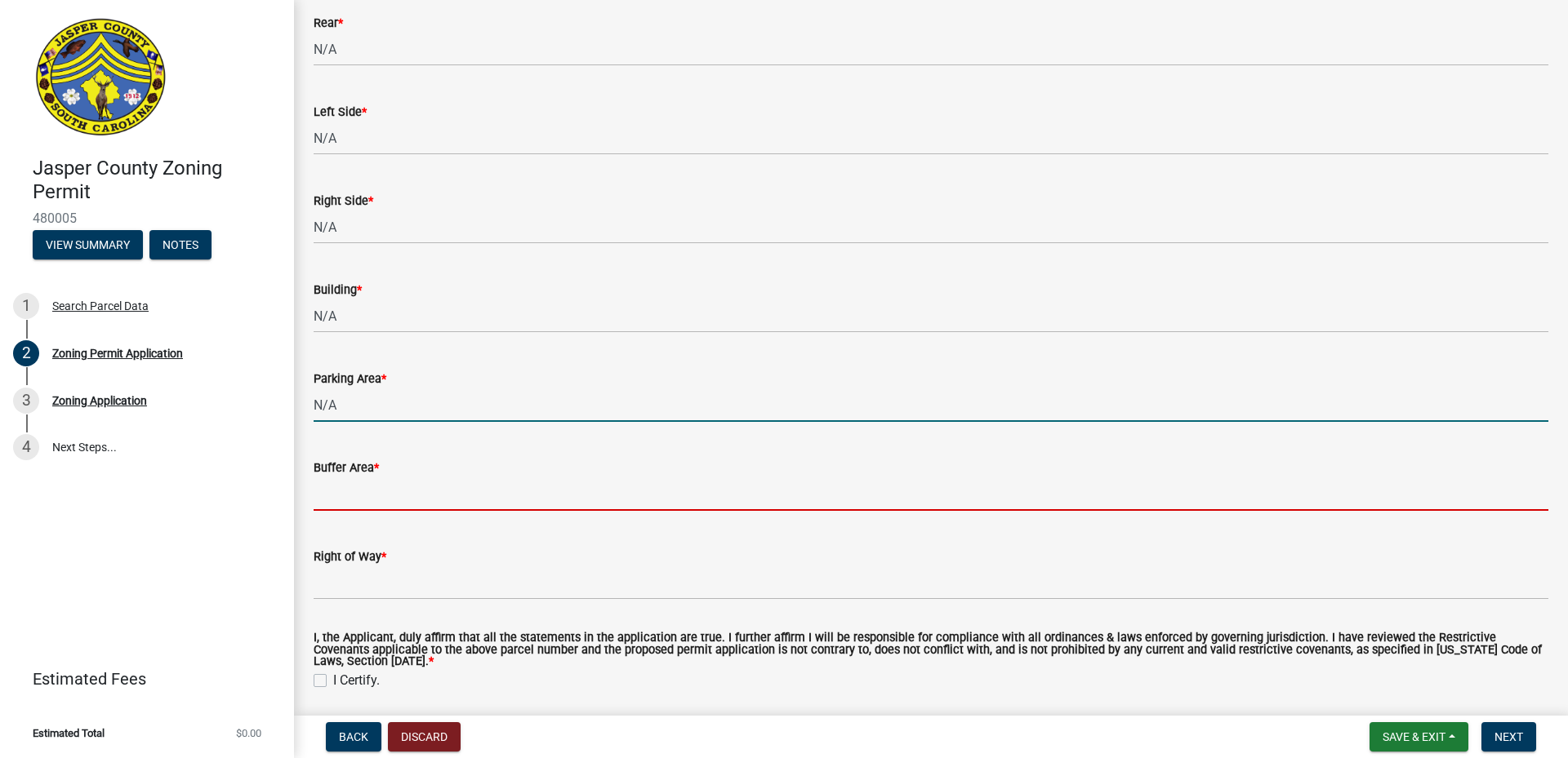
click at [376, 484] on input "Buffer Area *" at bounding box center [931, 494] width 1236 height 34
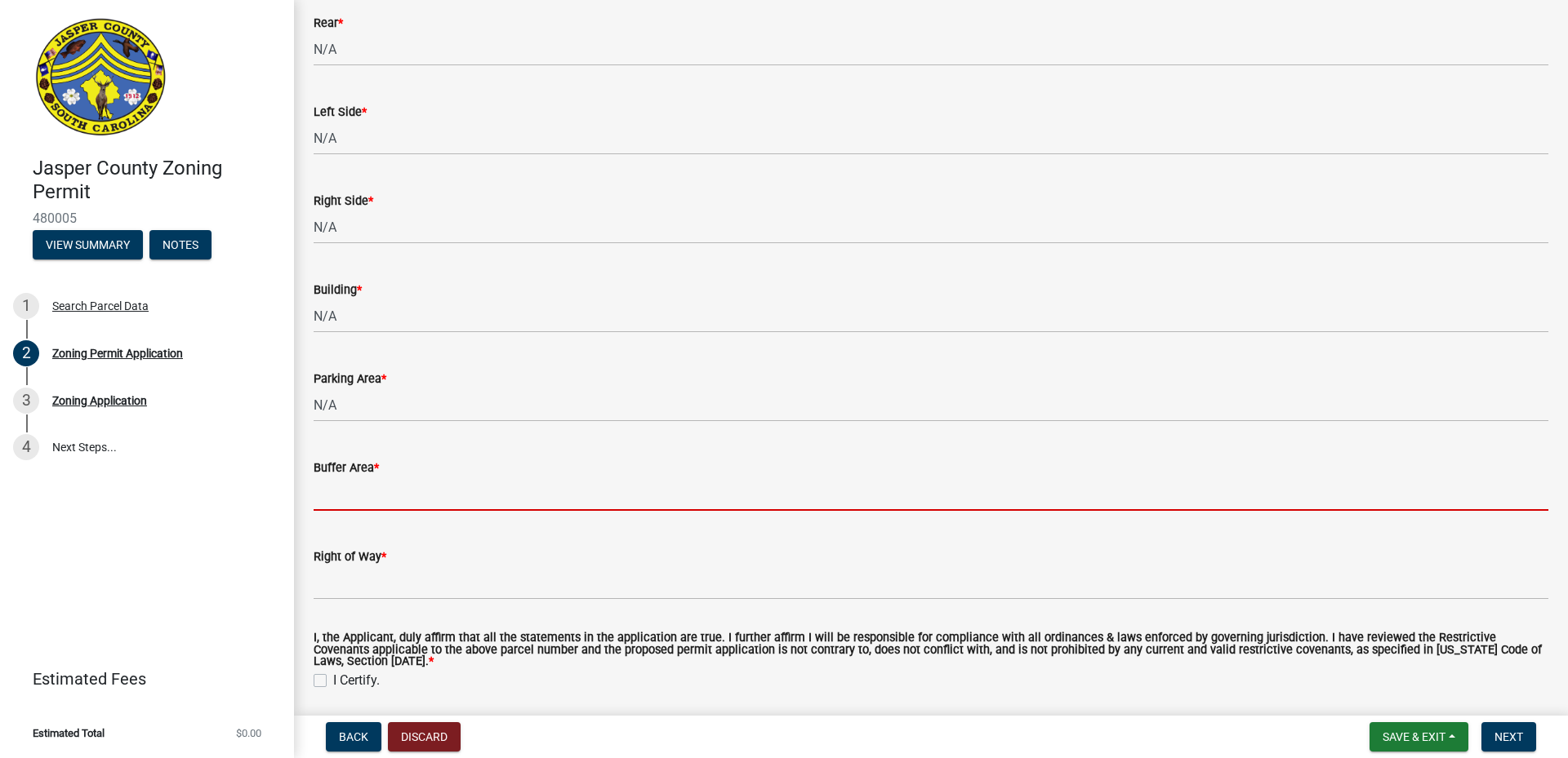
paste input "N/A"
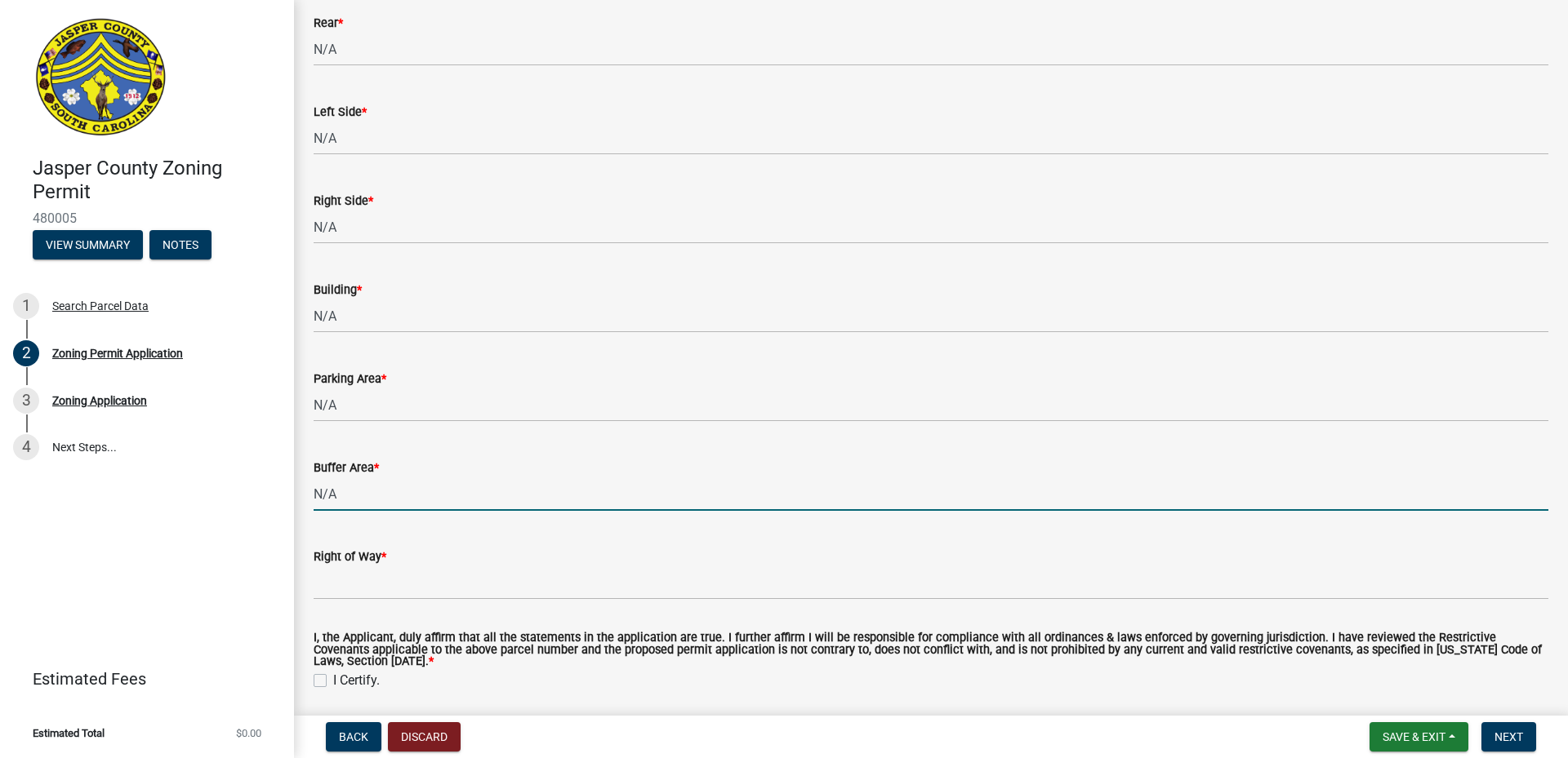
type input "N/A"
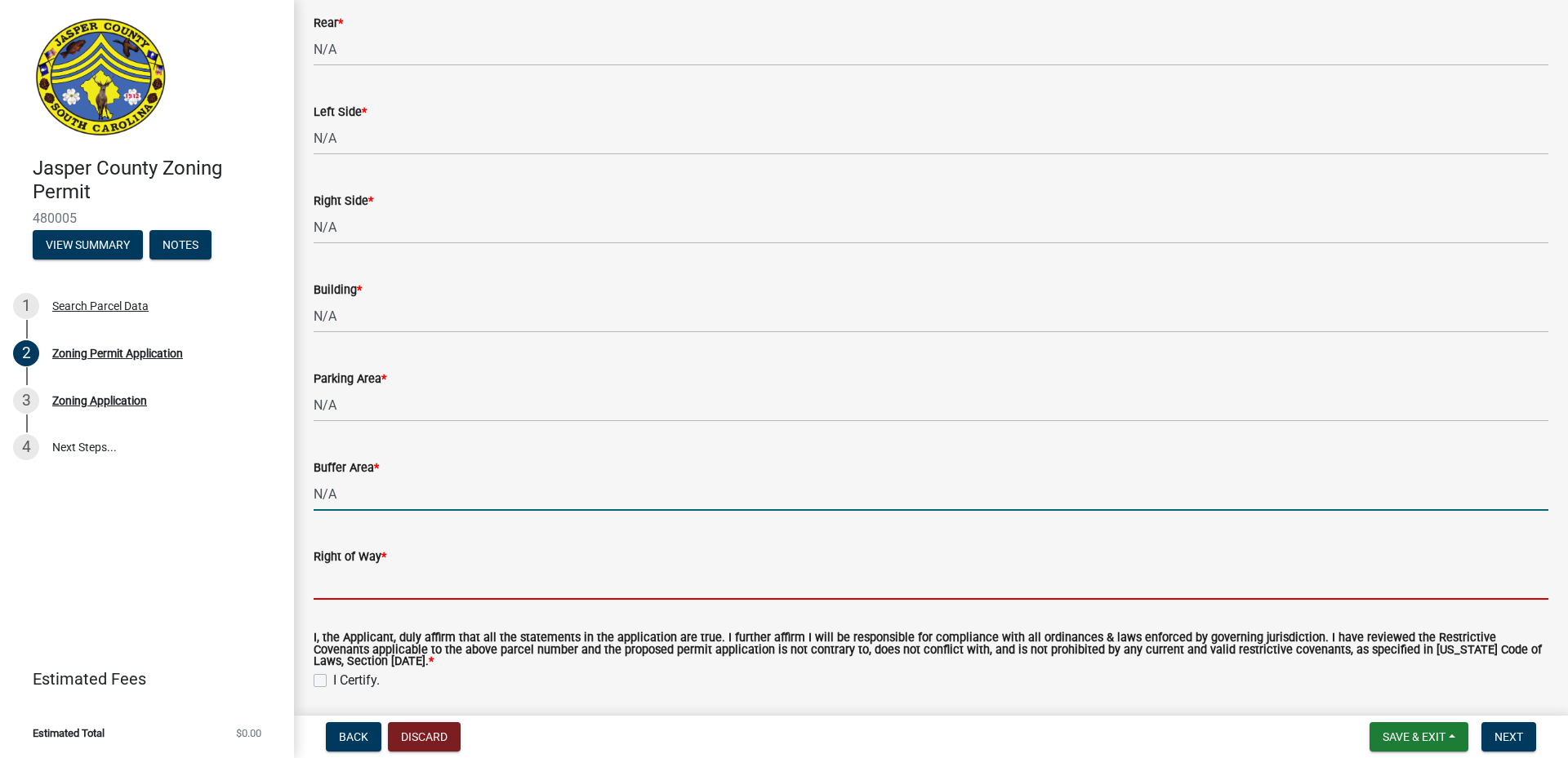
click at [380, 581] on input "Right of Way *" at bounding box center [931, 583] width 1236 height 34
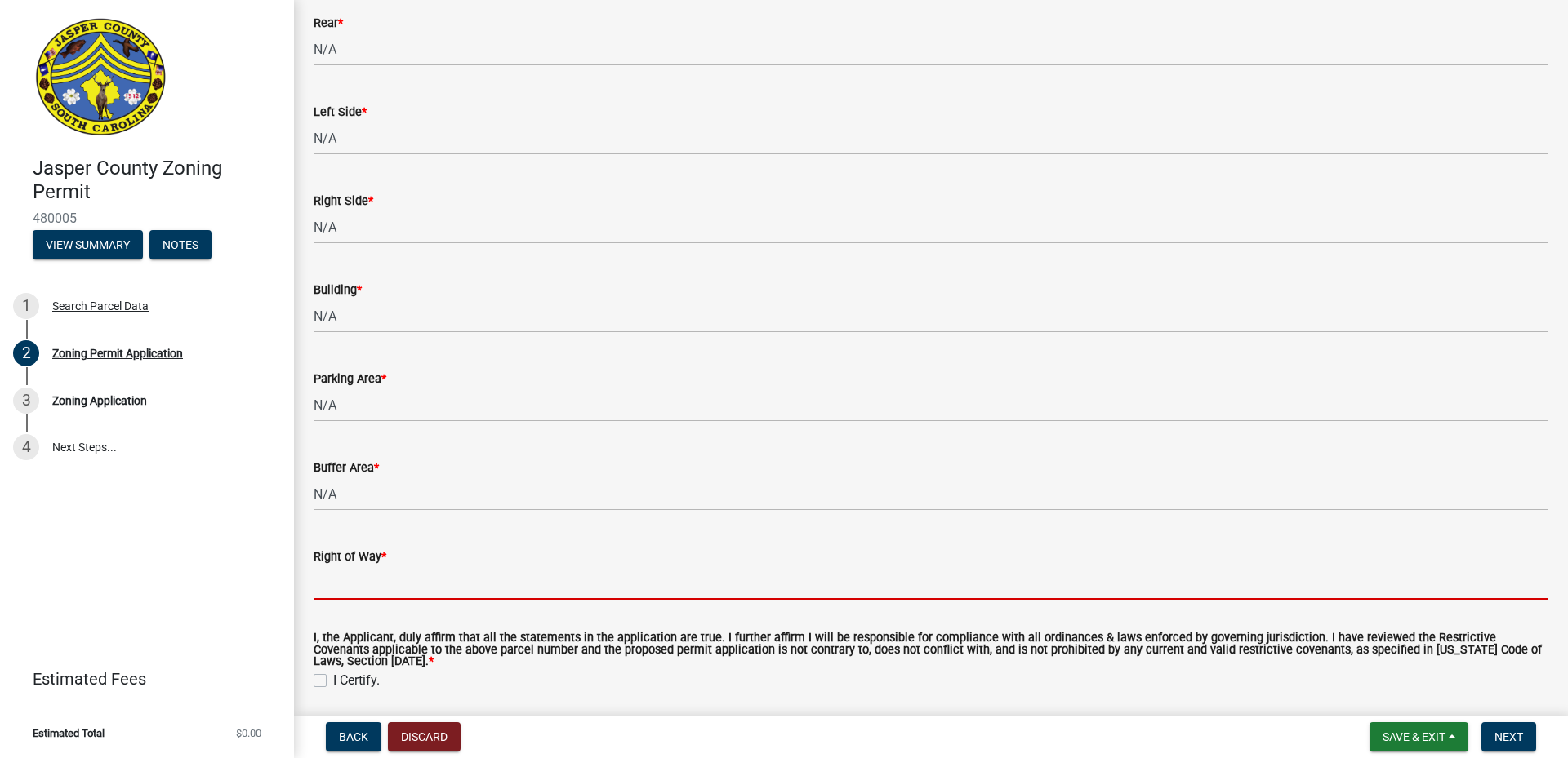
paste input "N/A"
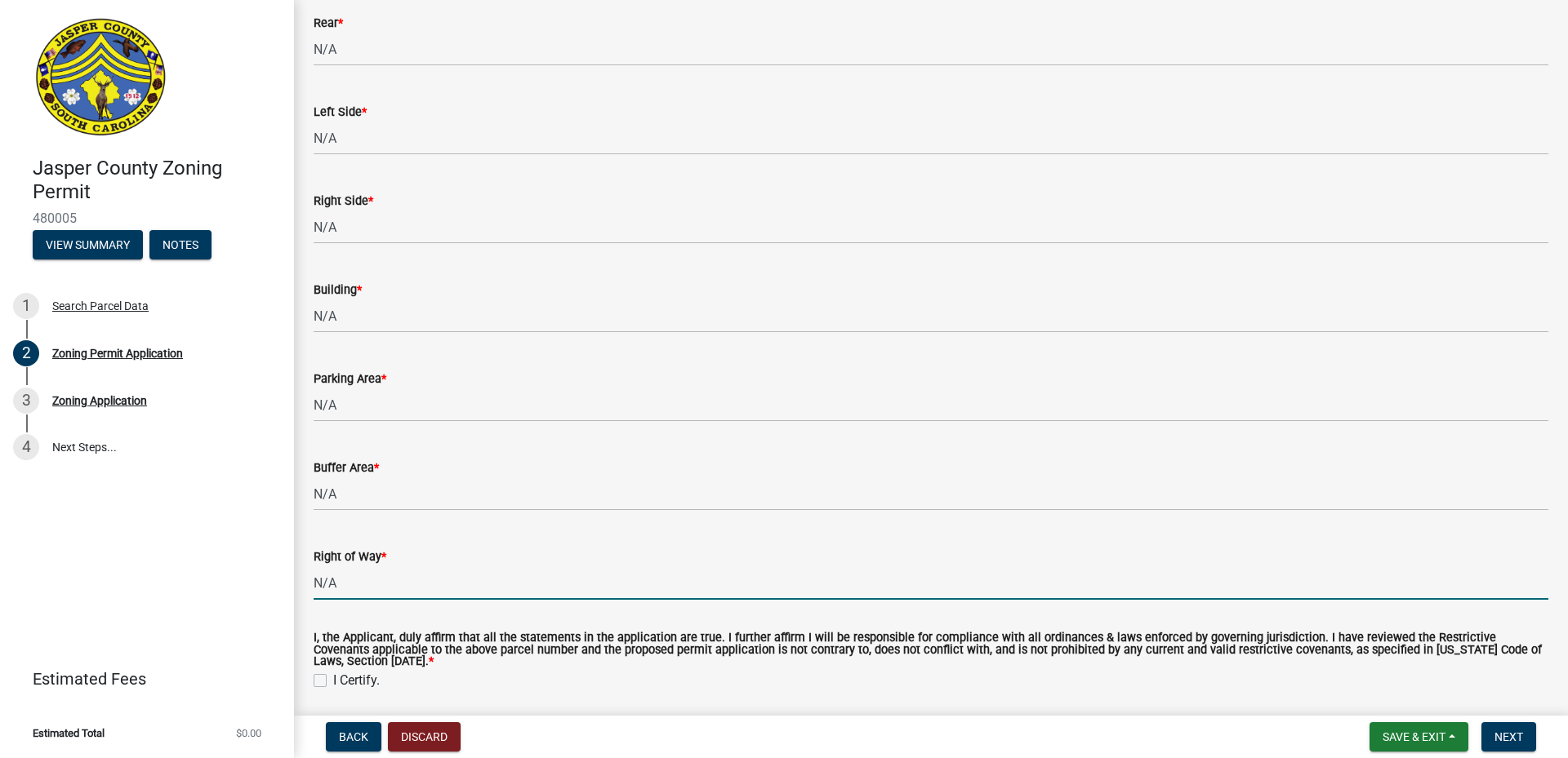
type input "N/A"
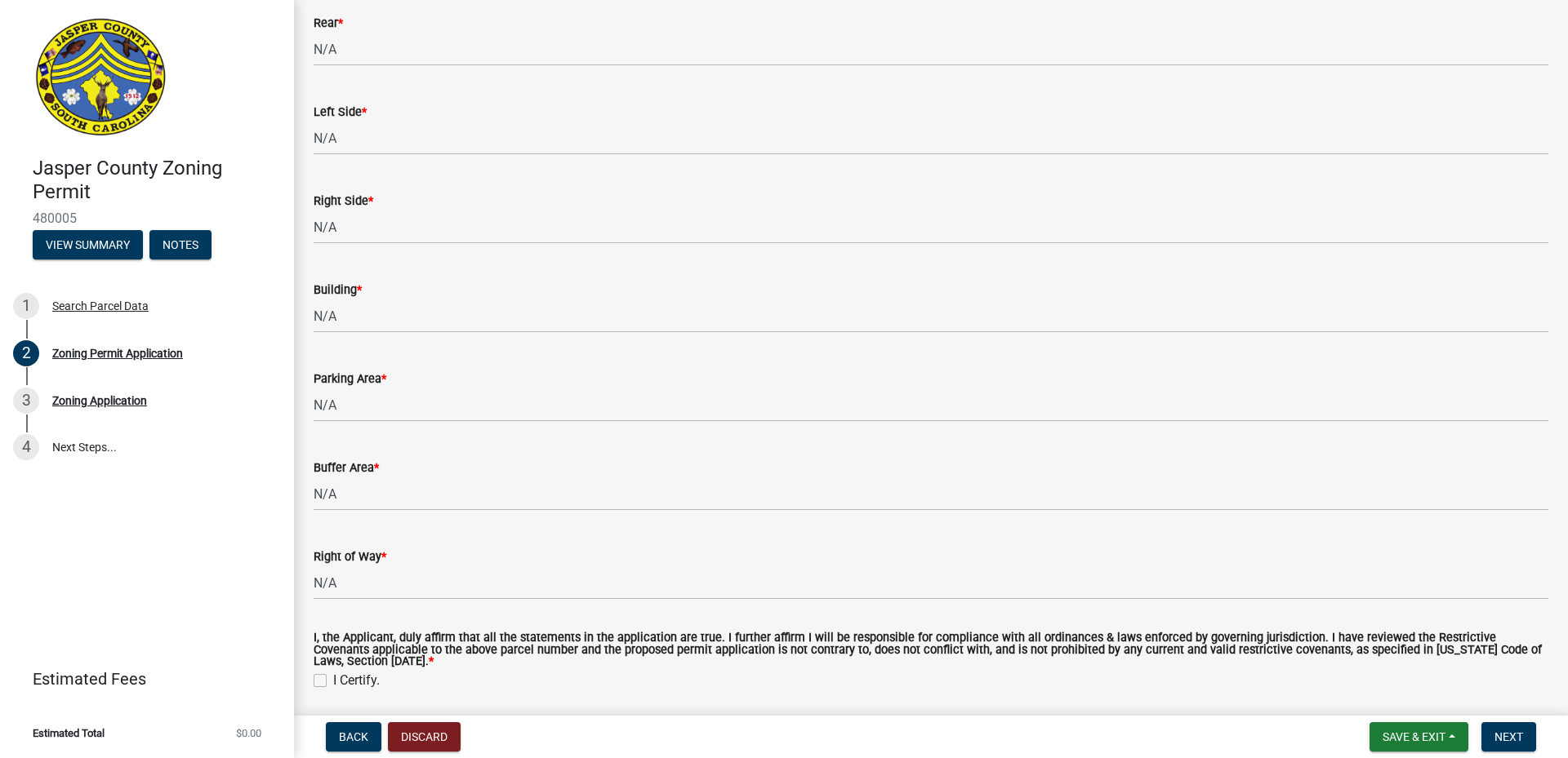
click at [333, 682] on label "I Certify." at bounding box center [357, 681] width 46 height 19
click at [333, 682] on input "I Certify." at bounding box center [338, 676] width 11 height 11
checkbox input "true"
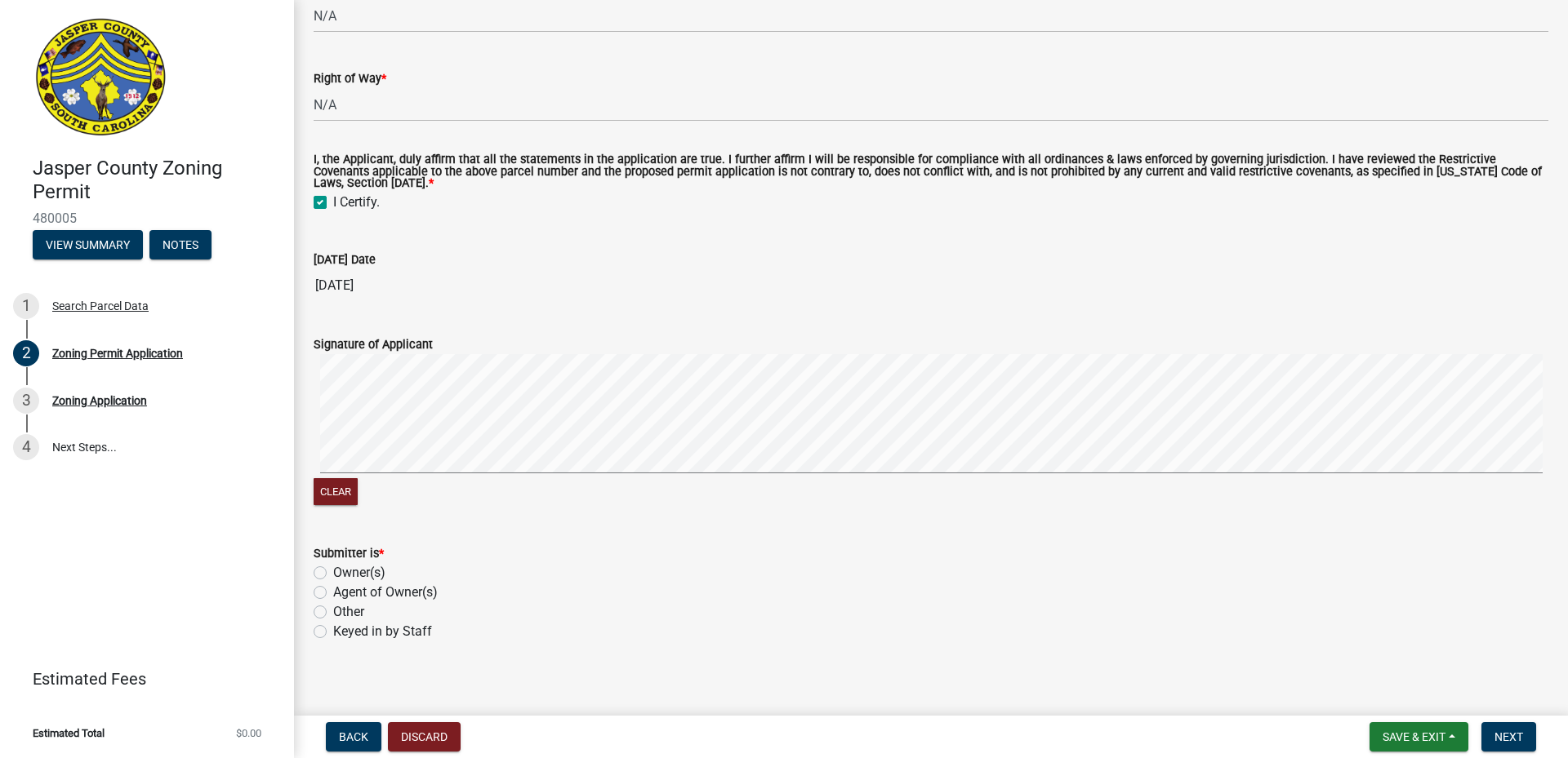
scroll to position [4971, 0]
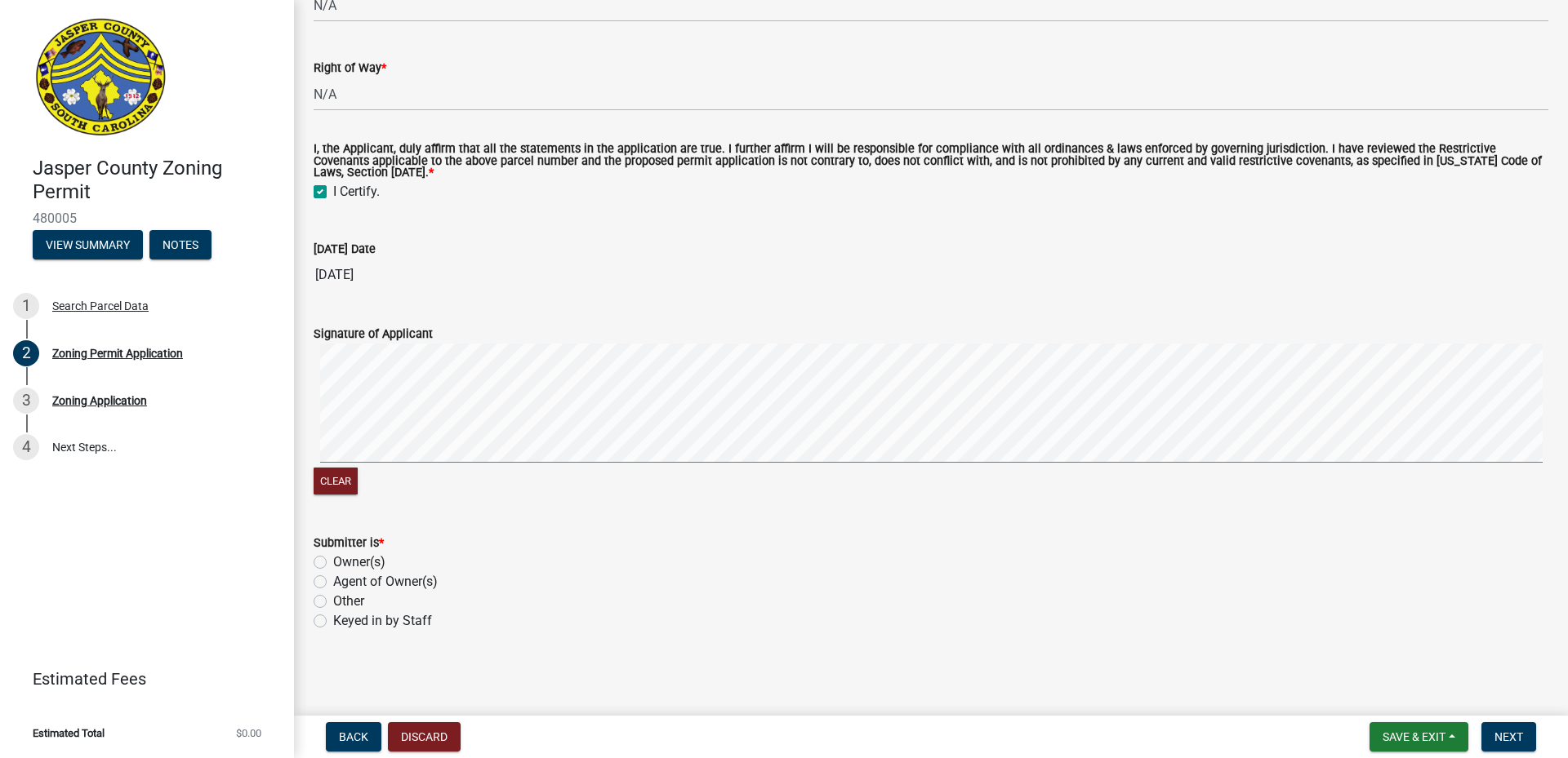
click at [377, 469] on div "Clear" at bounding box center [931, 421] width 1236 height 155
click at [333, 603] on label "Other" at bounding box center [349, 601] width 31 height 19
click at [333, 603] on input "Other" at bounding box center [338, 596] width 11 height 11
radio input "true"
click at [1528, 742] on button "Next" at bounding box center [1509, 737] width 55 height 30
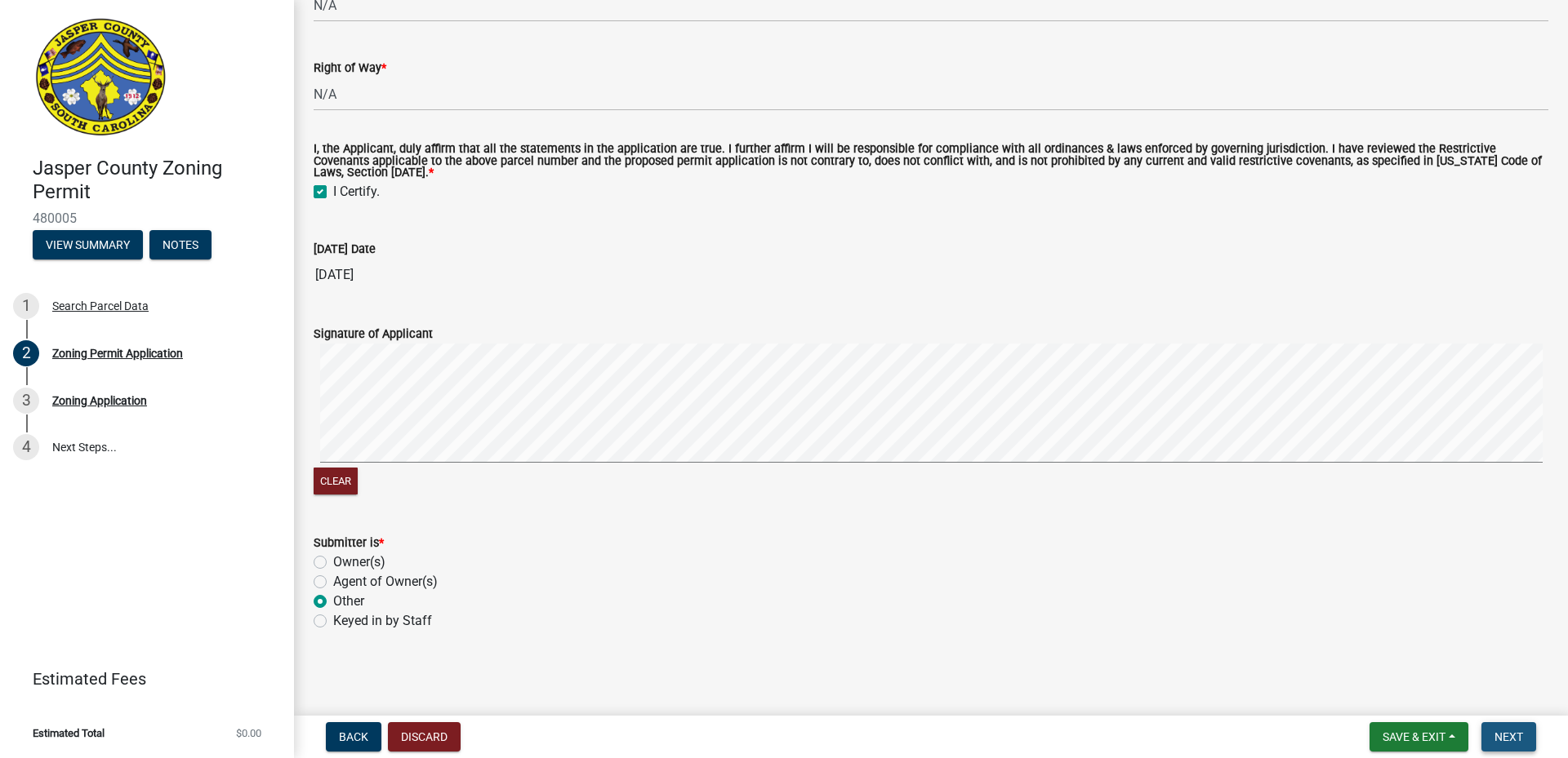
scroll to position [5004, 0]
click at [1512, 737] on span "Next" at bounding box center [1509, 738] width 29 height 13
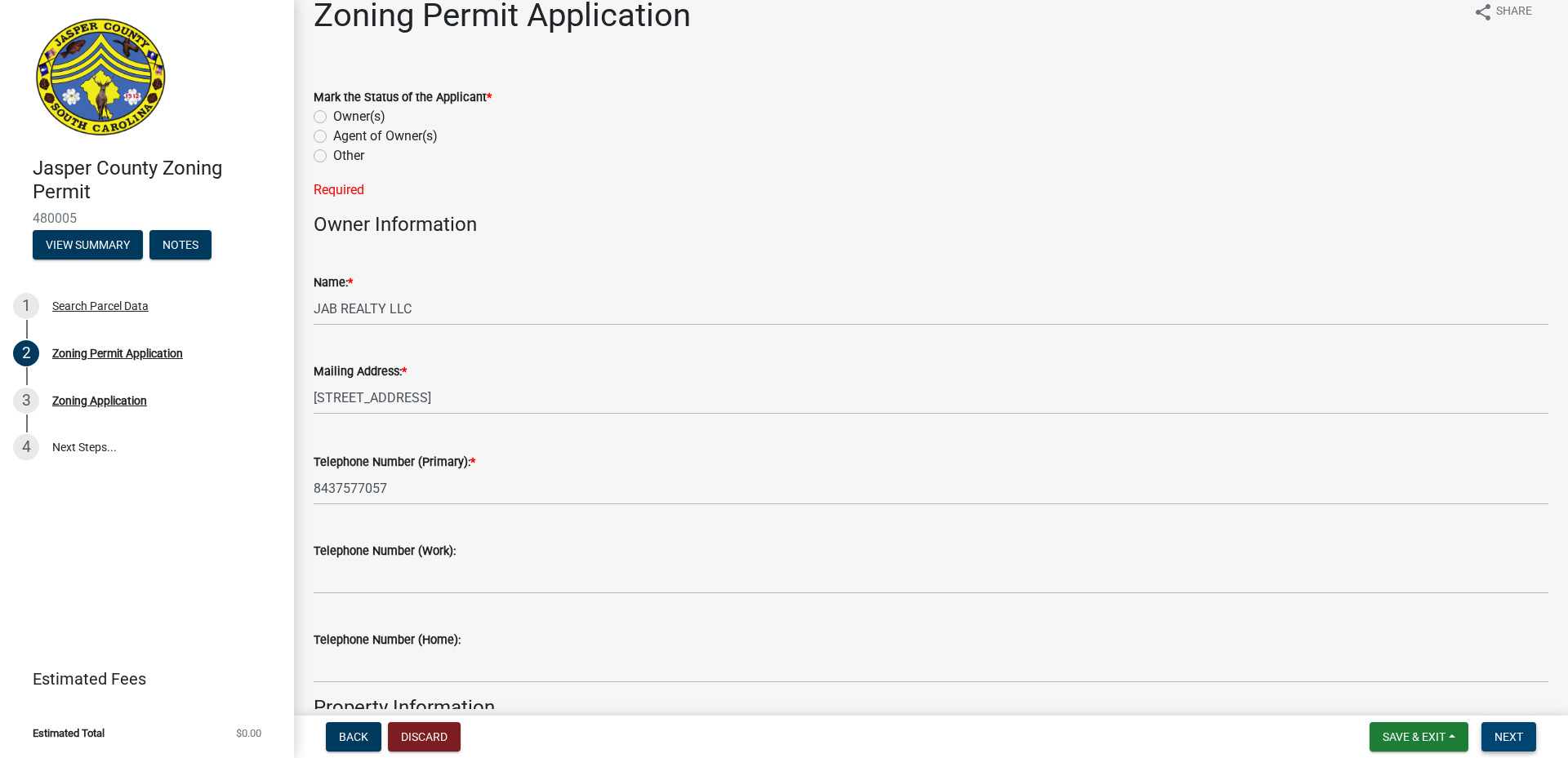
scroll to position [0, 0]
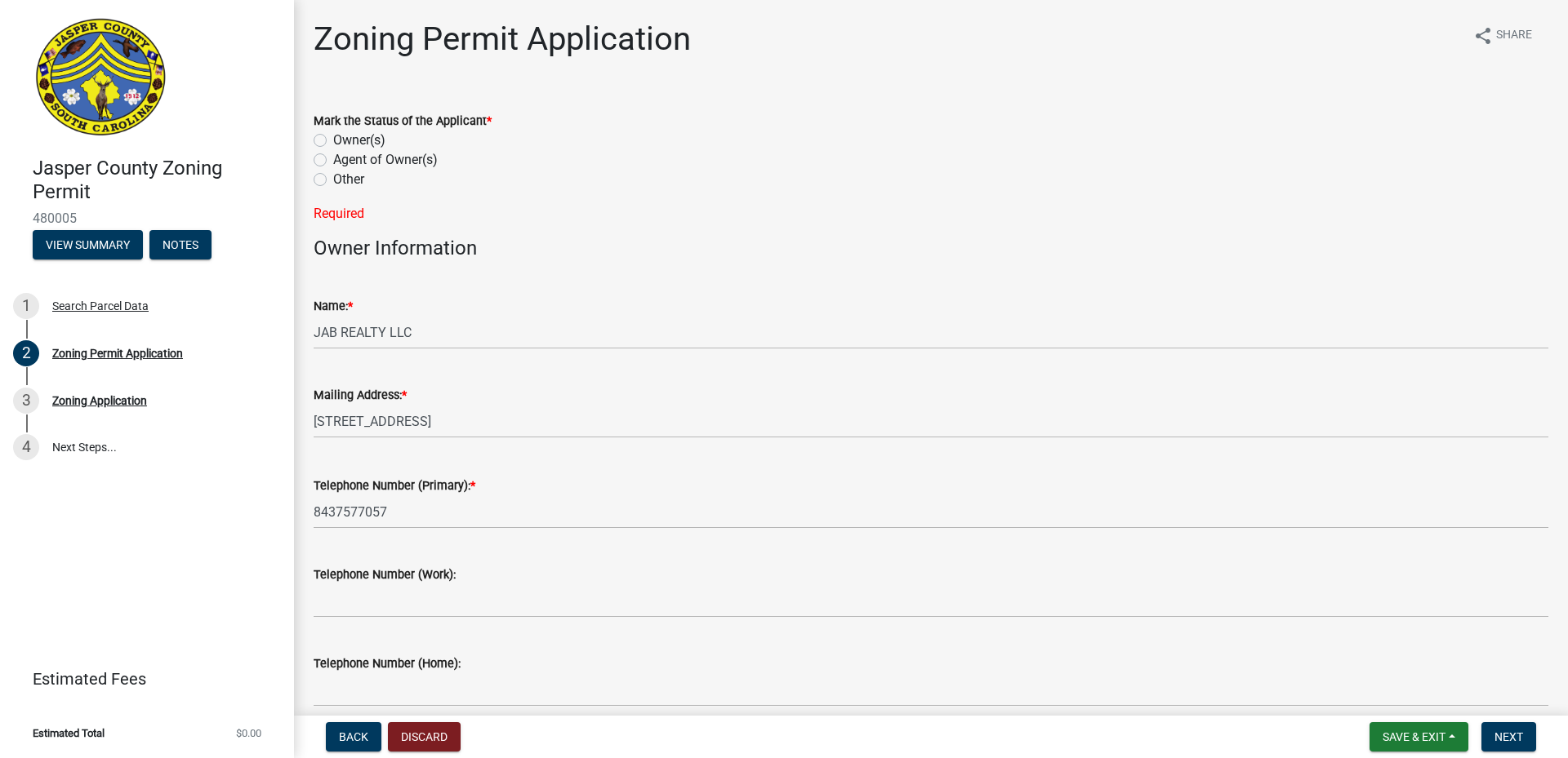
click at [333, 176] on label "Other" at bounding box center [349, 179] width 31 height 19
click at [333, 176] on input "Other" at bounding box center [338, 174] width 11 height 11
radio input "true"
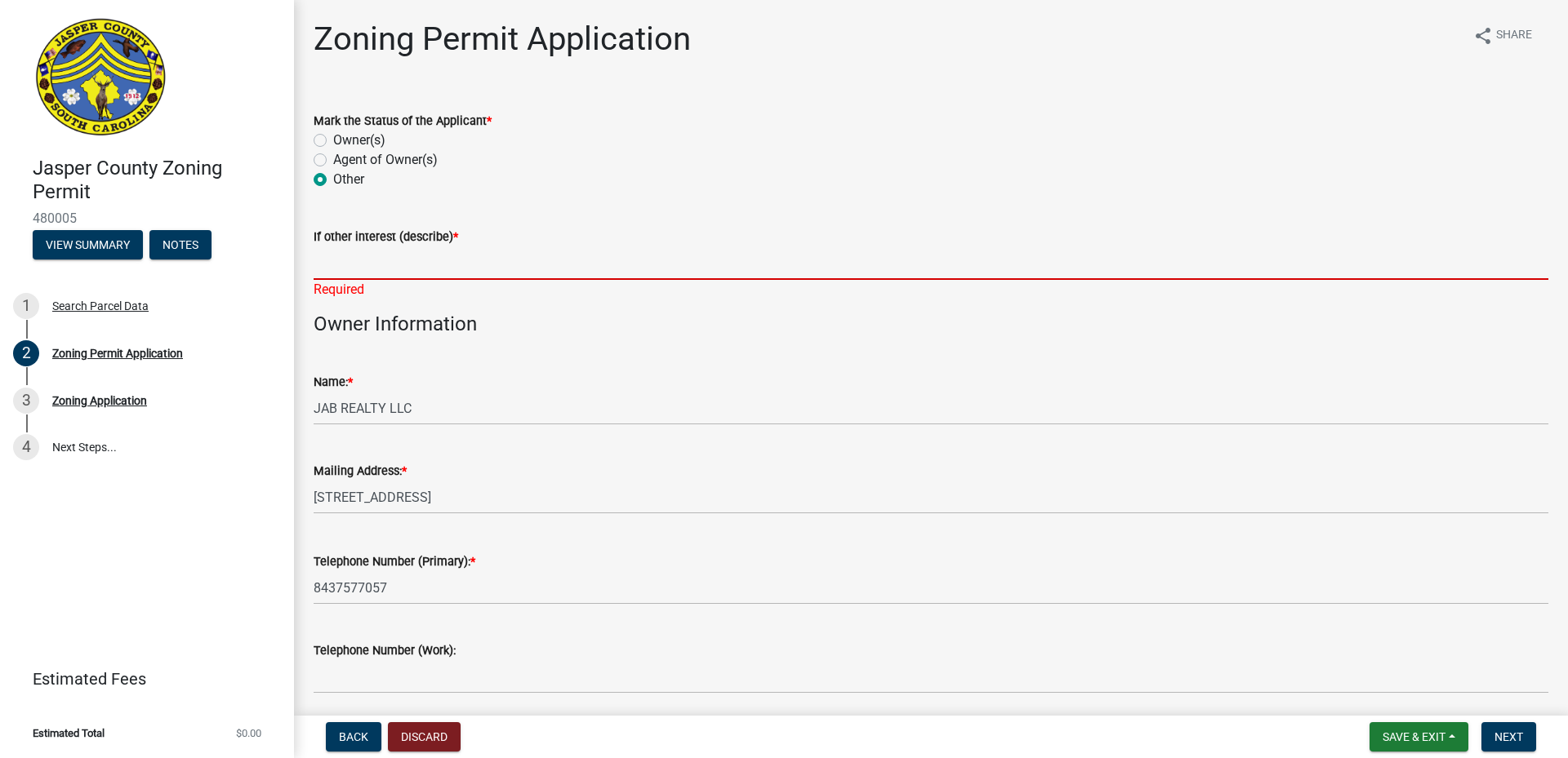
click at [372, 272] on input "If other interest (describe) *" at bounding box center [931, 263] width 1236 height 34
type input "APPLICANT"
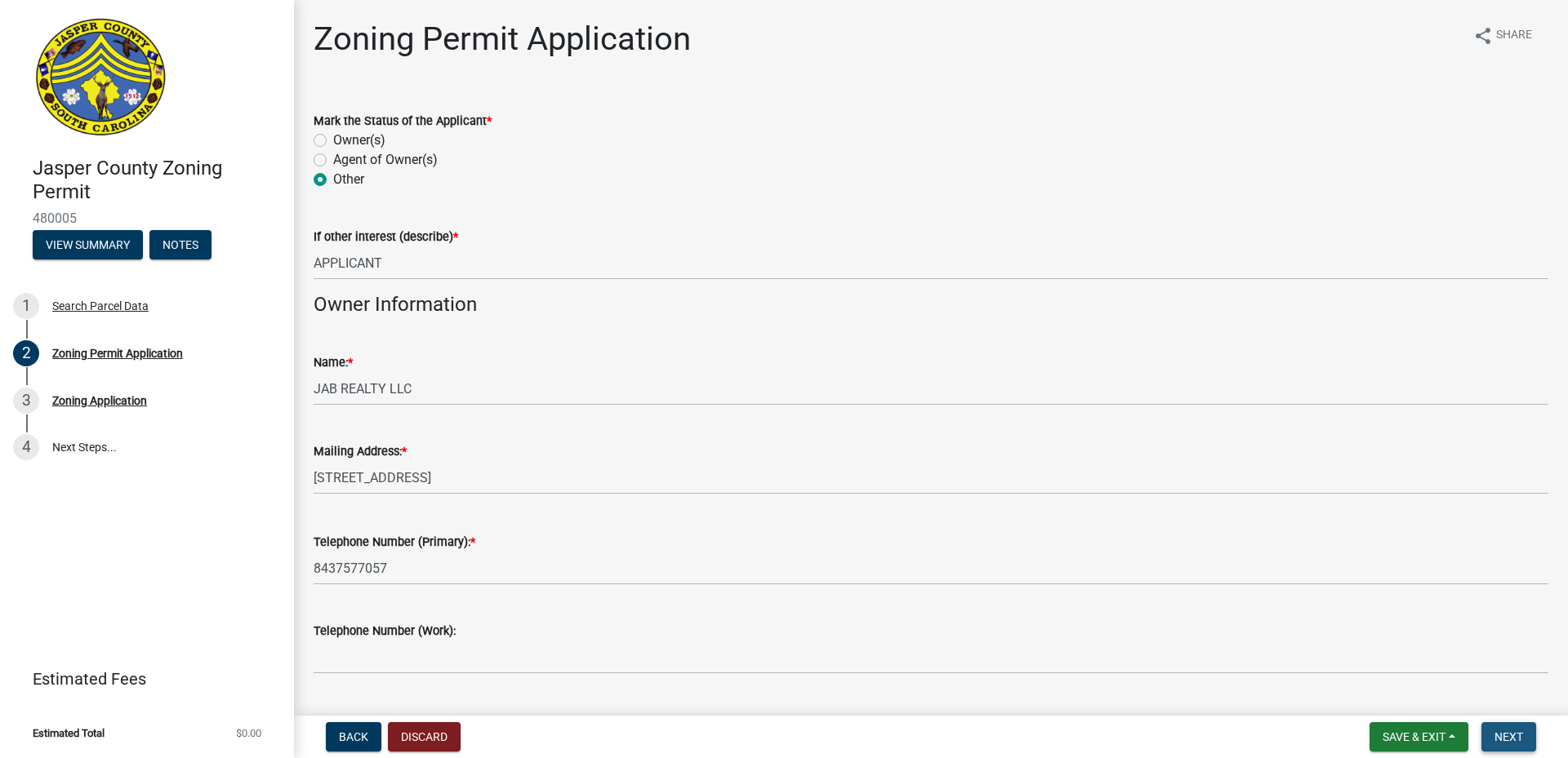
click at [1514, 737] on span "Next" at bounding box center [1509, 738] width 29 height 13
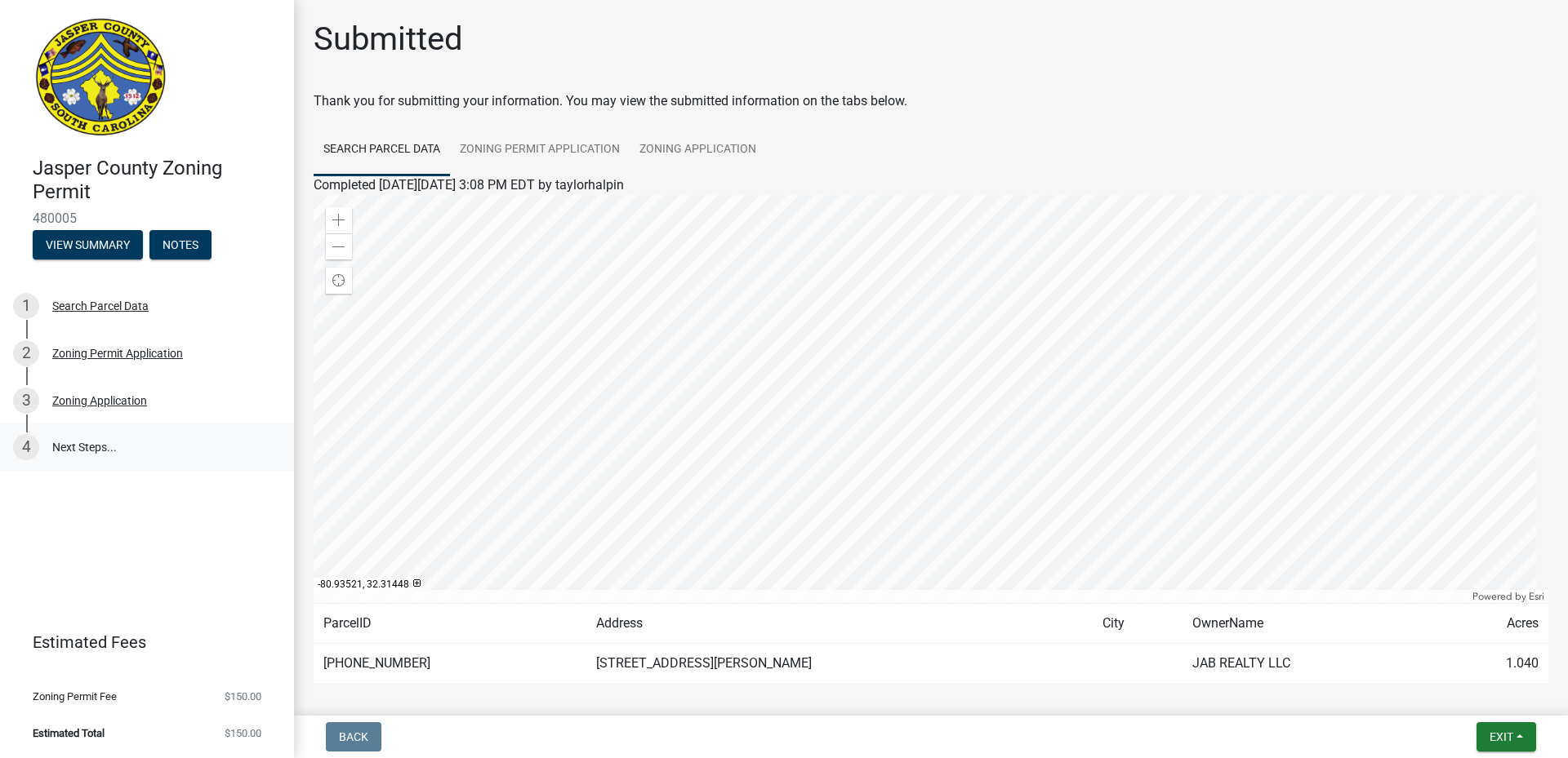
scroll to position [70, 0]
